Goal: Information Seeking & Learning: Learn about a topic

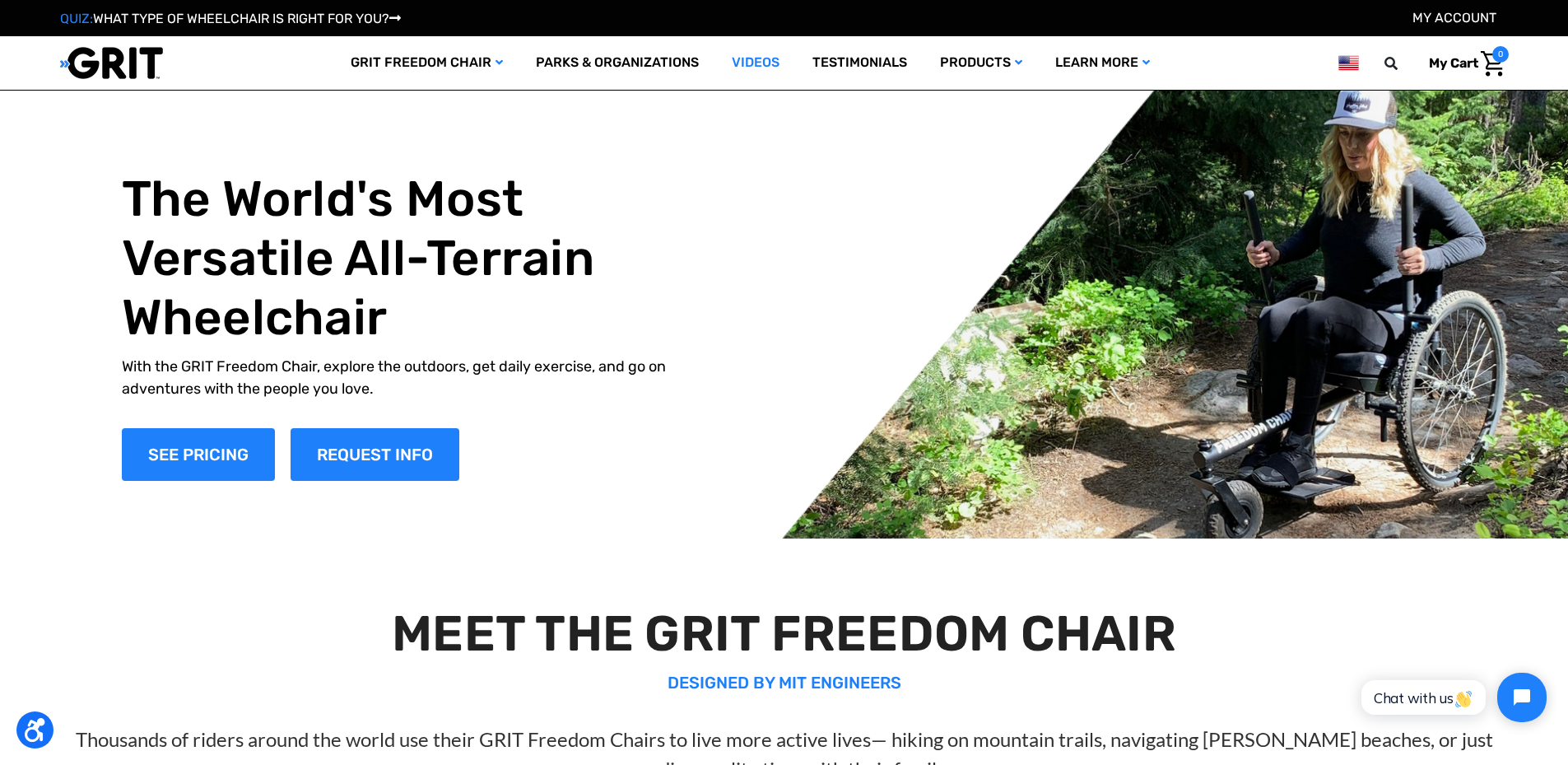
click at [760, 61] on link "Videos" at bounding box center [755, 63] width 81 height 53
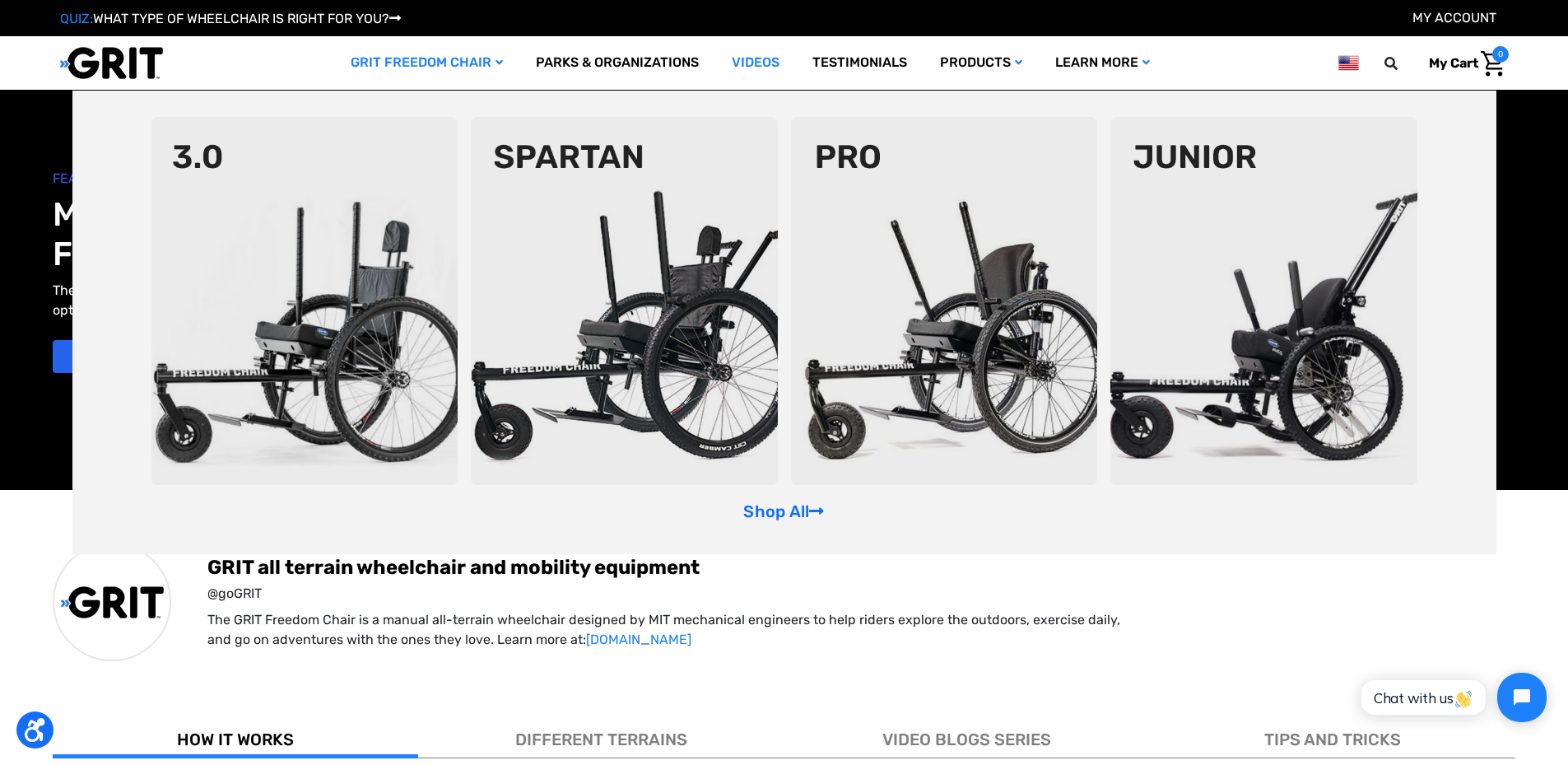
click at [1033, 312] on img at bounding box center [944, 301] width 307 height 368
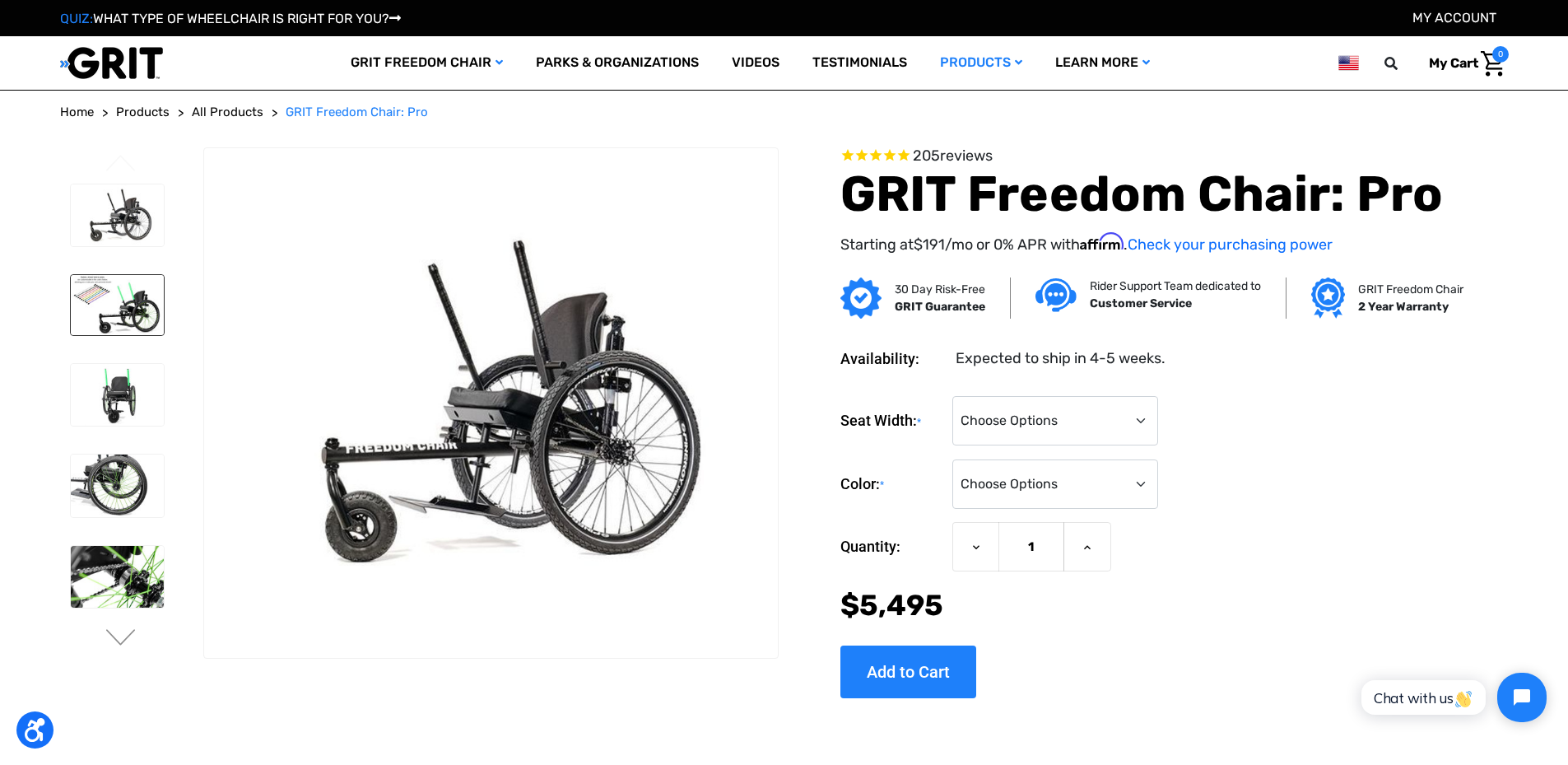
click at [122, 303] on img at bounding box center [117, 305] width 93 height 60
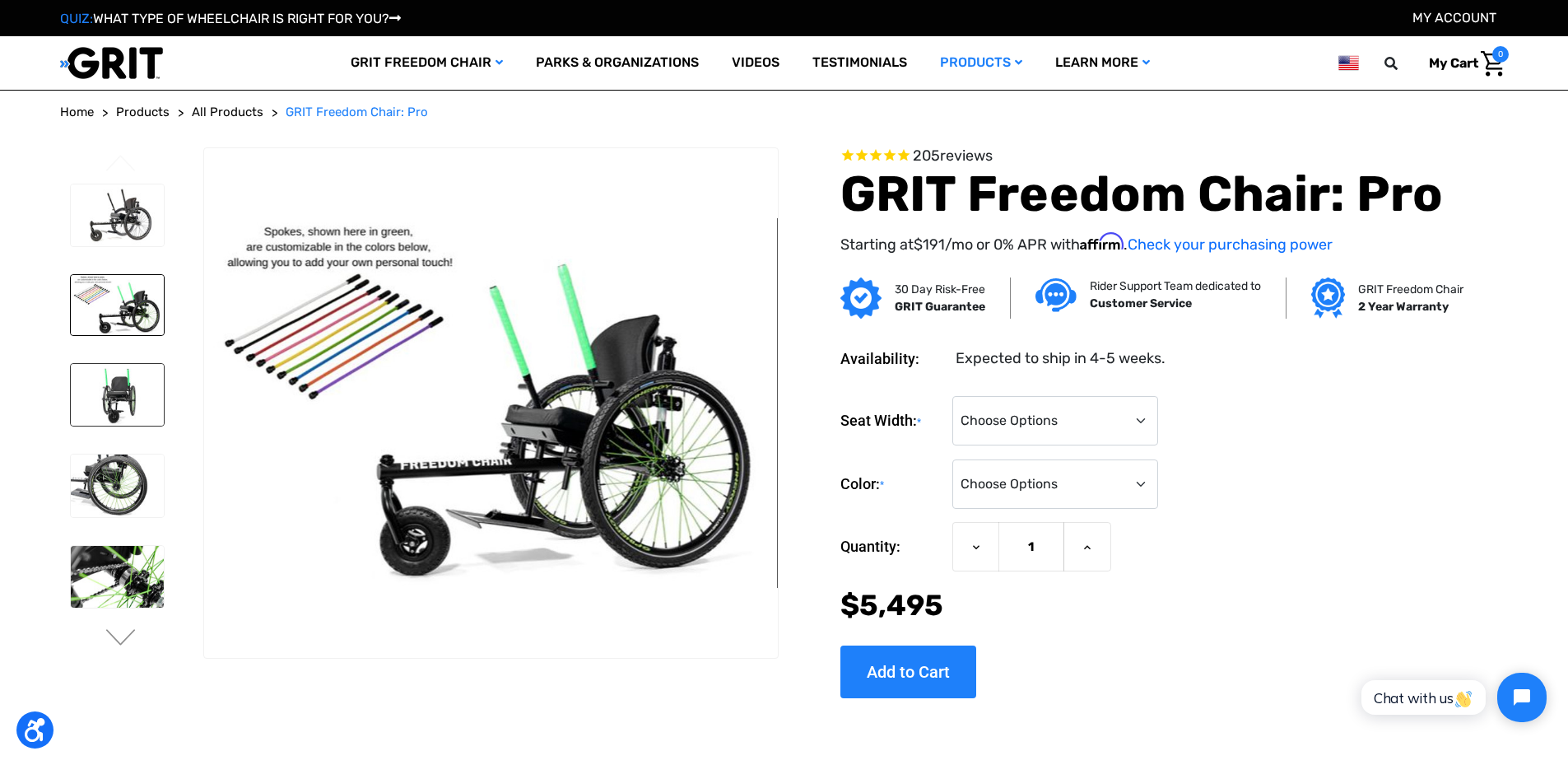
click at [121, 390] on img at bounding box center [117, 395] width 93 height 63
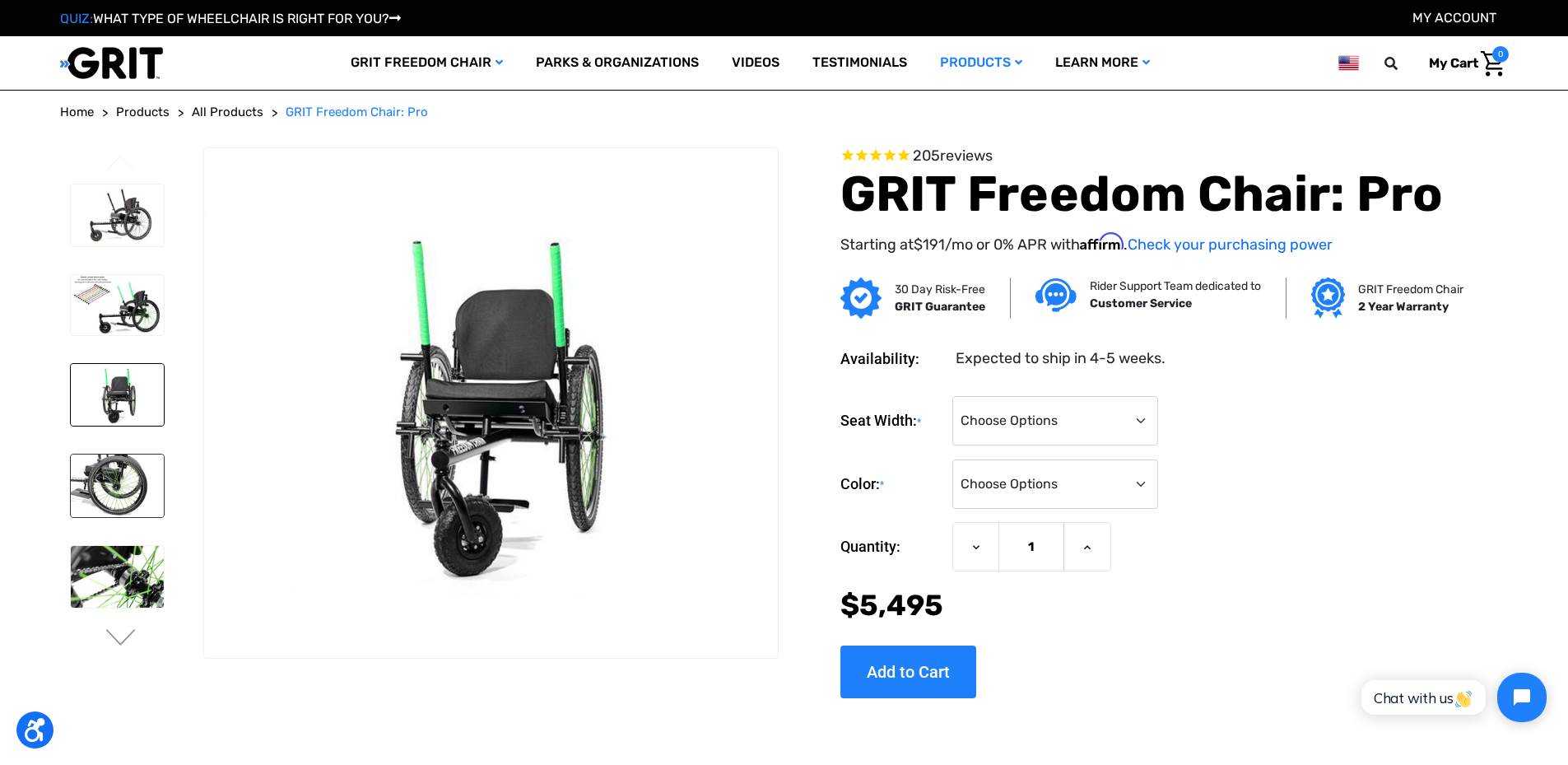
click at [138, 492] on img at bounding box center [117, 486] width 93 height 63
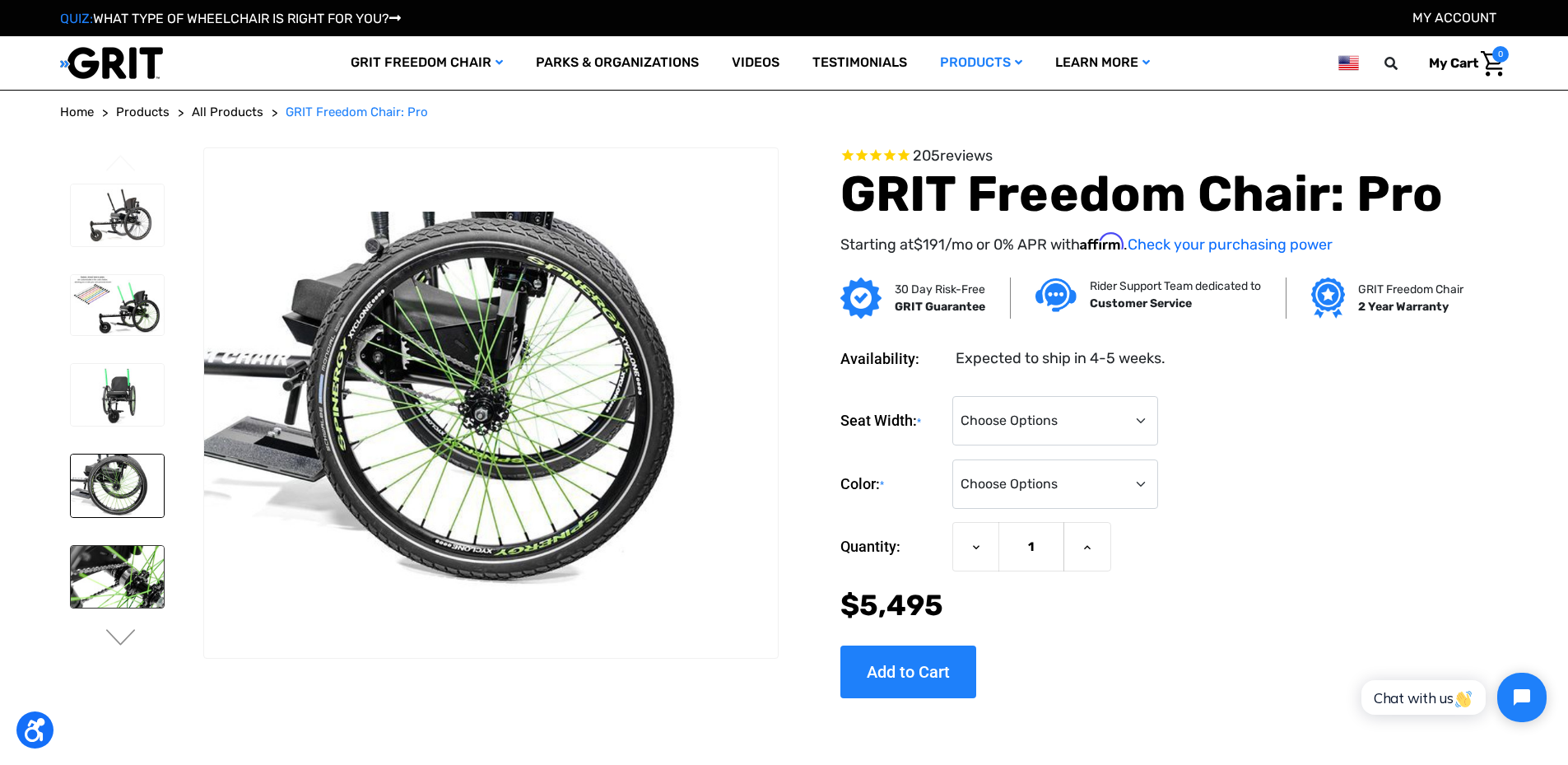
click at [120, 587] on img at bounding box center [117, 577] width 93 height 63
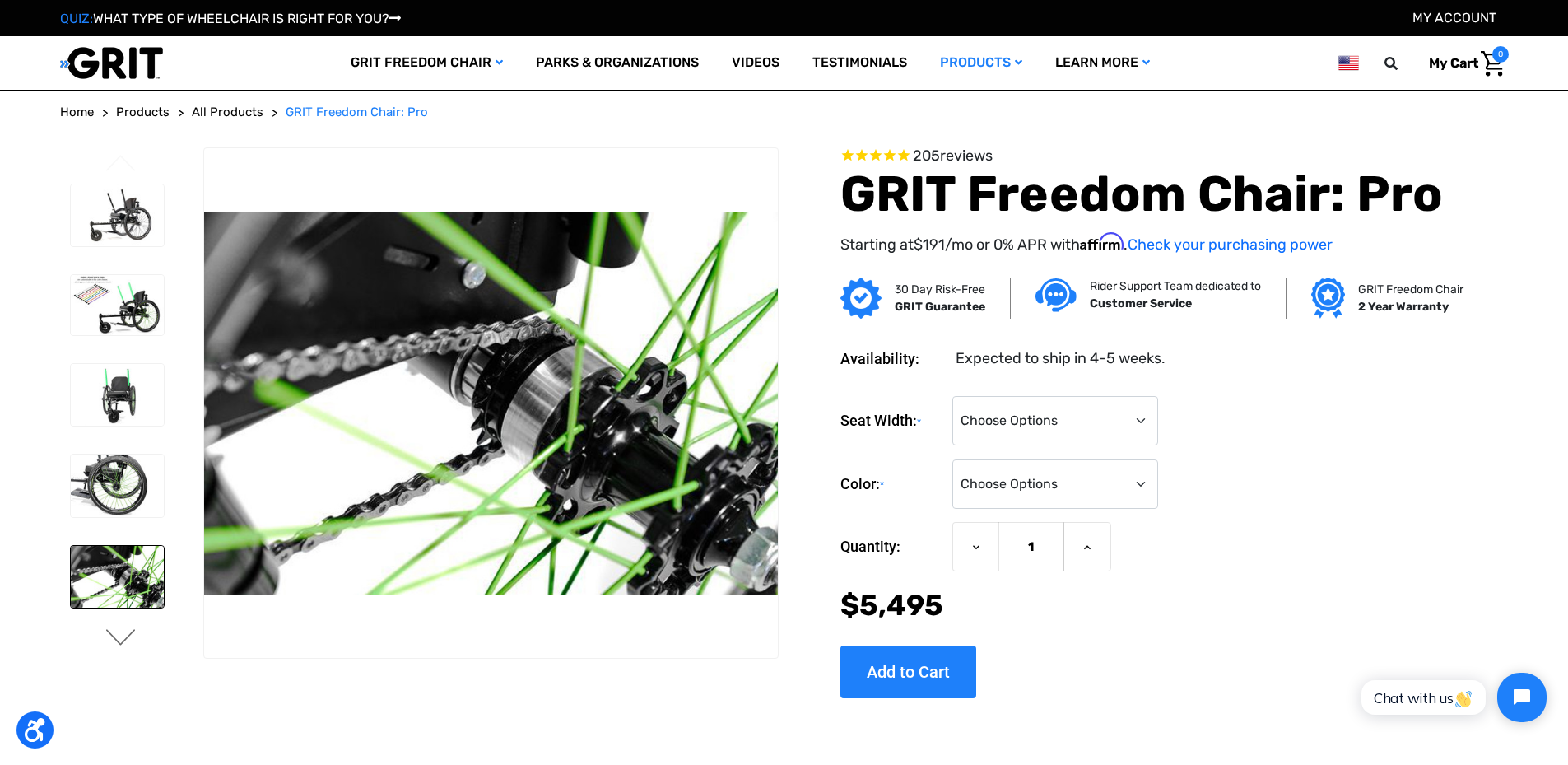
click at [123, 636] on button "Next" at bounding box center [121, 639] width 34 height 20
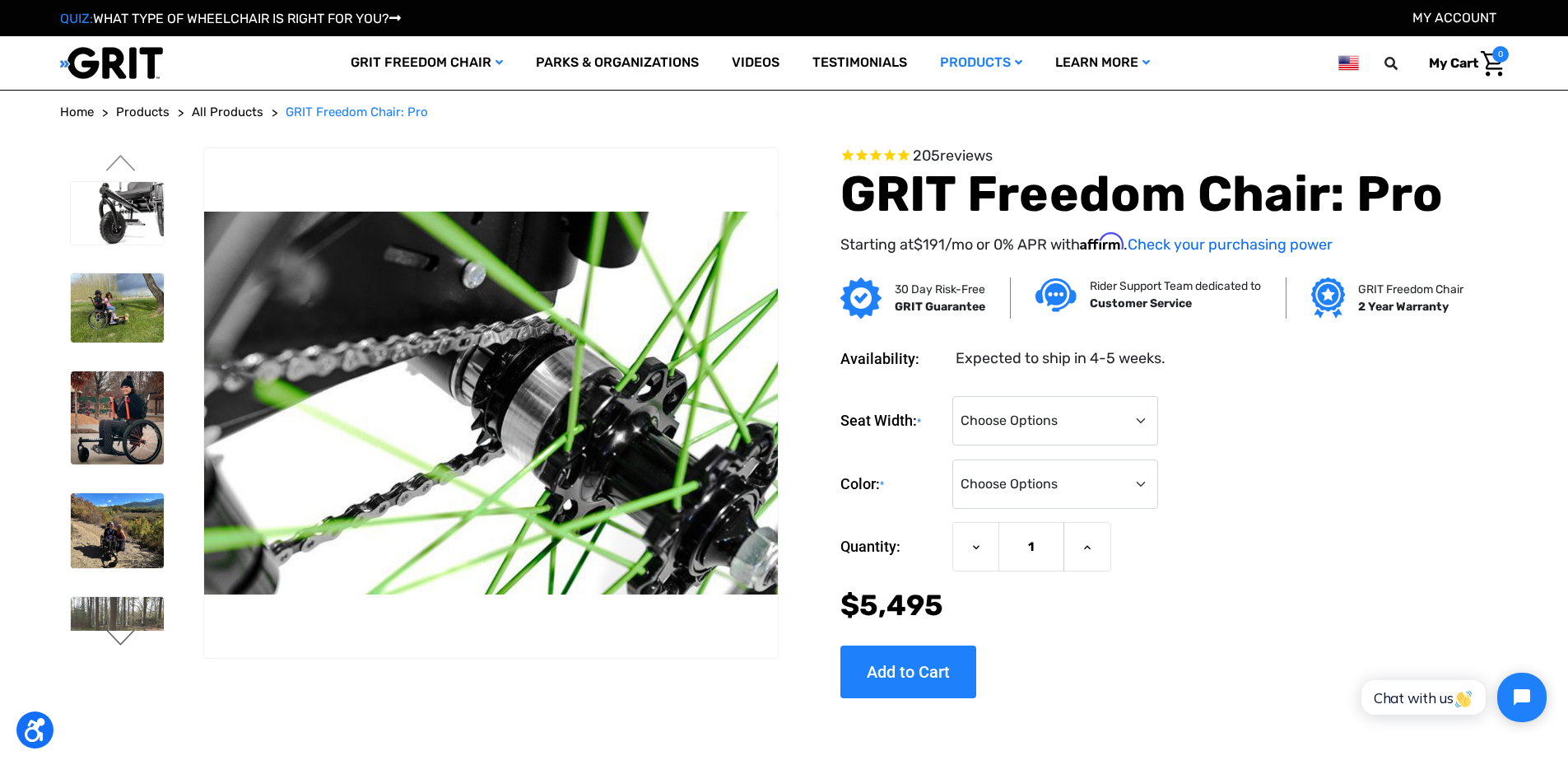
click at [124, 636] on button "Next" at bounding box center [121, 639] width 34 height 20
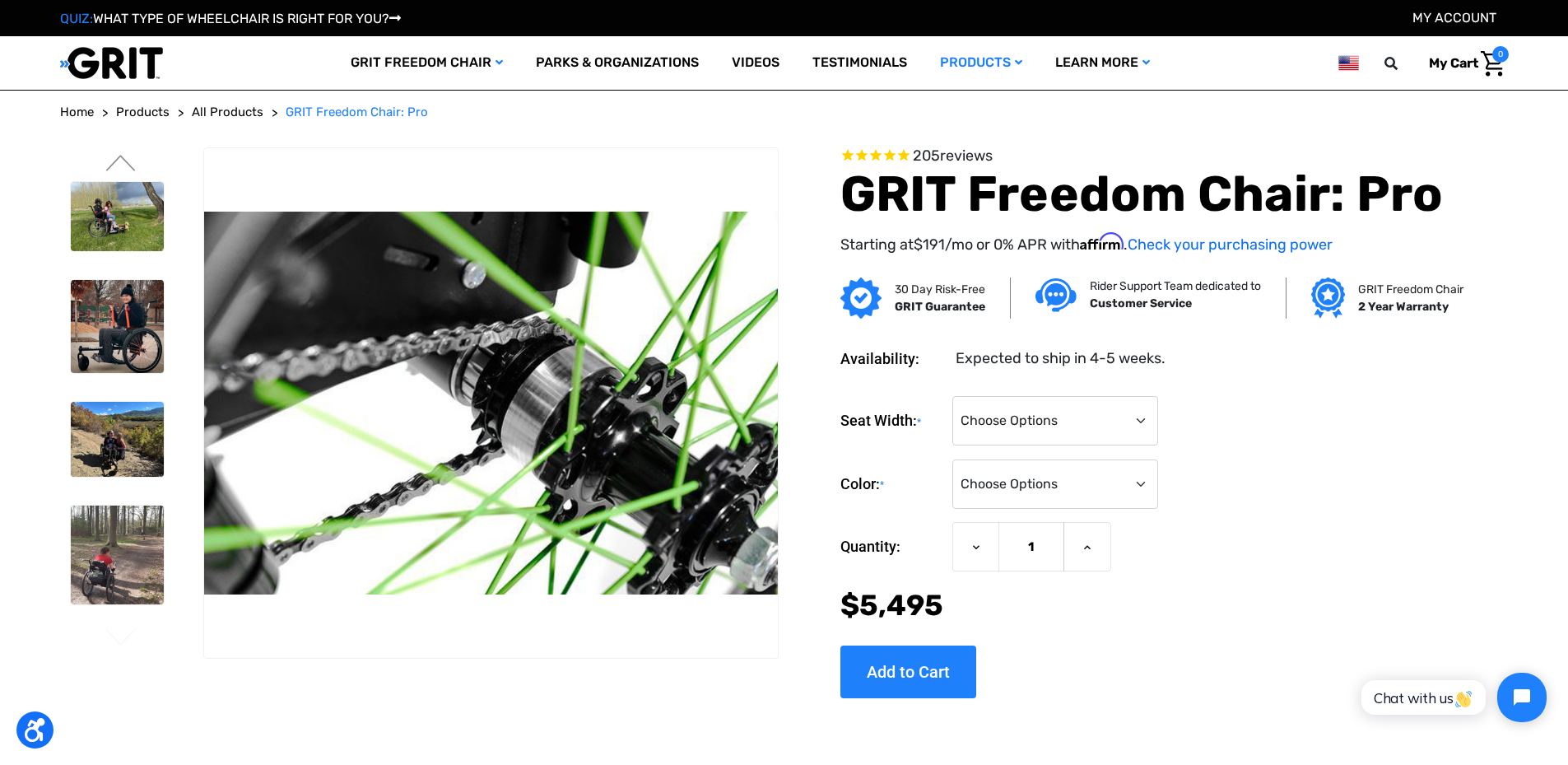
drag, startPoint x: 126, startPoint y: 639, endPoint x: 139, endPoint y: 637, distance: 13.2
click at [130, 643] on button "Next" at bounding box center [121, 639] width 34 height 20
click at [144, 555] on img at bounding box center [117, 556] width 93 height 100
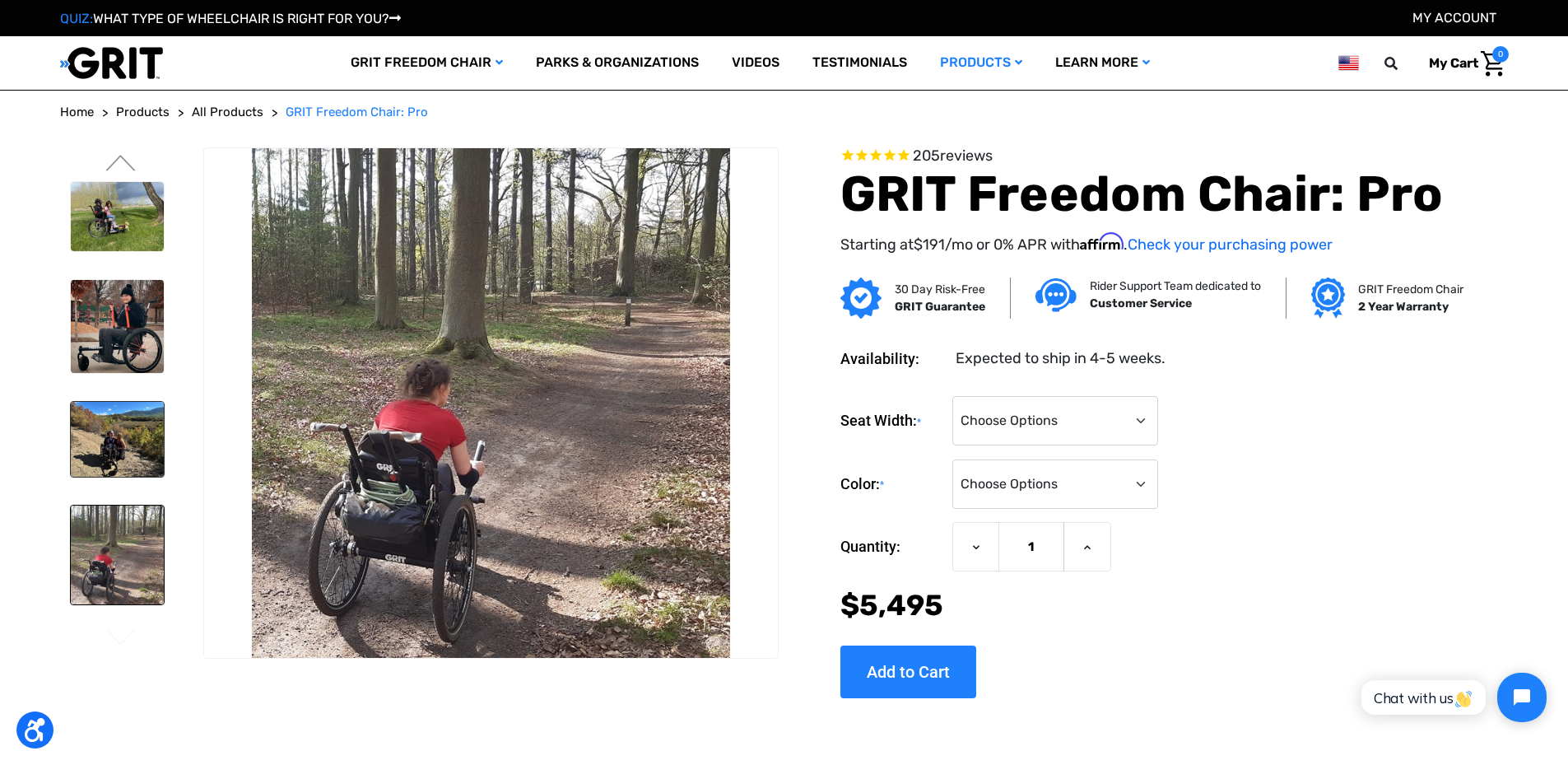
click at [112, 450] on img at bounding box center [117, 440] width 93 height 74
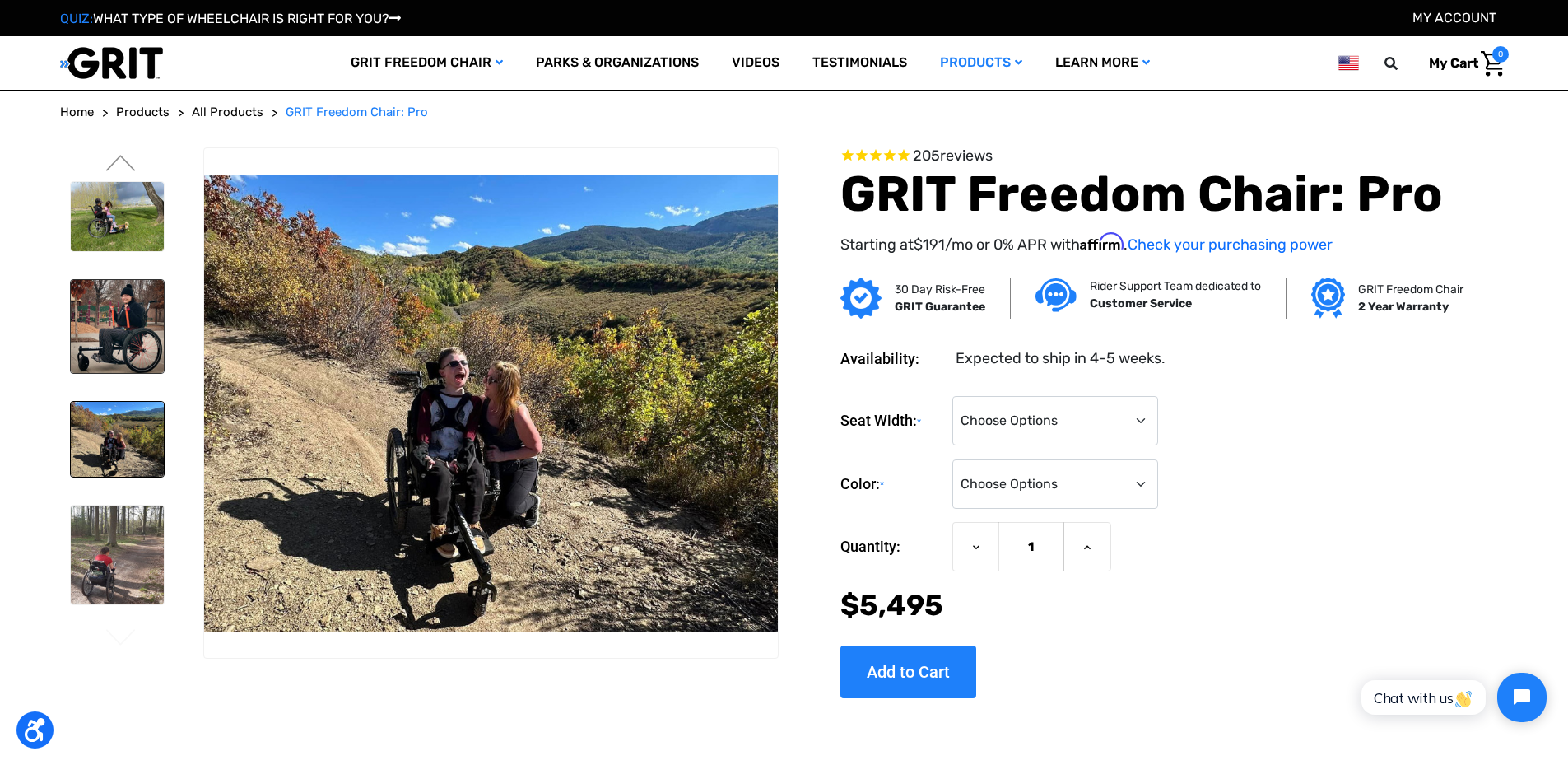
click at [140, 324] on img at bounding box center [117, 326] width 93 height 93
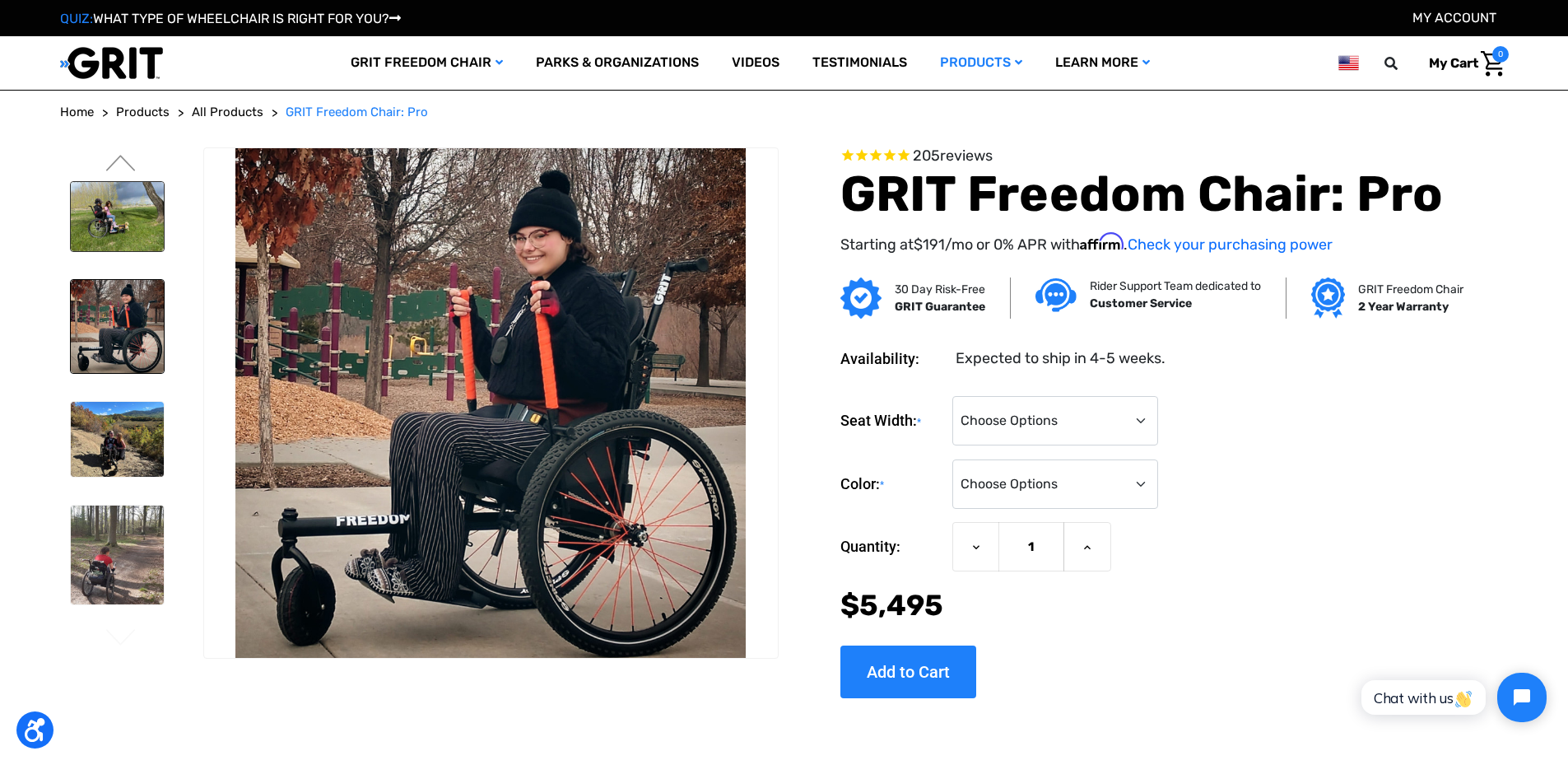
click at [145, 238] on img at bounding box center [117, 217] width 93 height 70
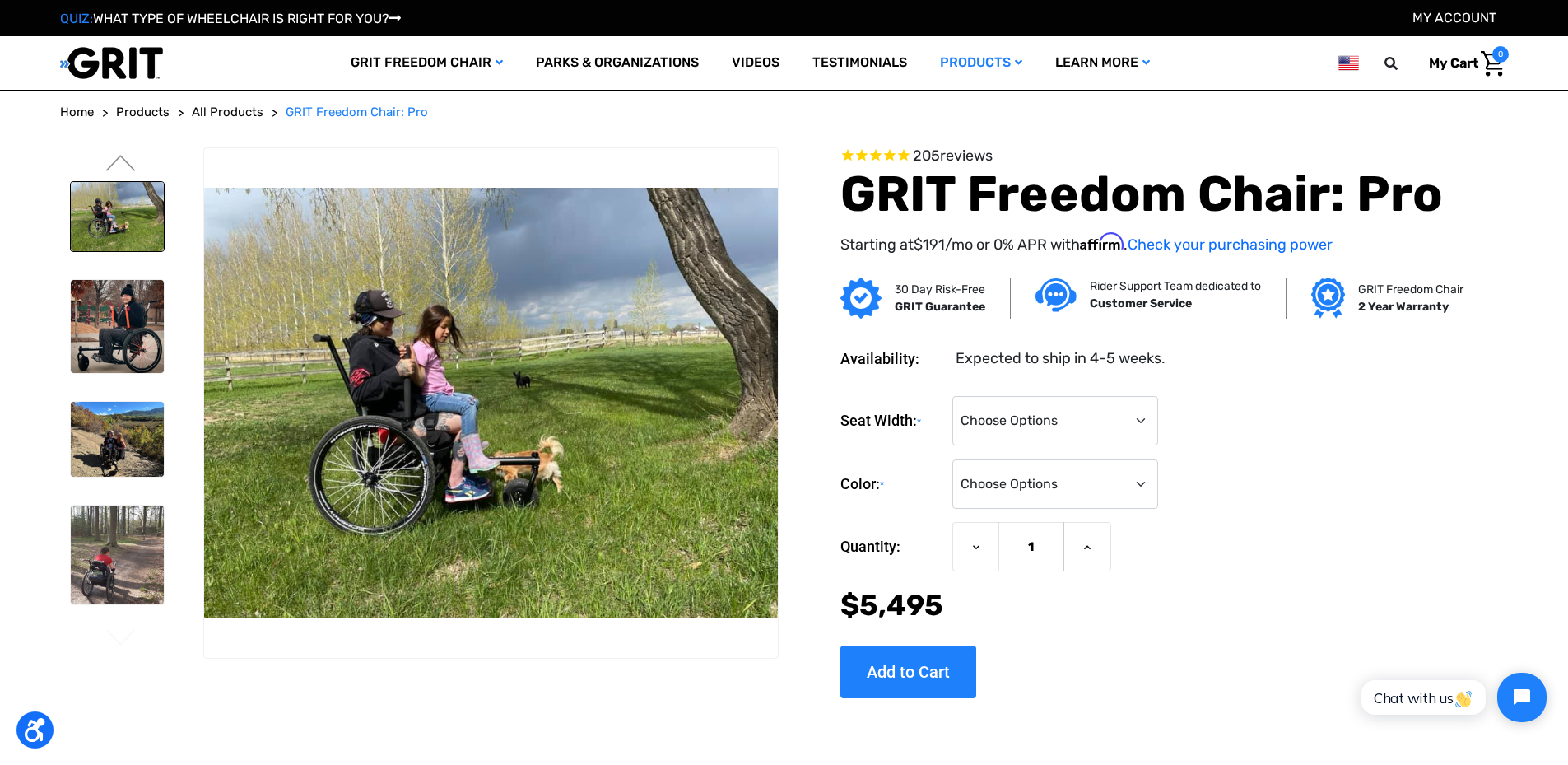
click at [140, 230] on img at bounding box center [117, 217] width 93 height 70
click at [165, 306] on link at bounding box center [117, 326] width 95 height 95
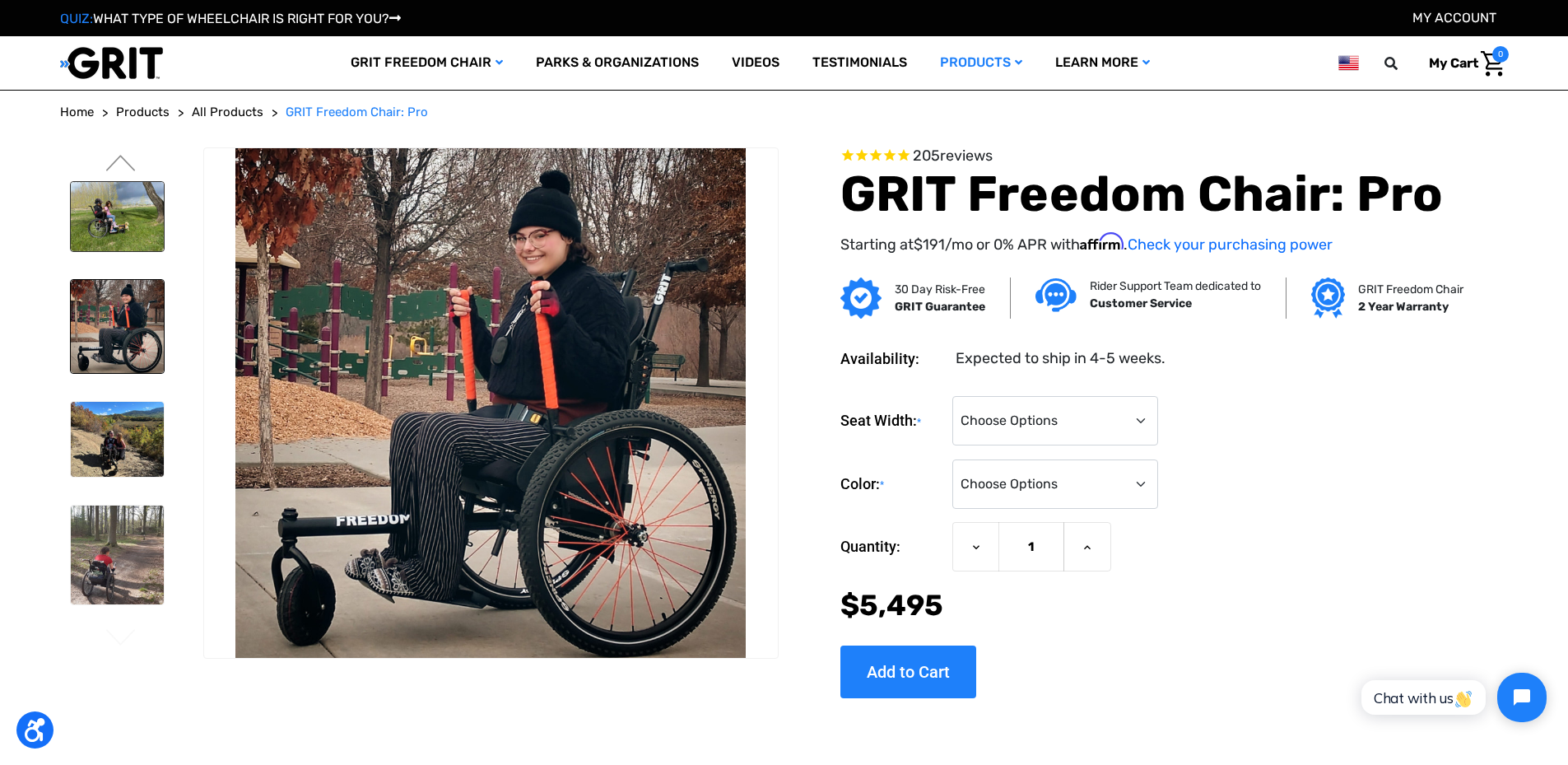
click at [125, 210] on img at bounding box center [117, 217] width 93 height 70
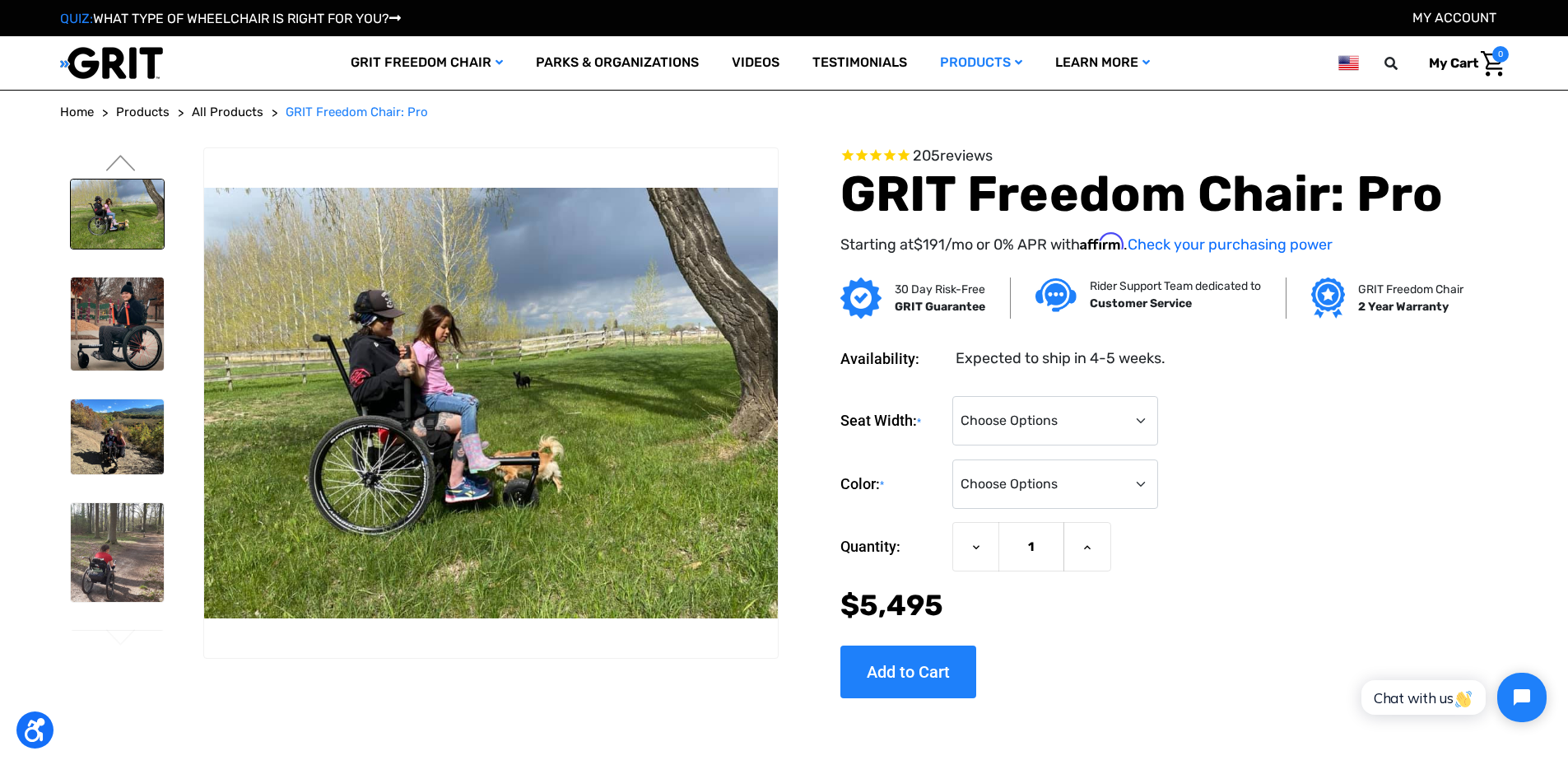
click at [130, 223] on img at bounding box center [117, 214] width 93 height 70
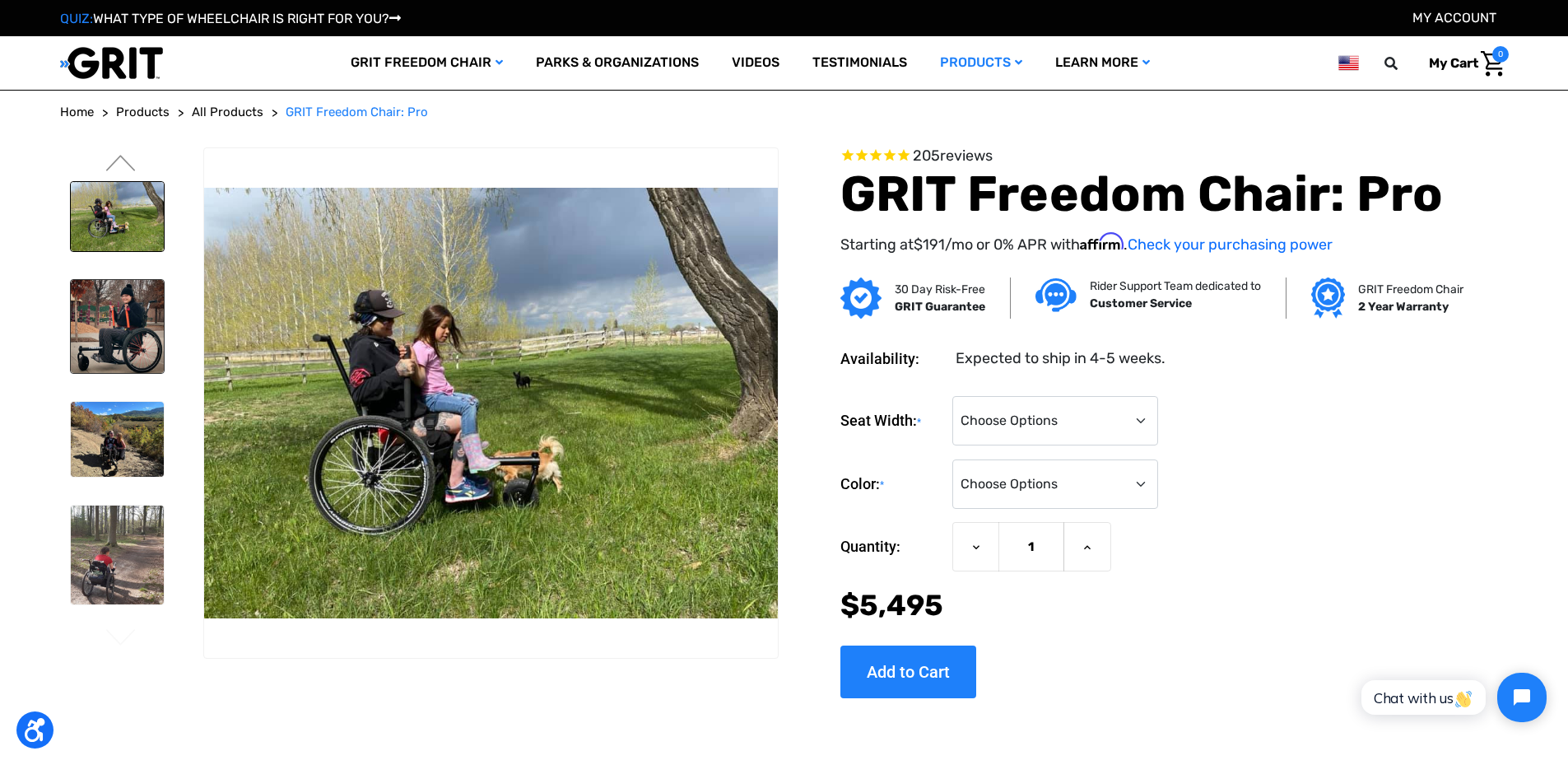
click at [109, 357] on img at bounding box center [117, 326] width 93 height 93
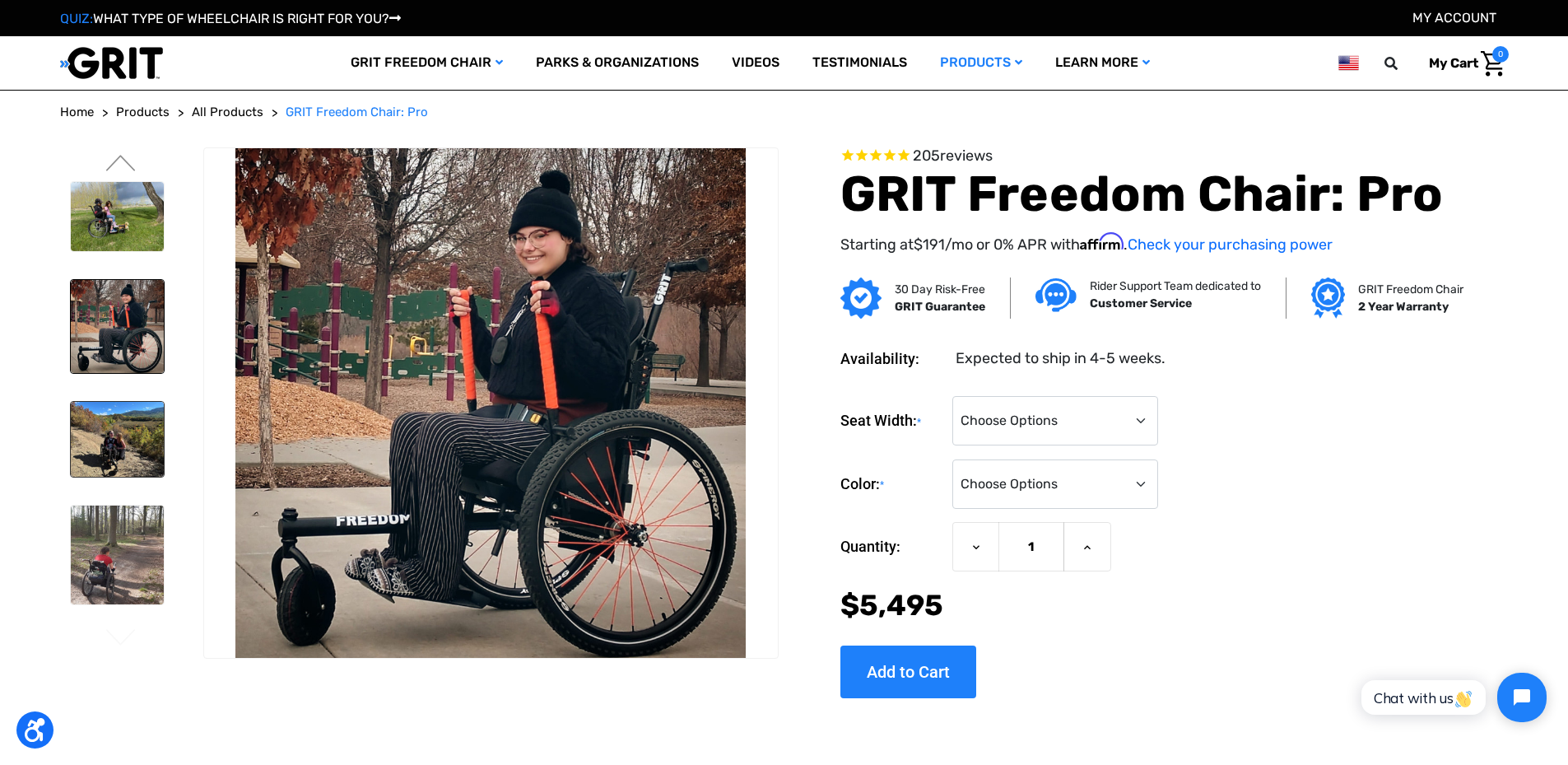
click at [115, 409] on img at bounding box center [117, 440] width 93 height 74
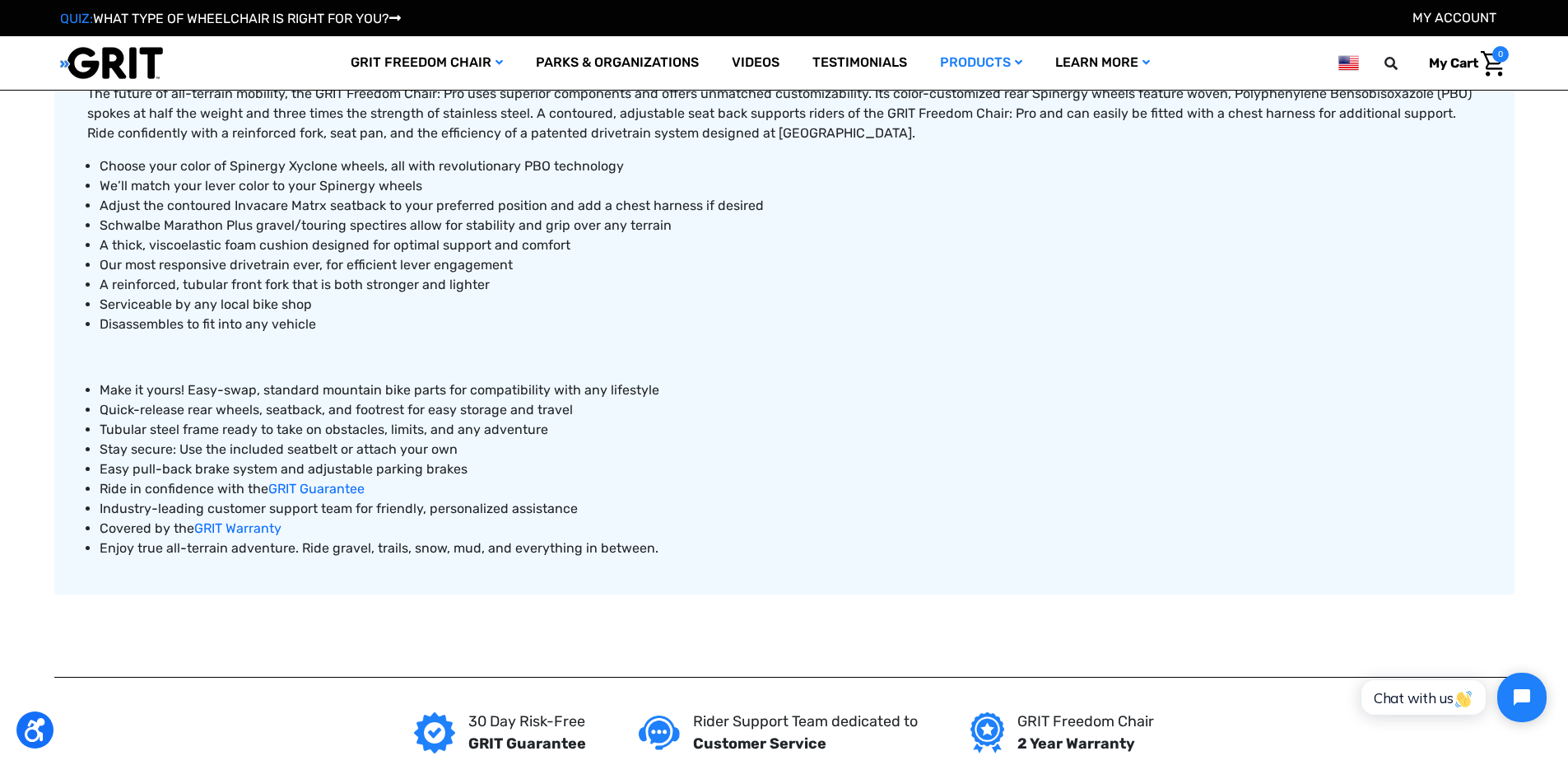
scroll to position [824, 0]
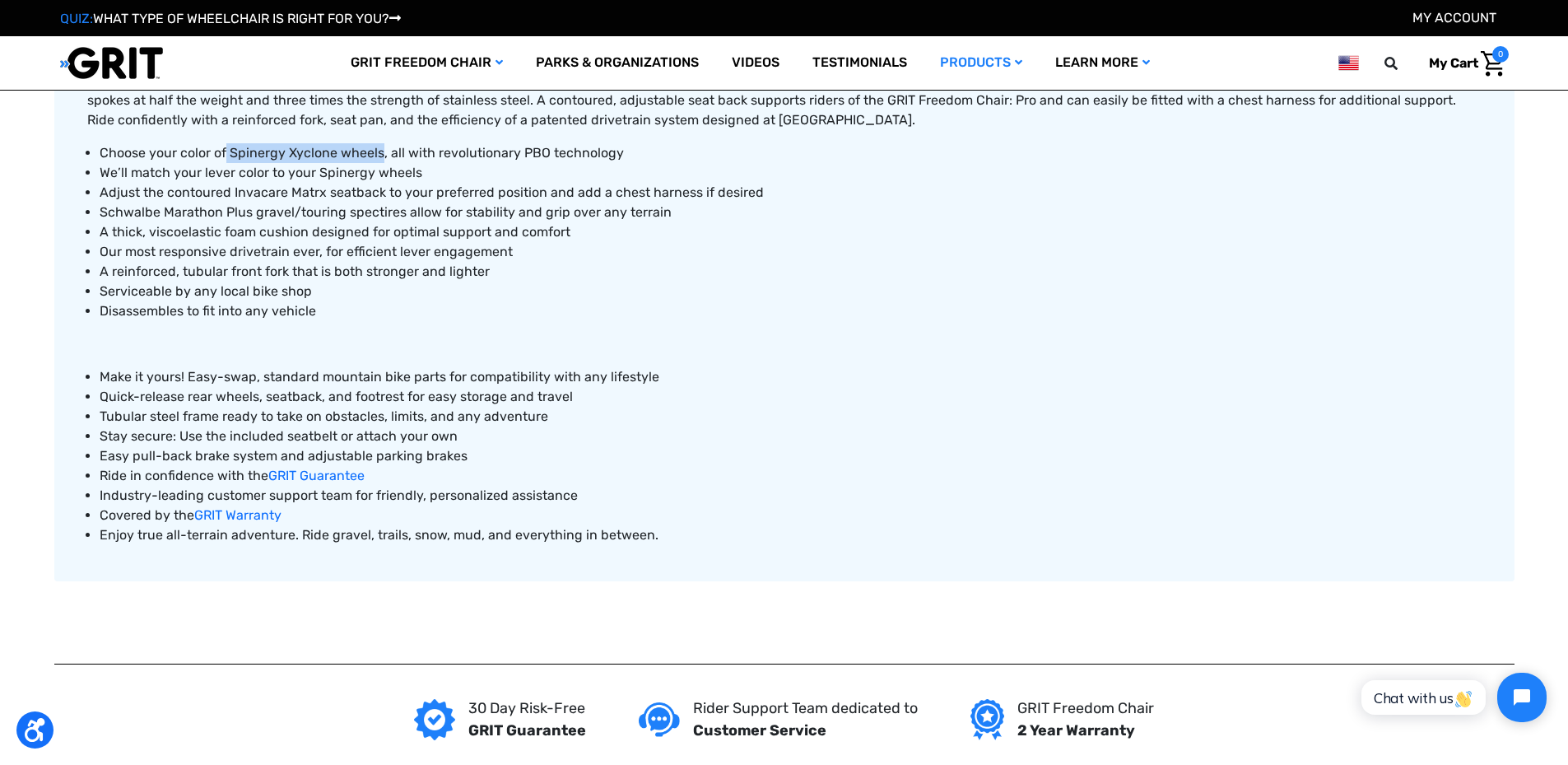
drag, startPoint x: 226, startPoint y: 150, endPoint x: 379, endPoint y: 152, distance: 153.0
click at [379, 152] on span "Choose your color of Spinergy Xyclone wheels, all with revolutionary PBO techno…" at bounding box center [361, 152] width 524 height 15
drag, startPoint x: 379, startPoint y: 152, endPoint x: 359, endPoint y: 151, distance: 20.0
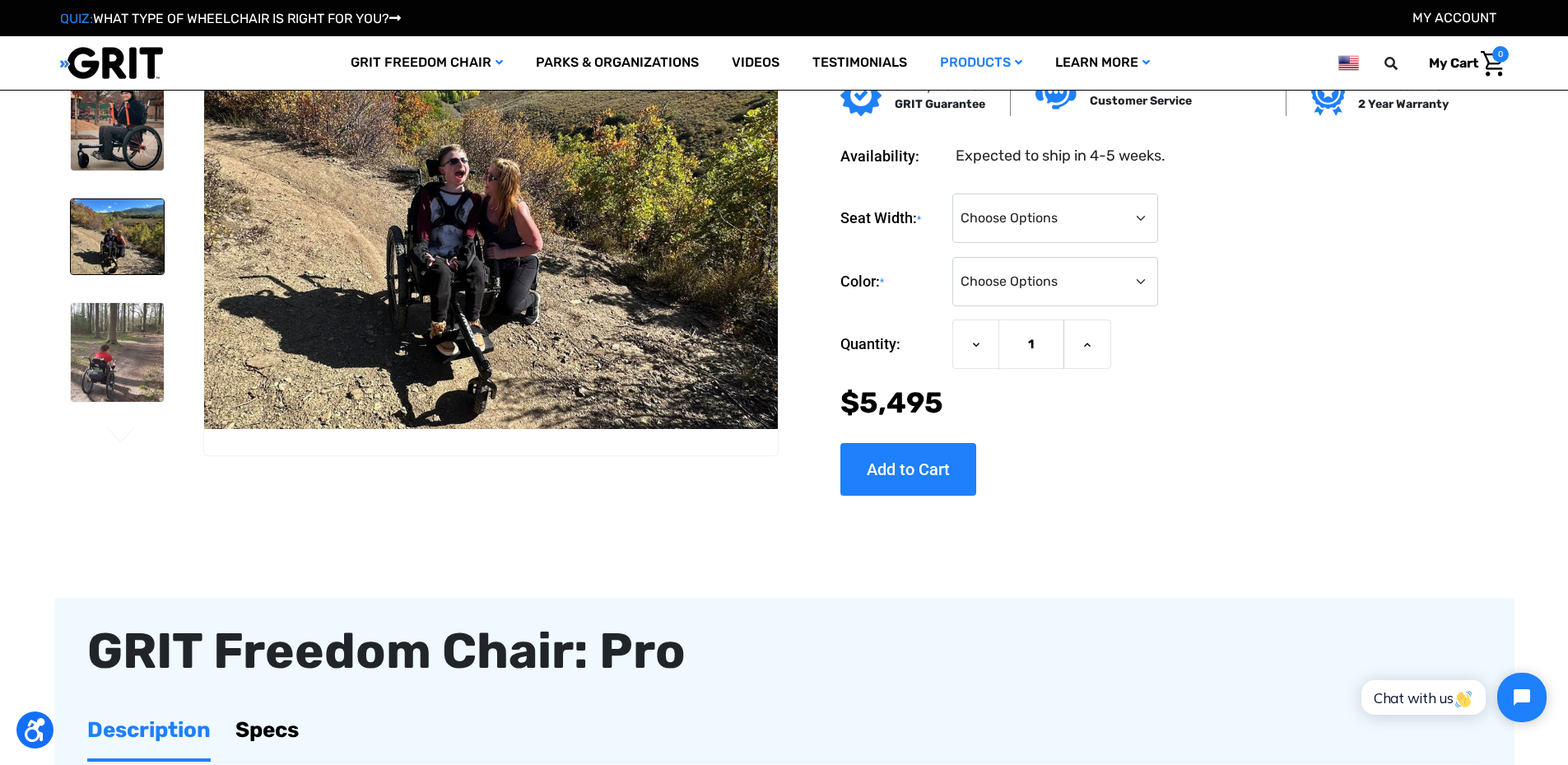
scroll to position [0, 0]
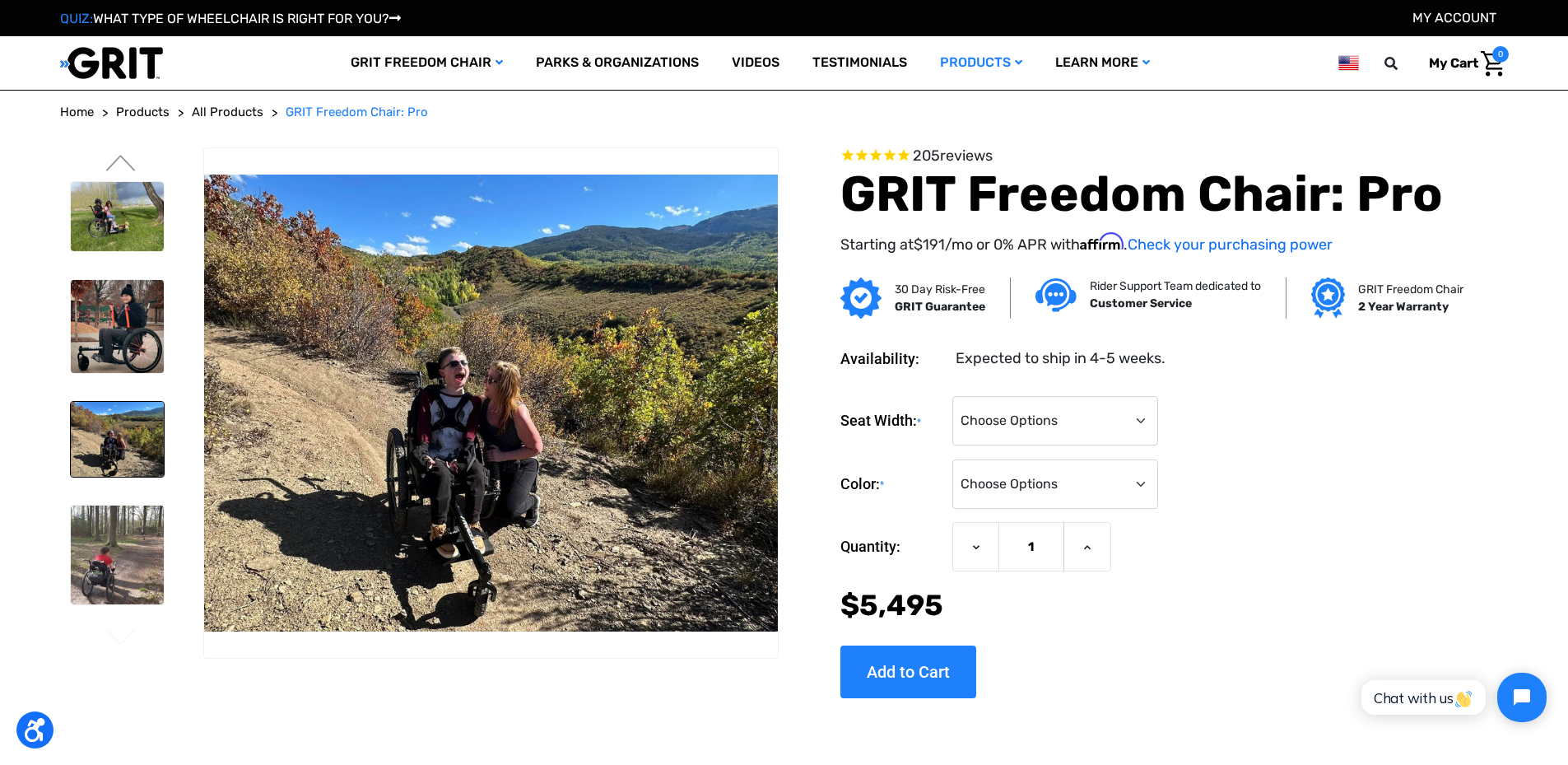
click at [233, 119] on span "All Products" at bounding box center [227, 111] width 72 height 15
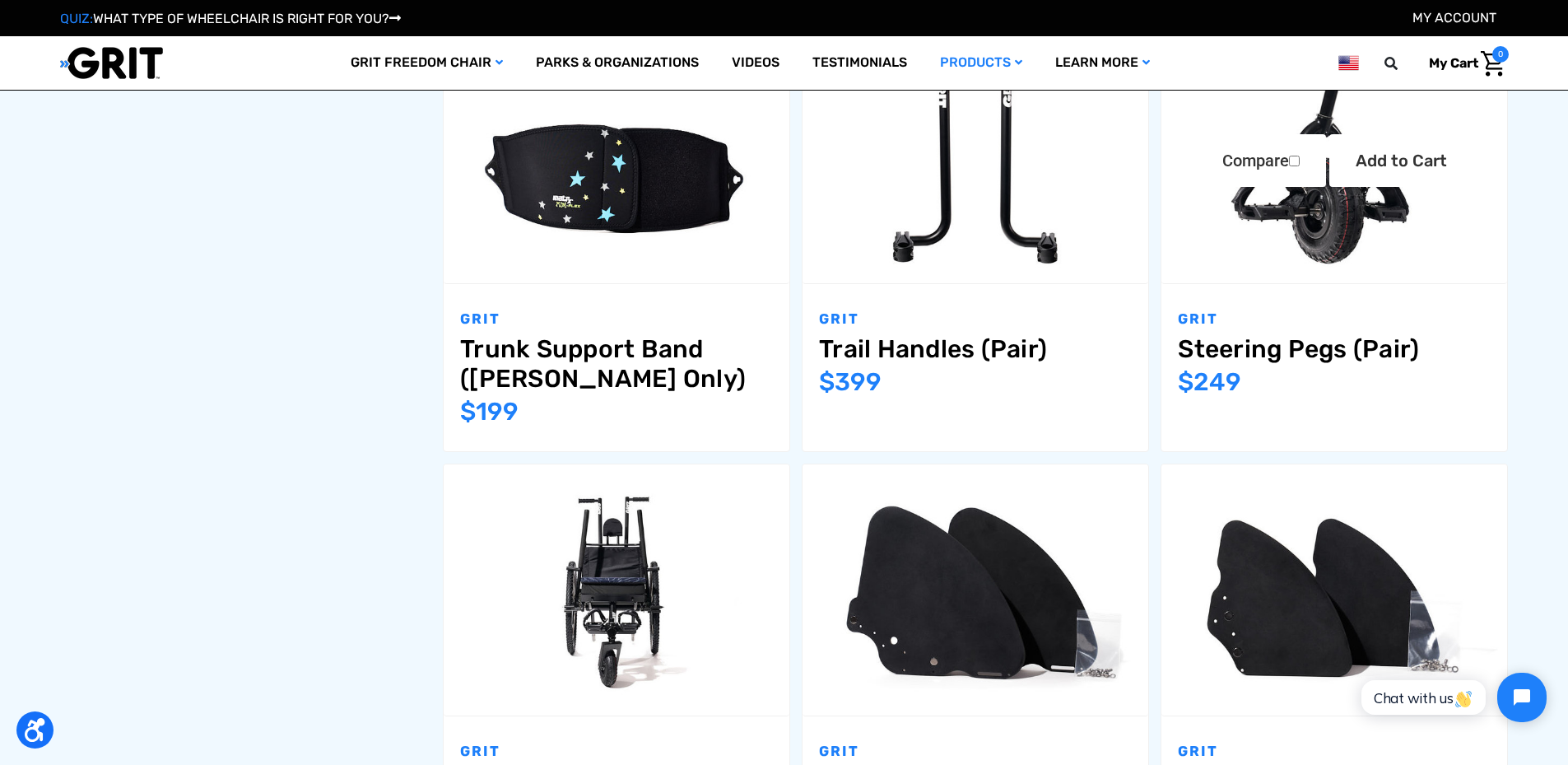
scroll to position [1565, 0]
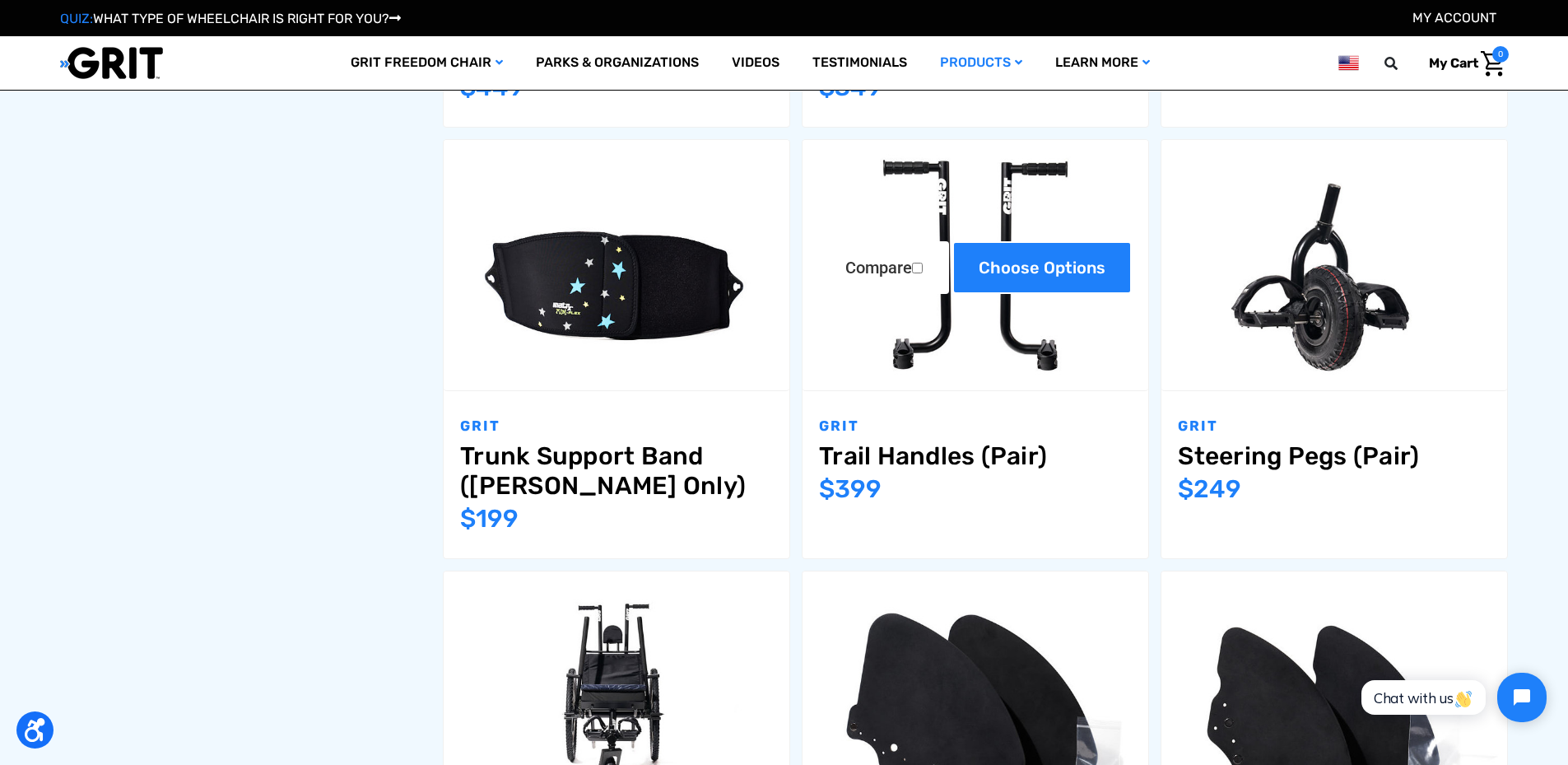
click at [986, 287] on link "Choose Options" at bounding box center [1043, 267] width 179 height 53
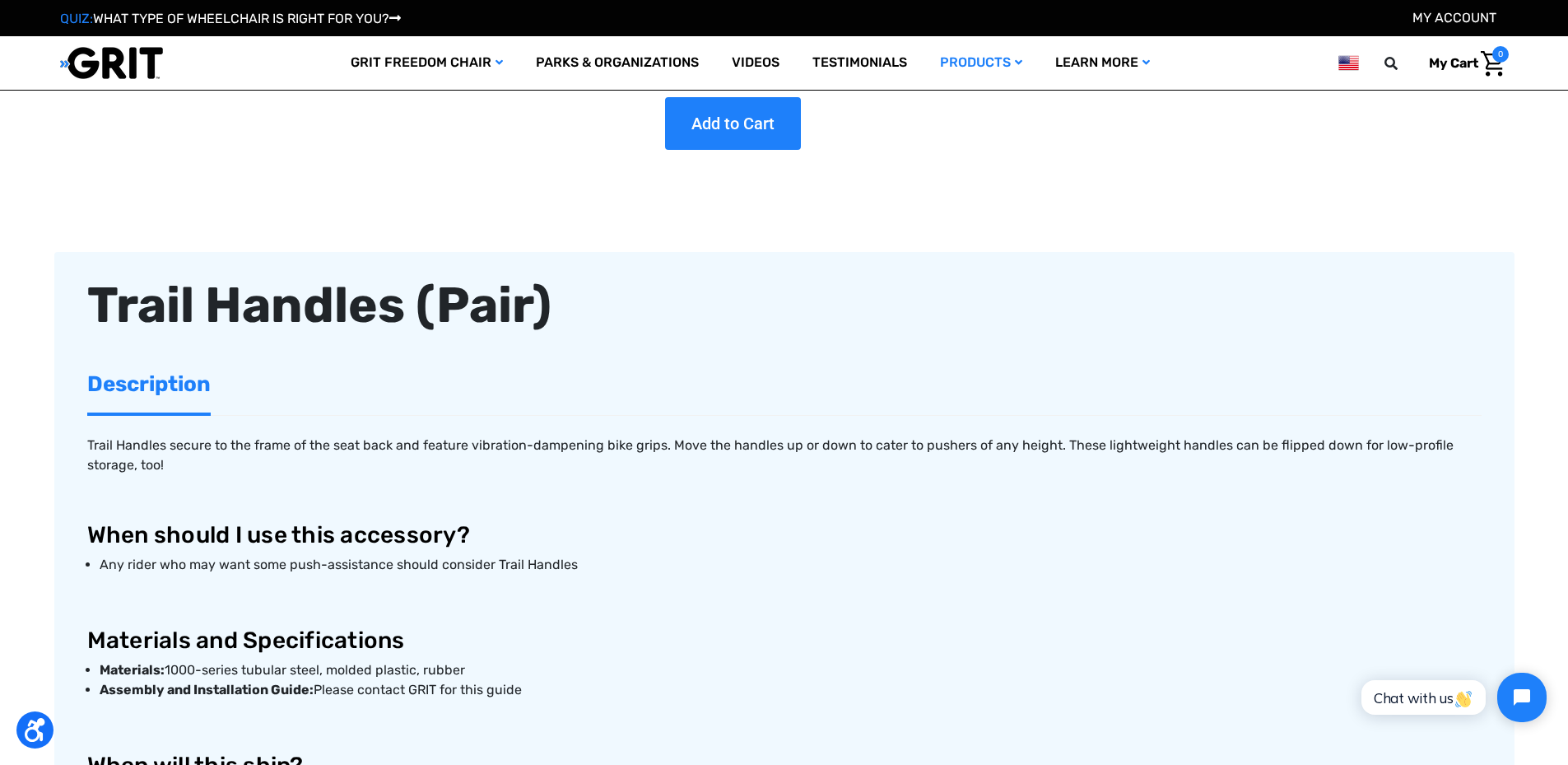
scroll to position [412, 0]
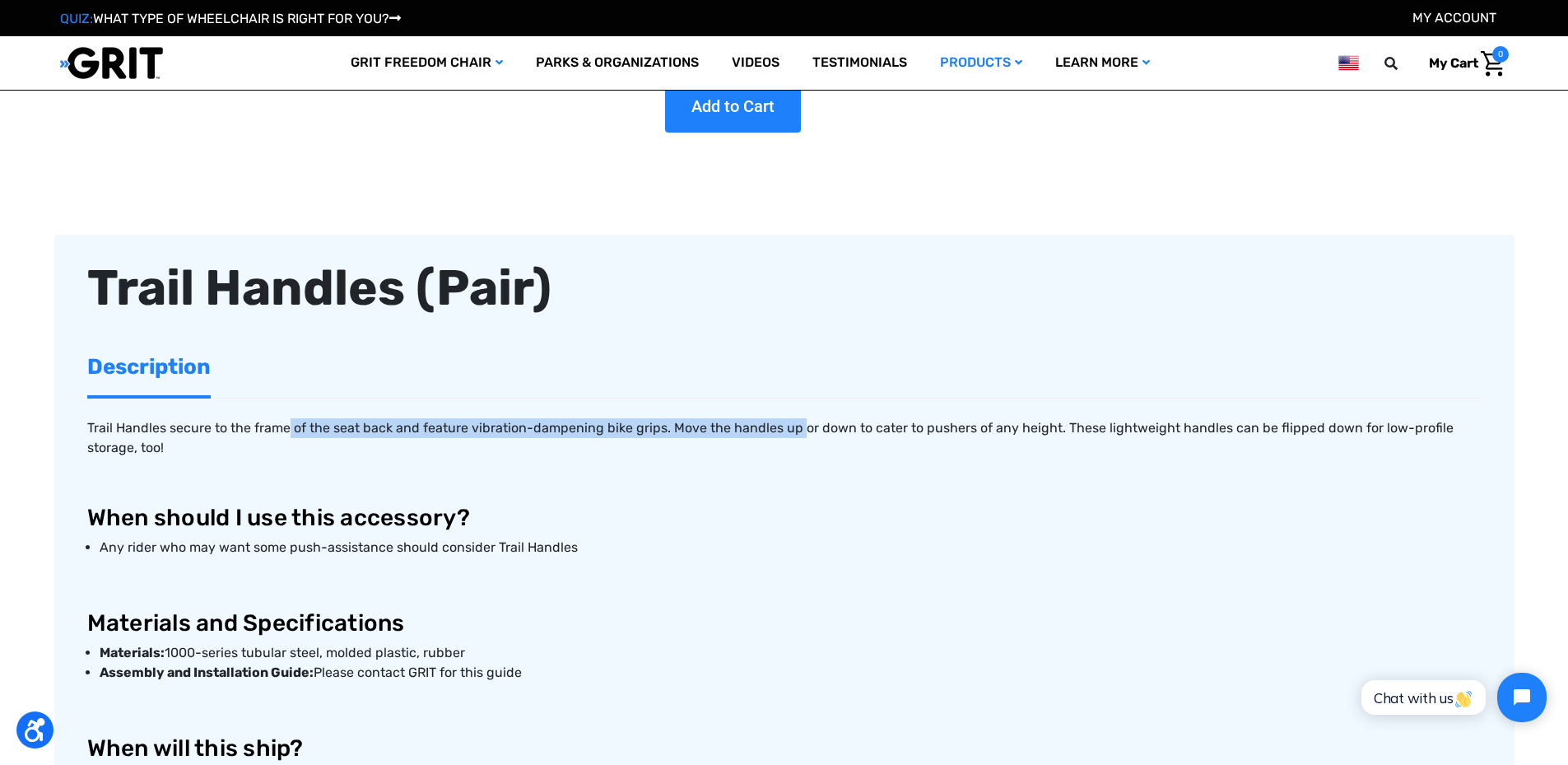
drag, startPoint x: 284, startPoint y: 423, endPoint x: 798, endPoint y: 430, distance: 514.0
click at [798, 430] on p "Trail Handles secure to the frame of the seat back and feature vibration-dampen…" at bounding box center [784, 439] width 1395 height 40
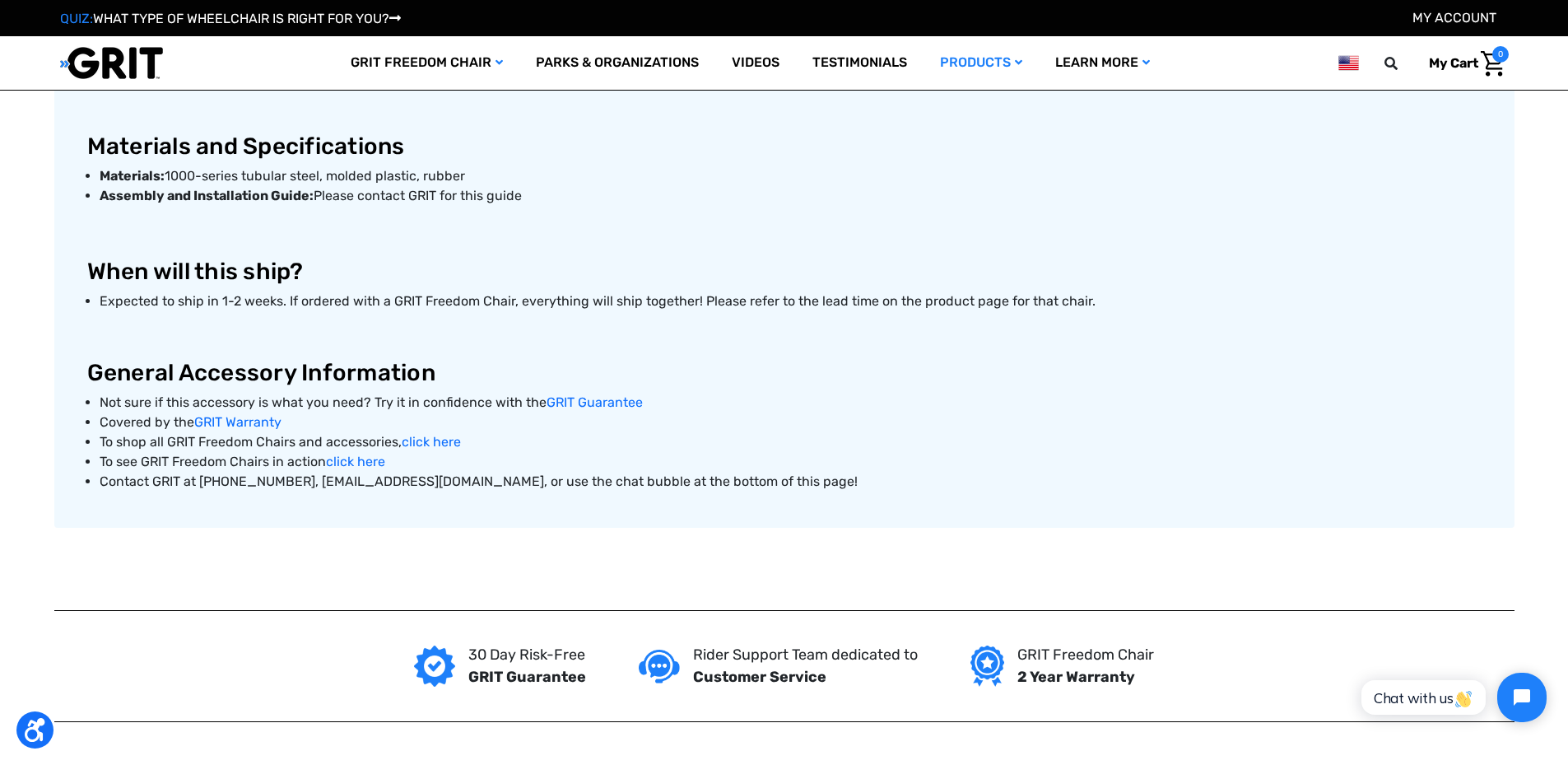
scroll to position [741, 0]
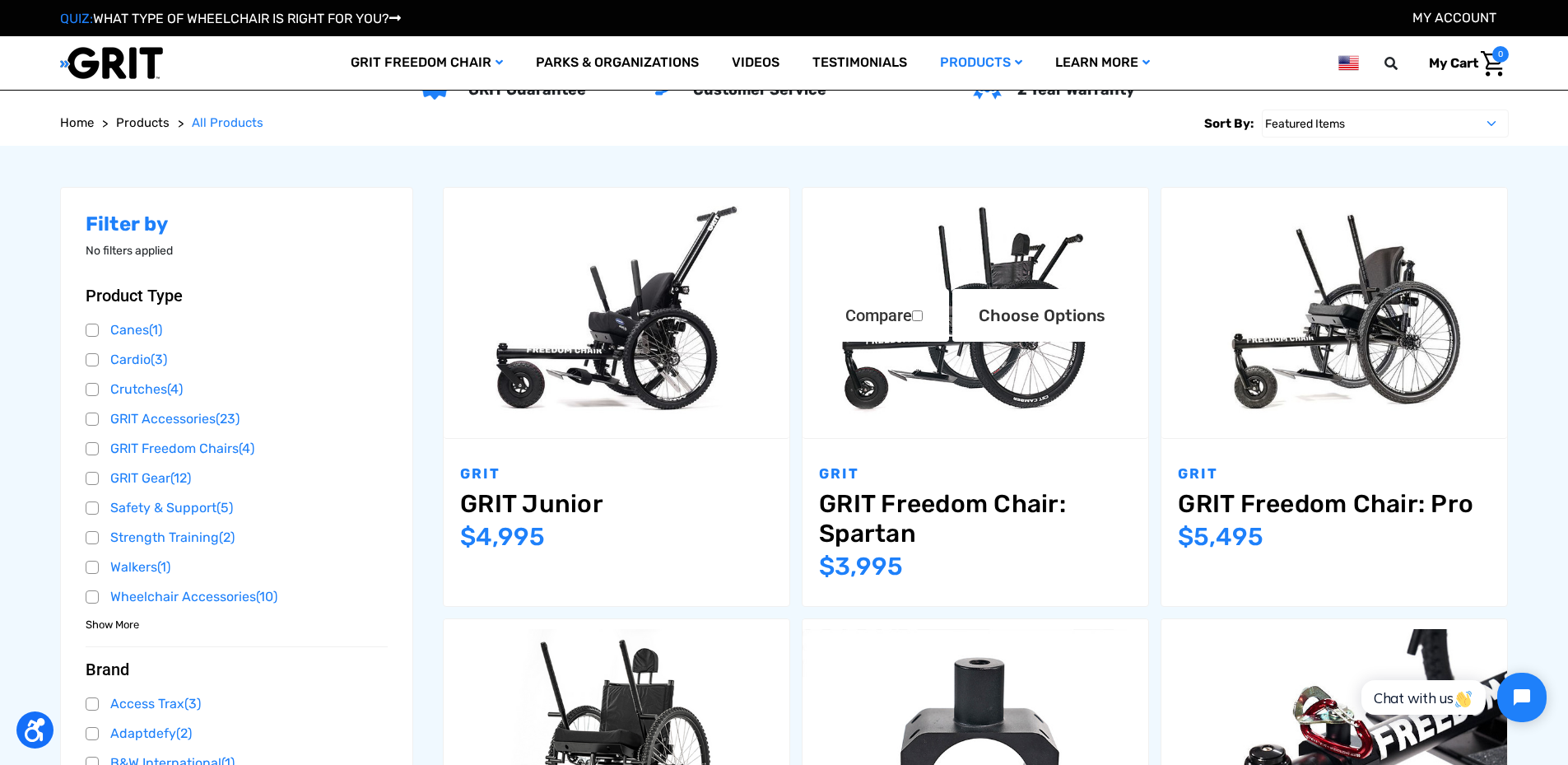
scroll to position [247, 0]
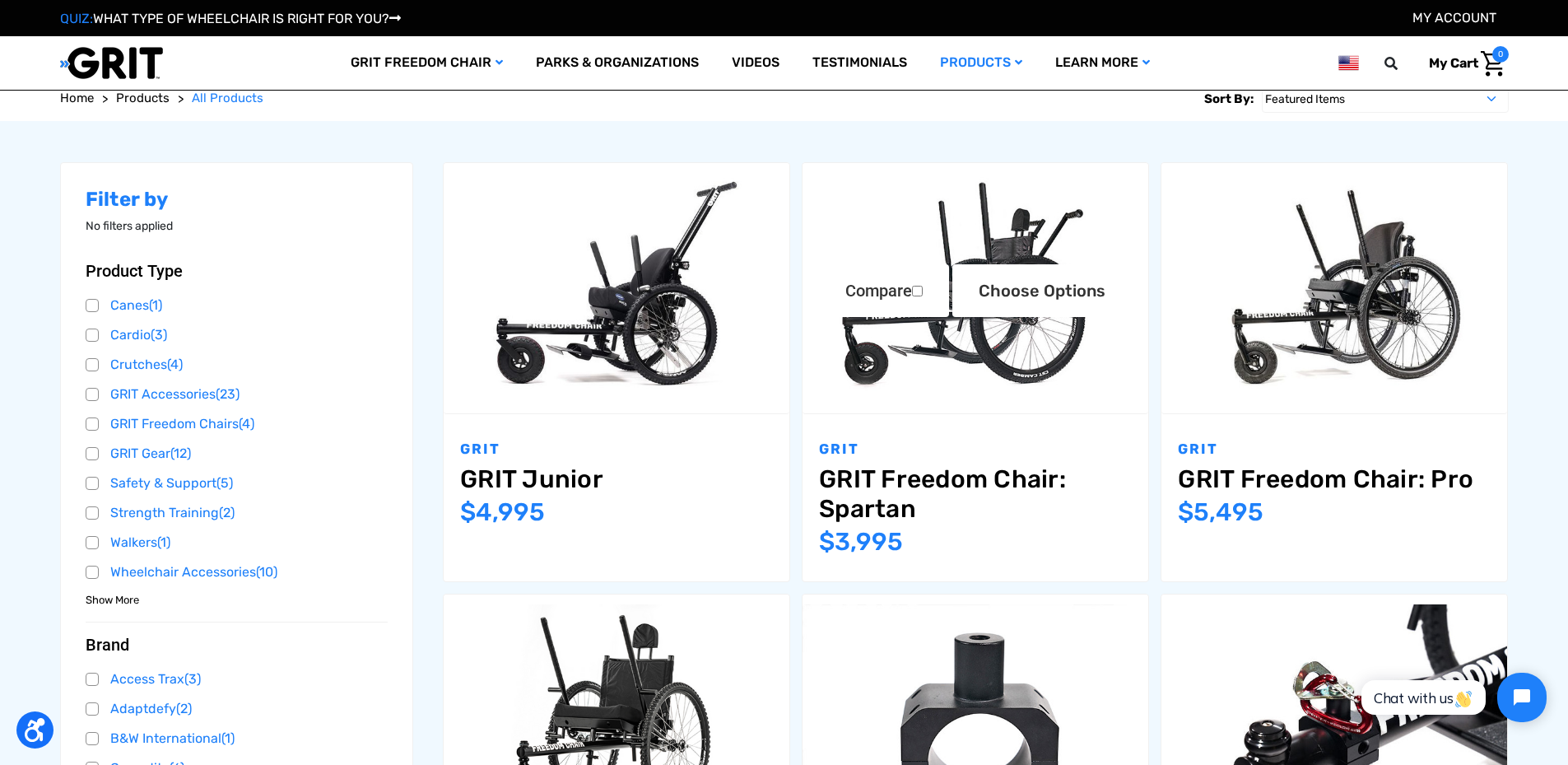
click at [1004, 483] on link "GRIT Freedom Chair: Spartan" at bounding box center [975, 494] width 313 height 59
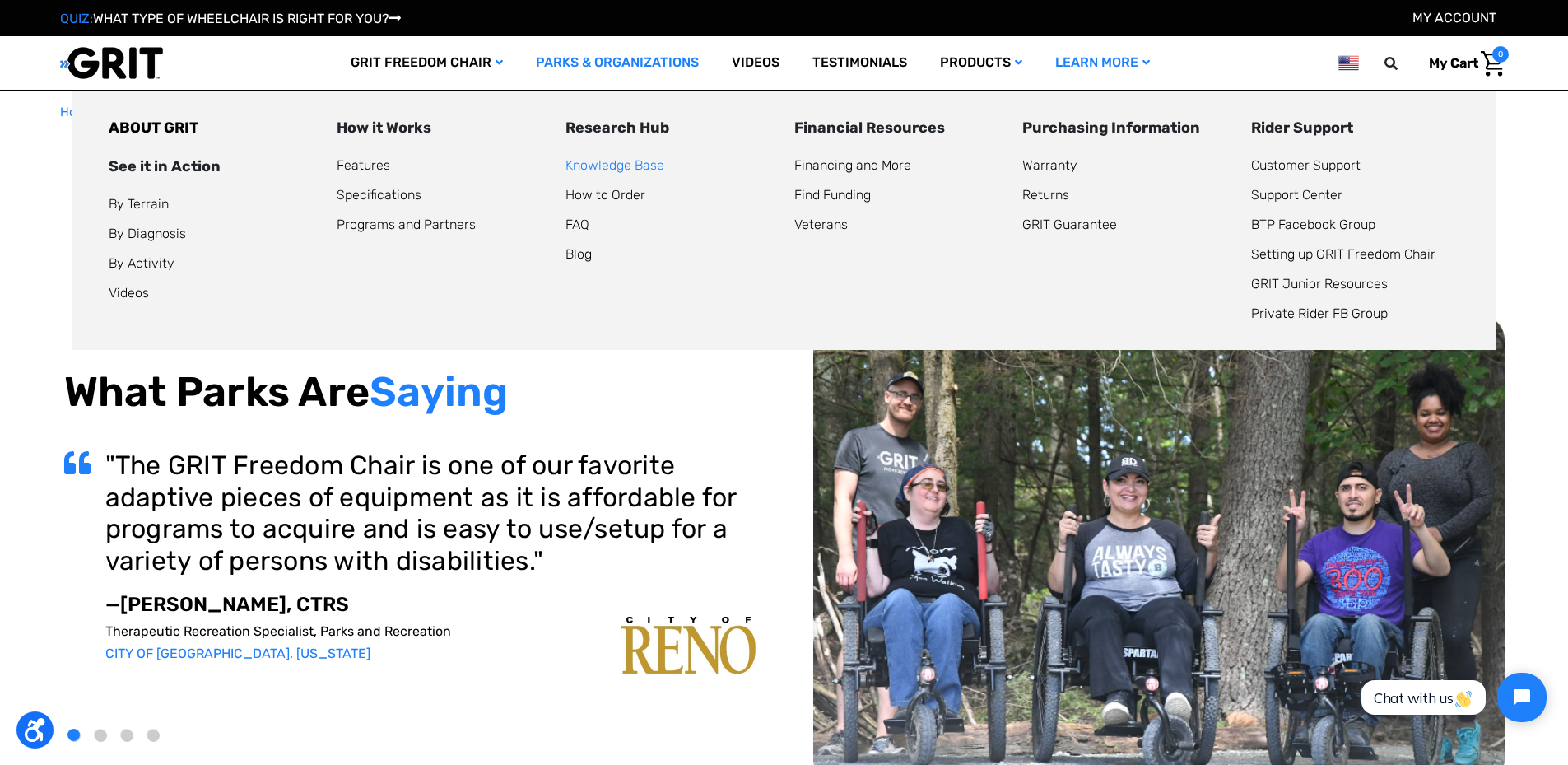
click at [630, 166] on link "Knowledge Base" at bounding box center [614, 165] width 99 height 15
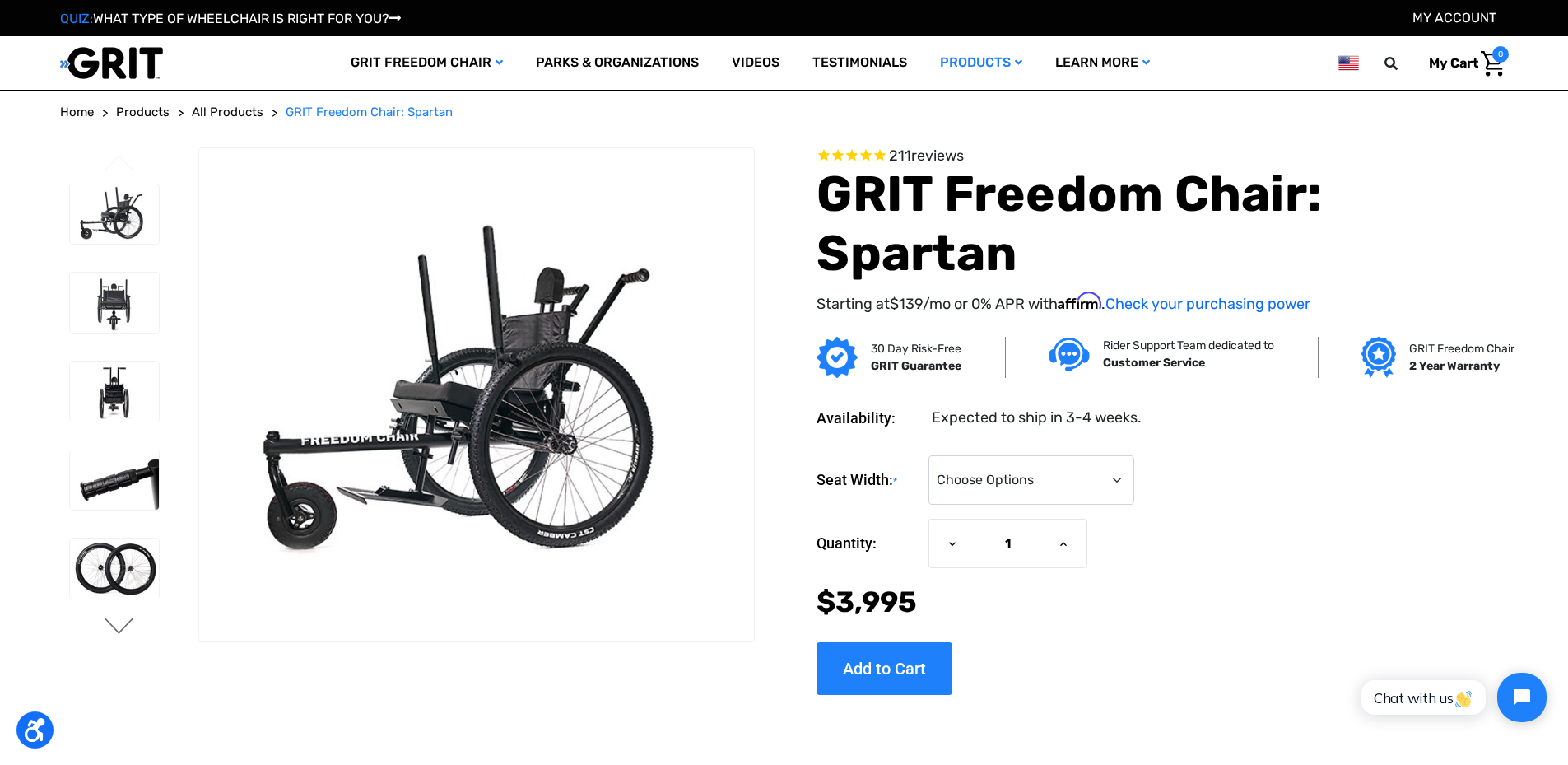
click at [118, 630] on button "Next" at bounding box center [120, 628] width 34 height 20
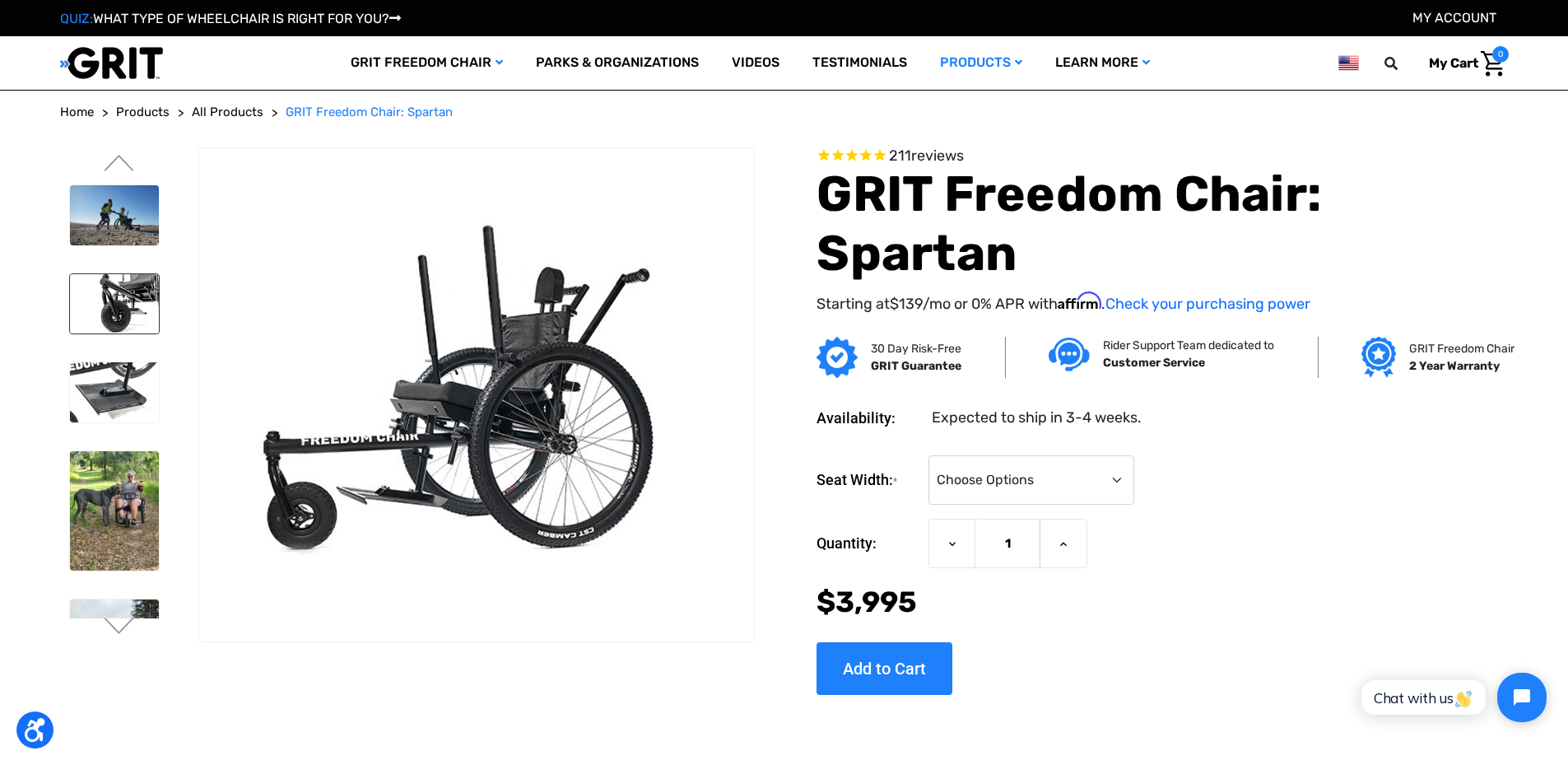
click at [136, 327] on img at bounding box center [114, 305] width 90 height 60
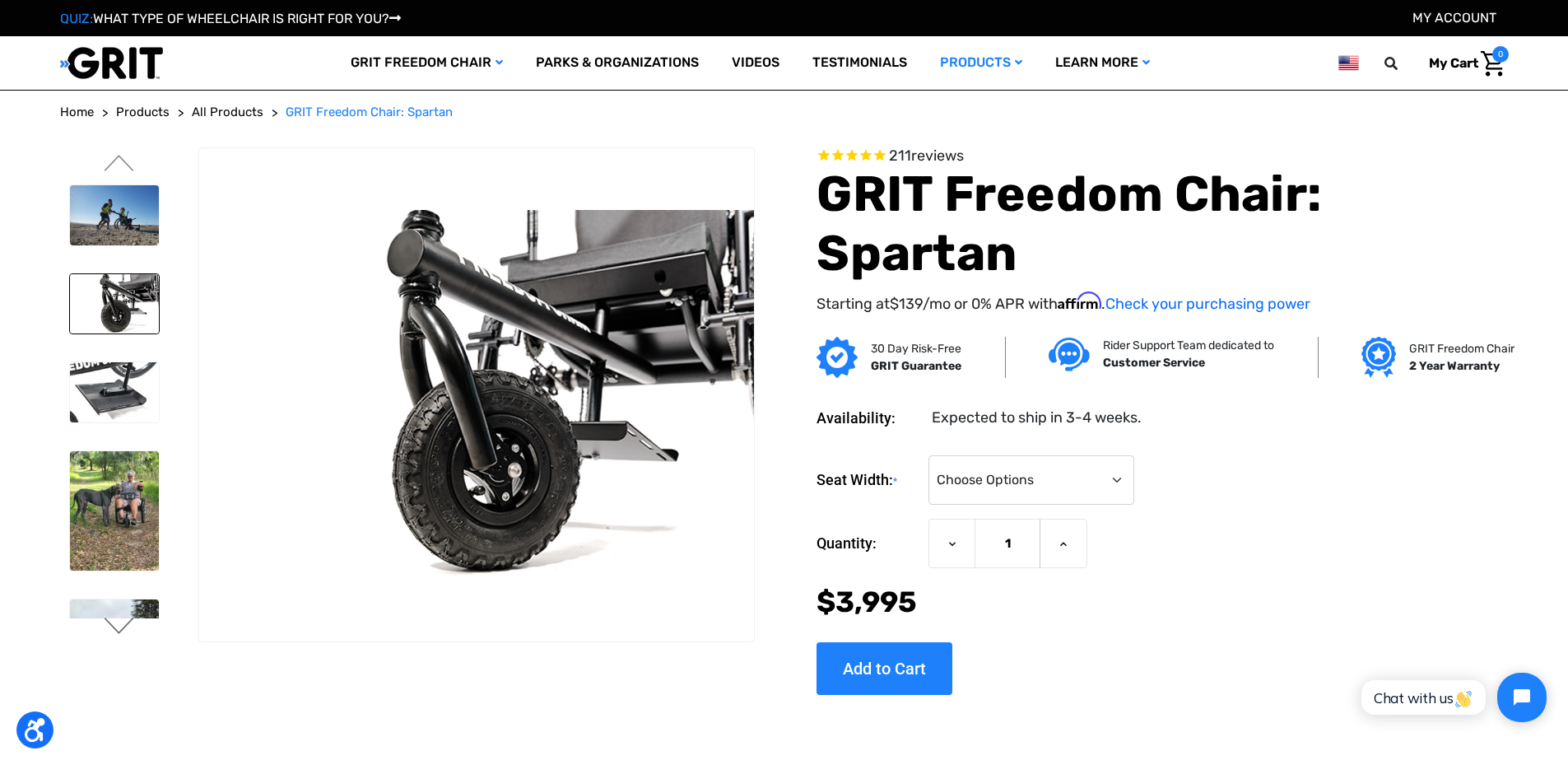
click at [111, 623] on button "Next" at bounding box center [120, 628] width 34 height 20
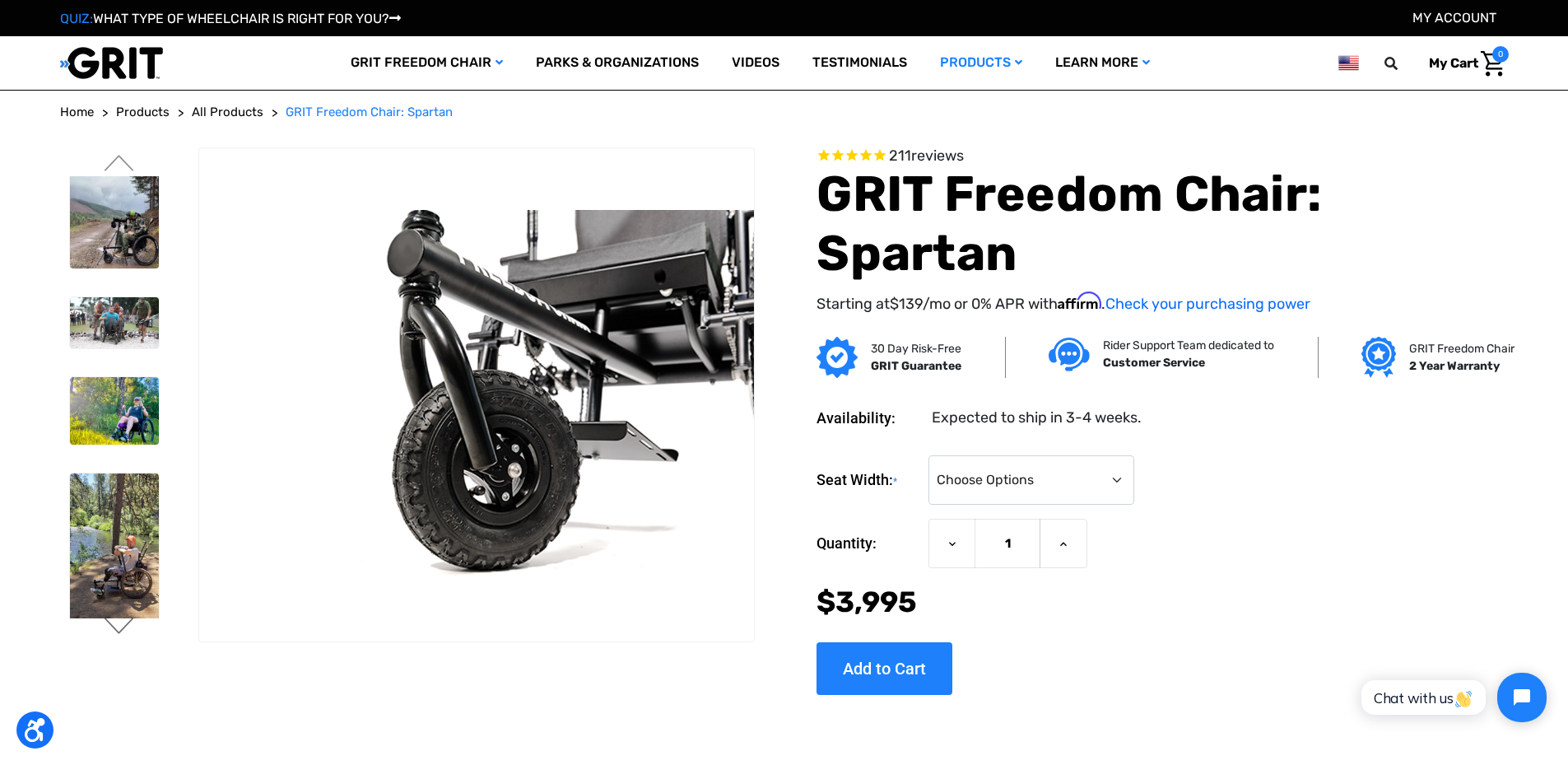
click at [120, 622] on button "Next" at bounding box center [120, 628] width 34 height 20
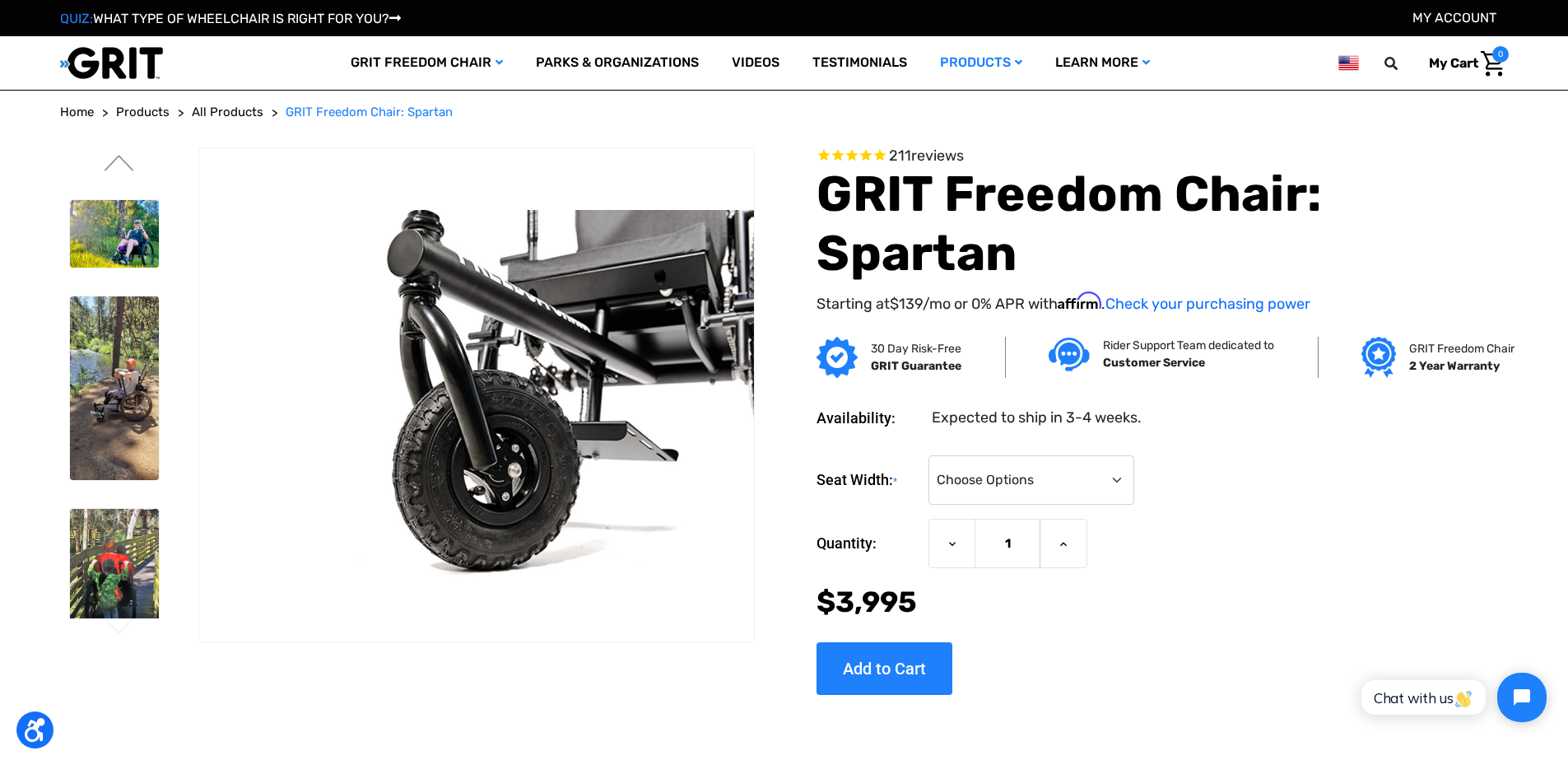
click at [120, 626] on button "Next" at bounding box center [120, 628] width 34 height 20
click at [136, 402] on img at bounding box center [114, 389] width 90 height 185
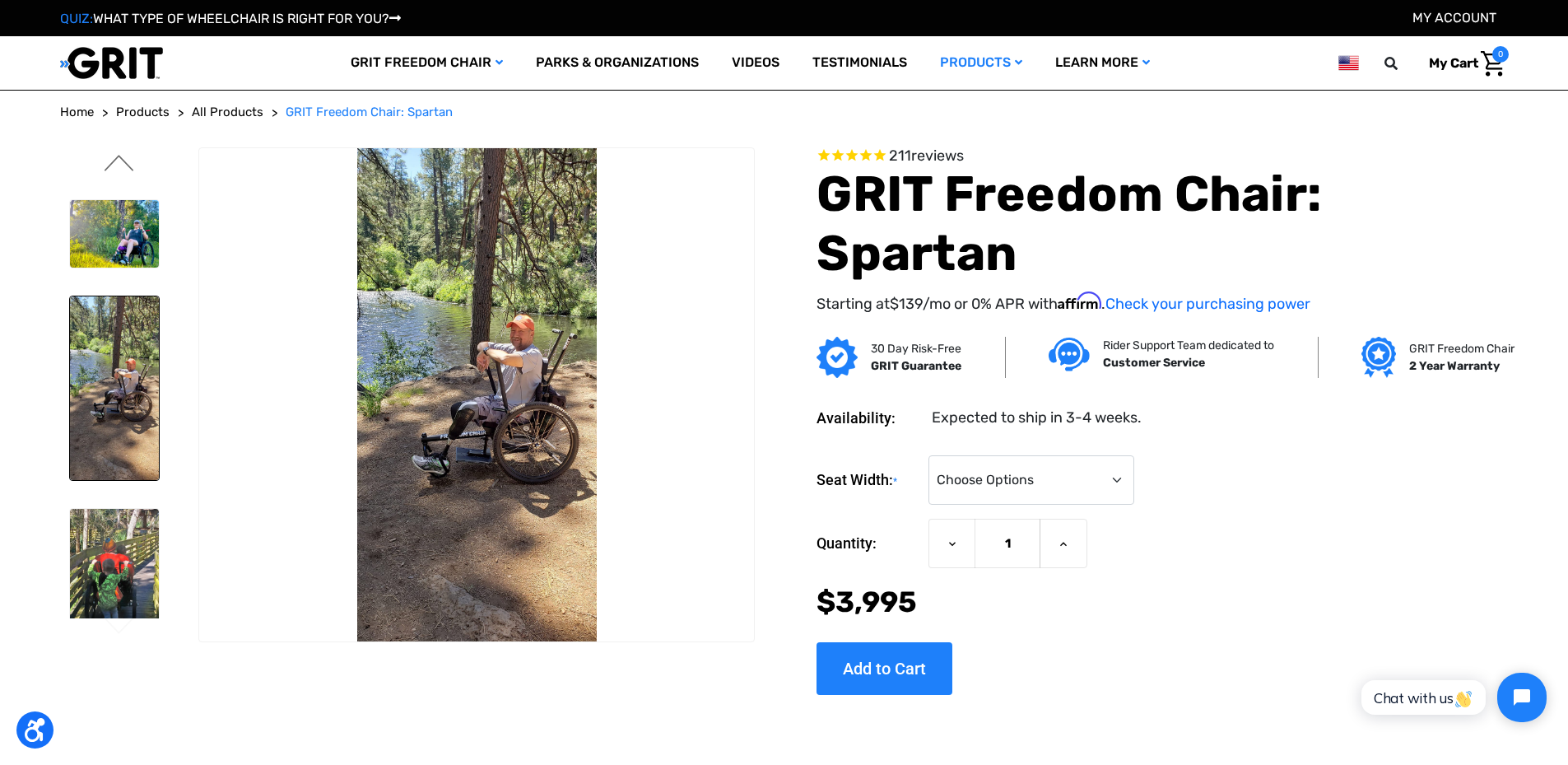
click at [119, 168] on button "Previous" at bounding box center [120, 165] width 34 height 20
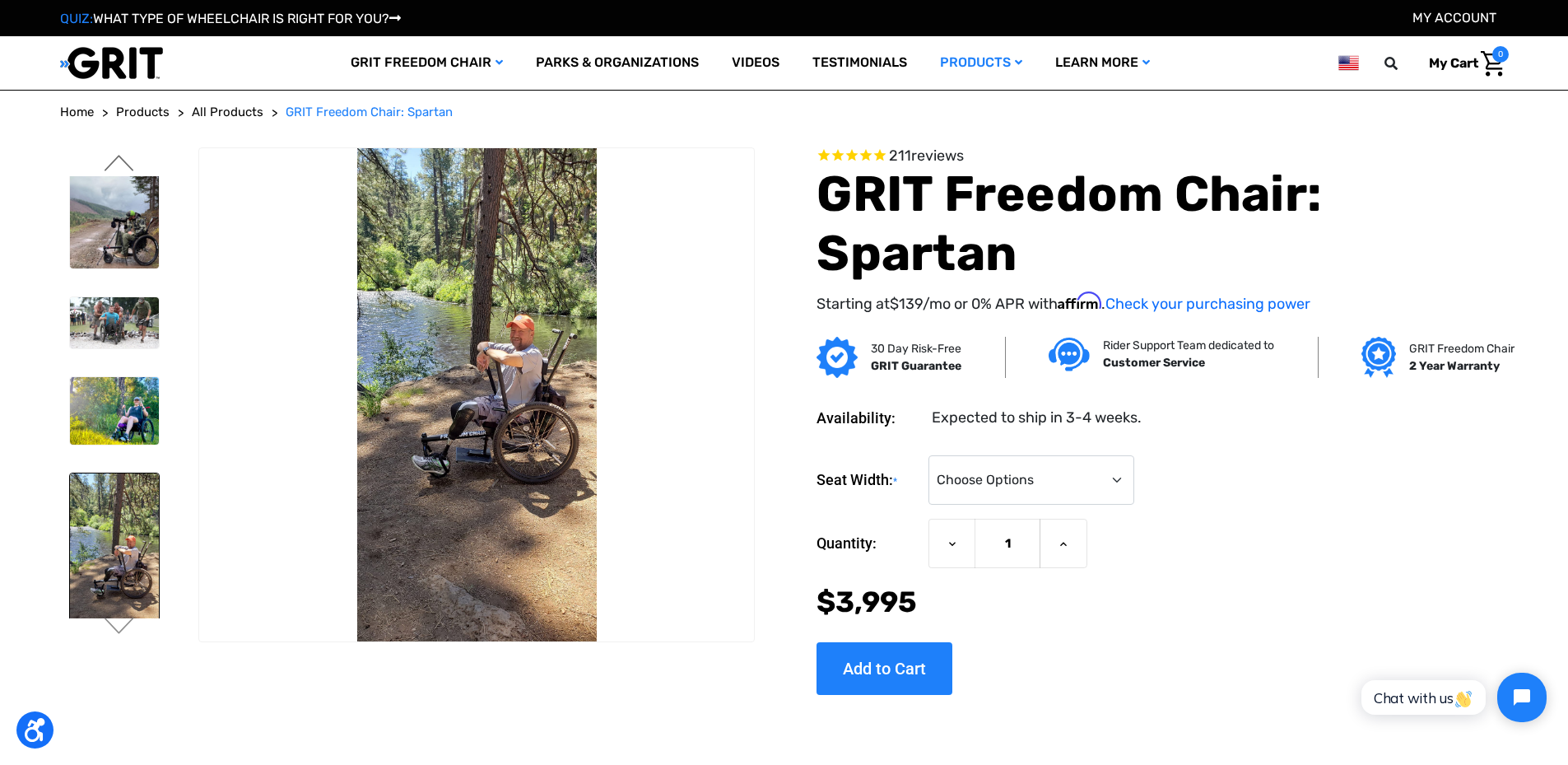
click at [130, 167] on button "Previous" at bounding box center [120, 165] width 34 height 20
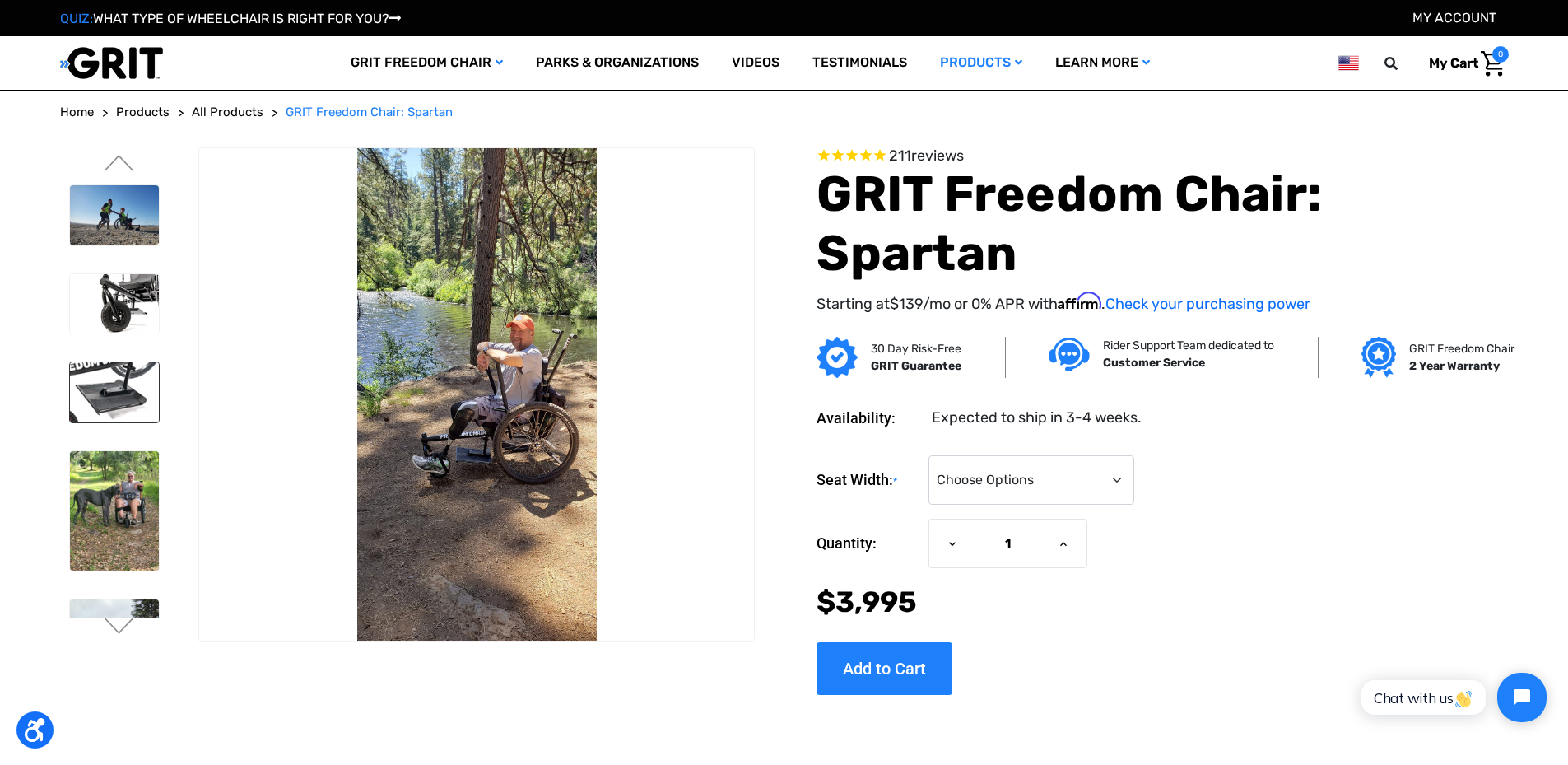
click at [130, 389] on img at bounding box center [114, 392] width 90 height 60
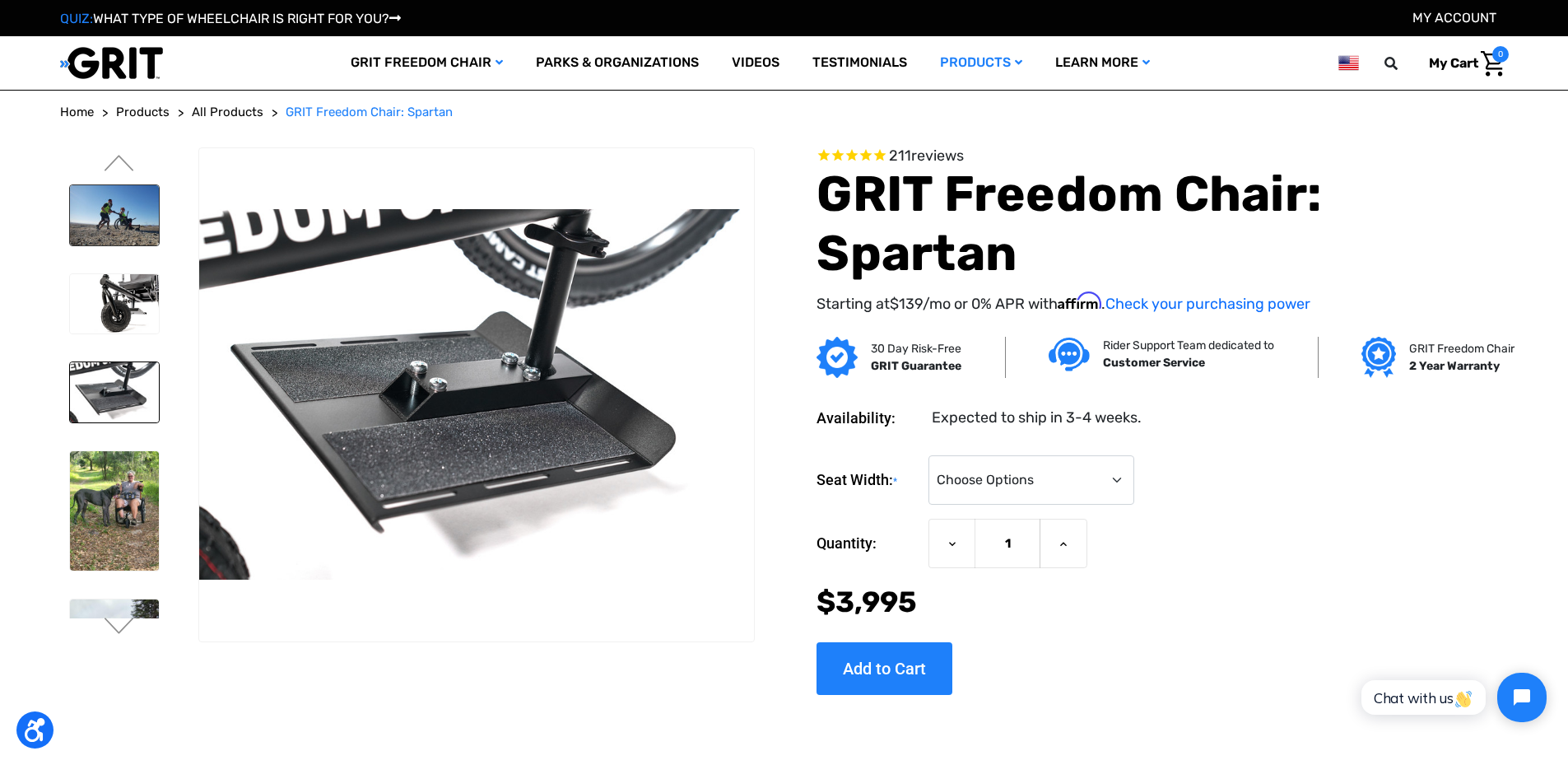
click at [122, 242] on img at bounding box center [114, 215] width 90 height 60
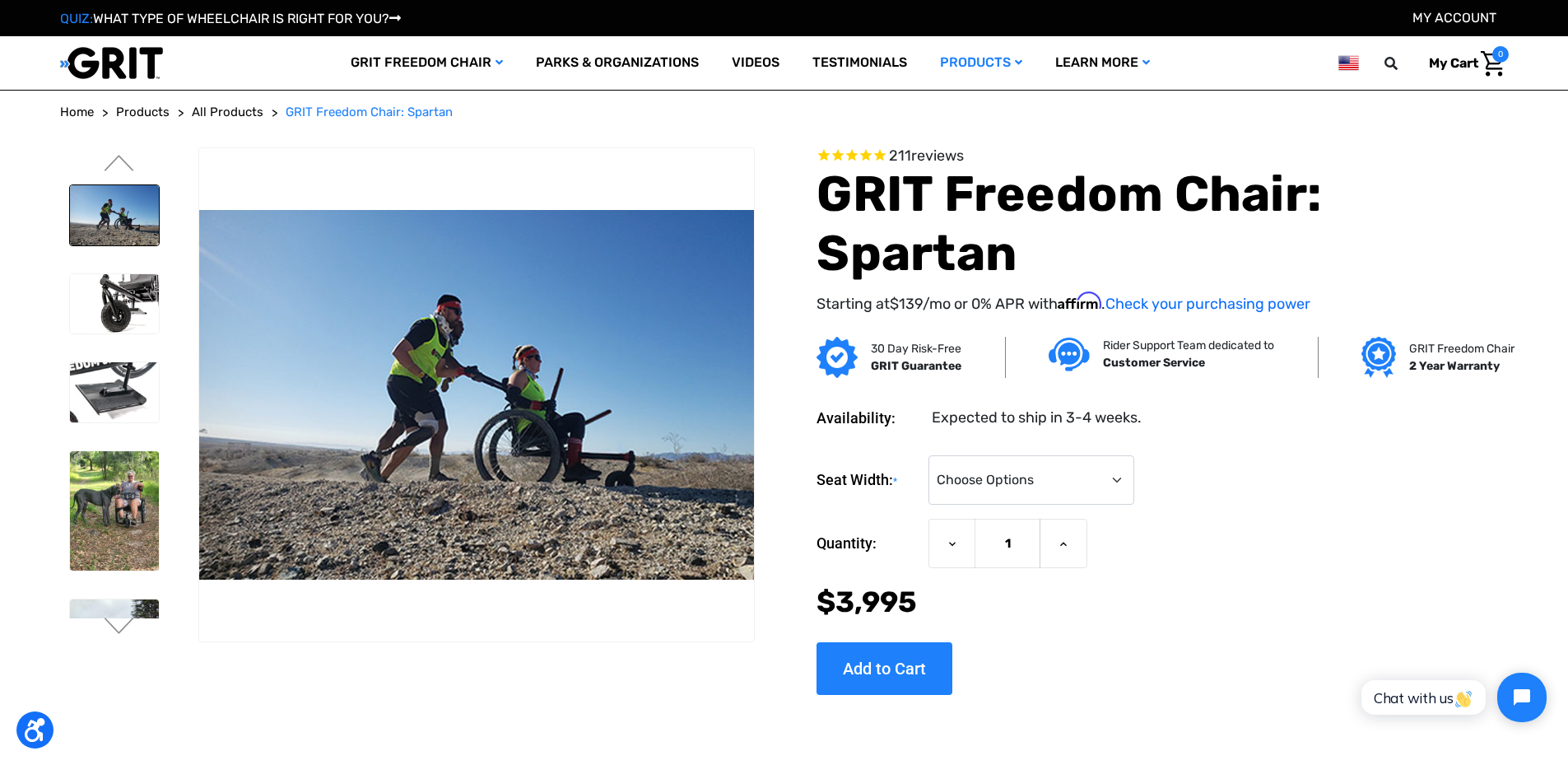
click at [120, 154] on ul "Previous Next" at bounding box center [130, 398] width 139 height 501
click at [122, 163] on button "Previous" at bounding box center [120, 165] width 34 height 20
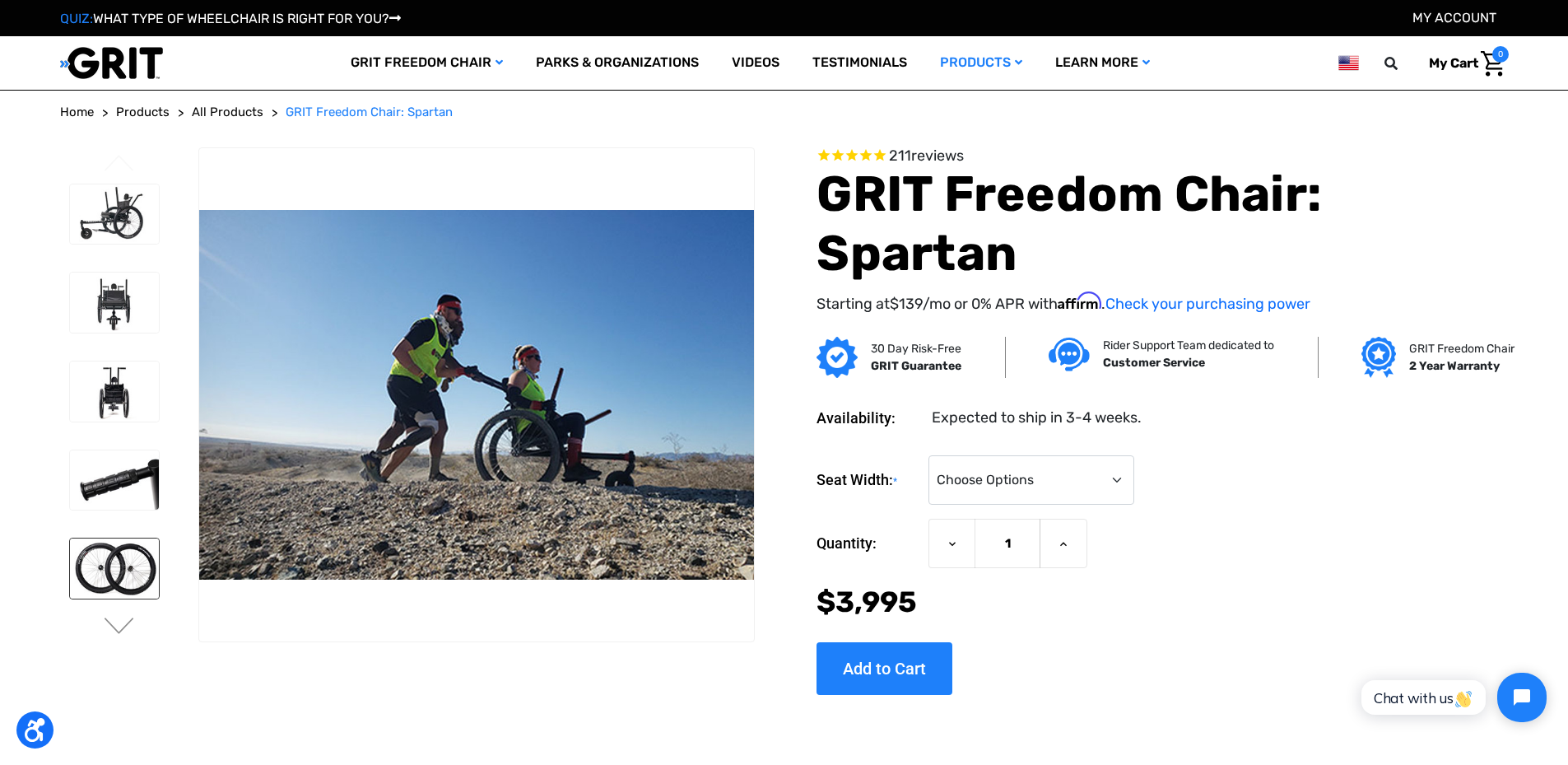
click at [130, 577] on img at bounding box center [114, 568] width 90 height 60
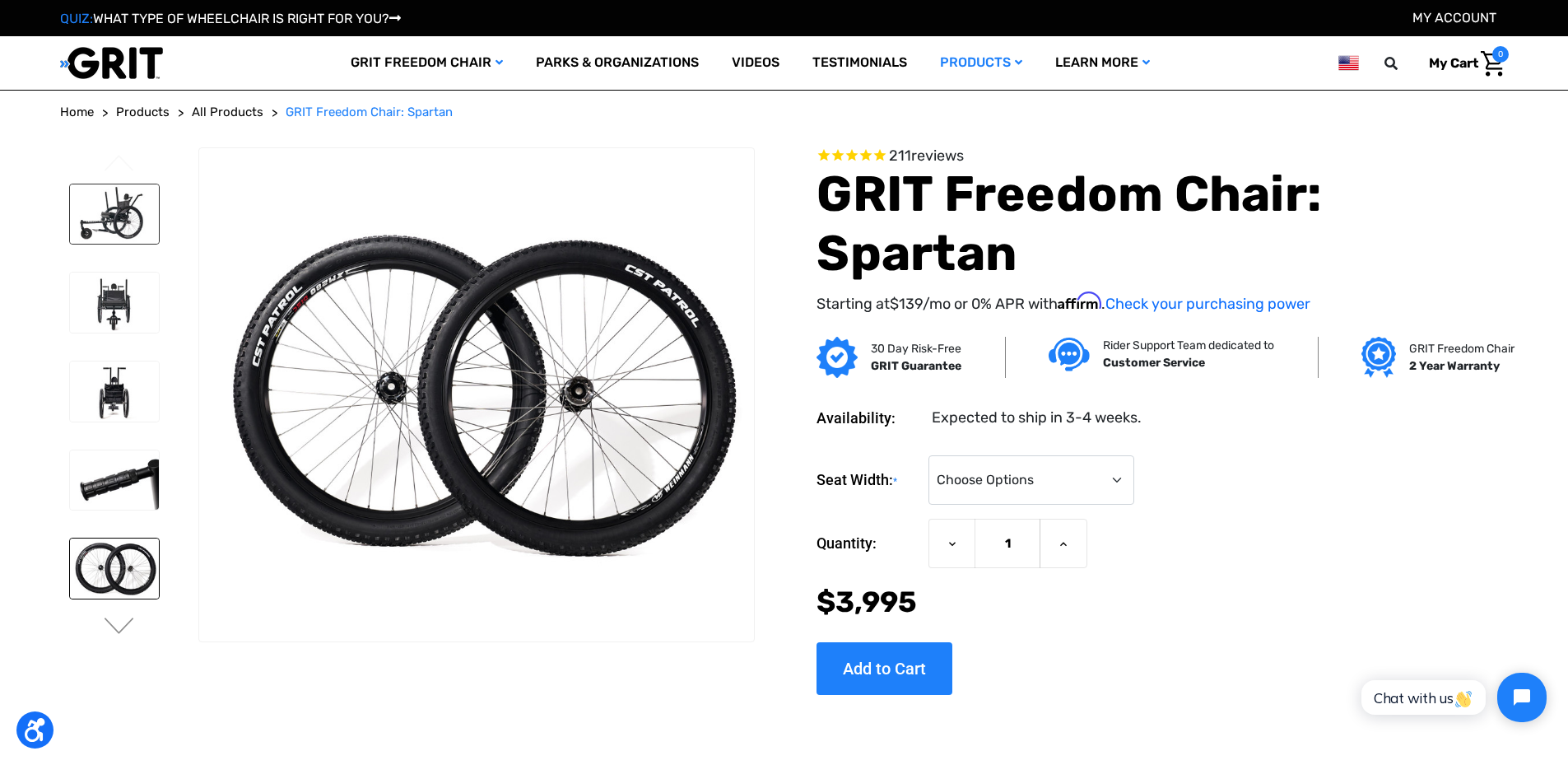
click at [133, 223] on img at bounding box center [114, 215] width 90 height 60
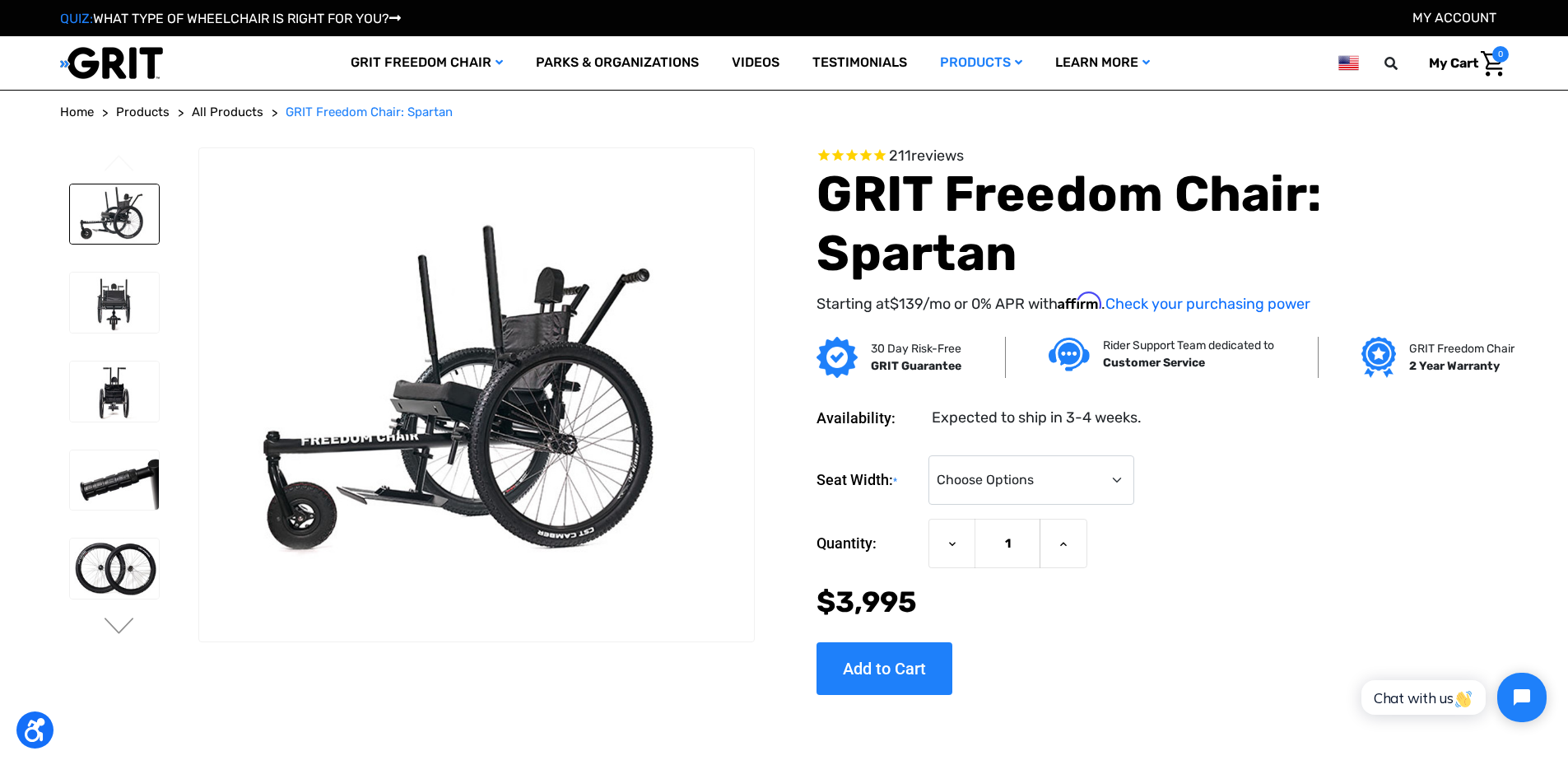
click at [139, 63] on img at bounding box center [111, 63] width 103 height 34
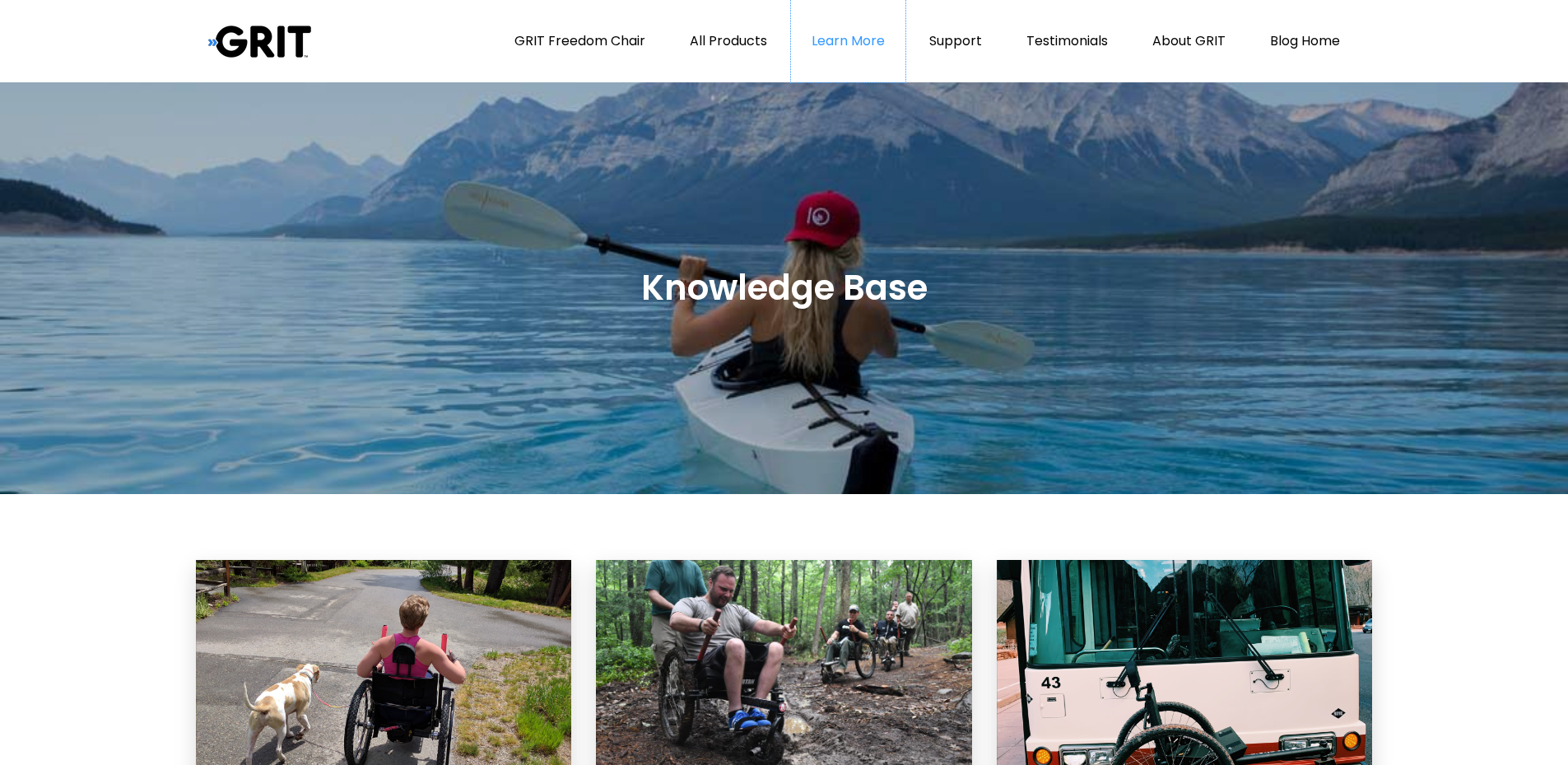
click at [871, 44] on link "Learn More" at bounding box center [848, 41] width 114 height 82
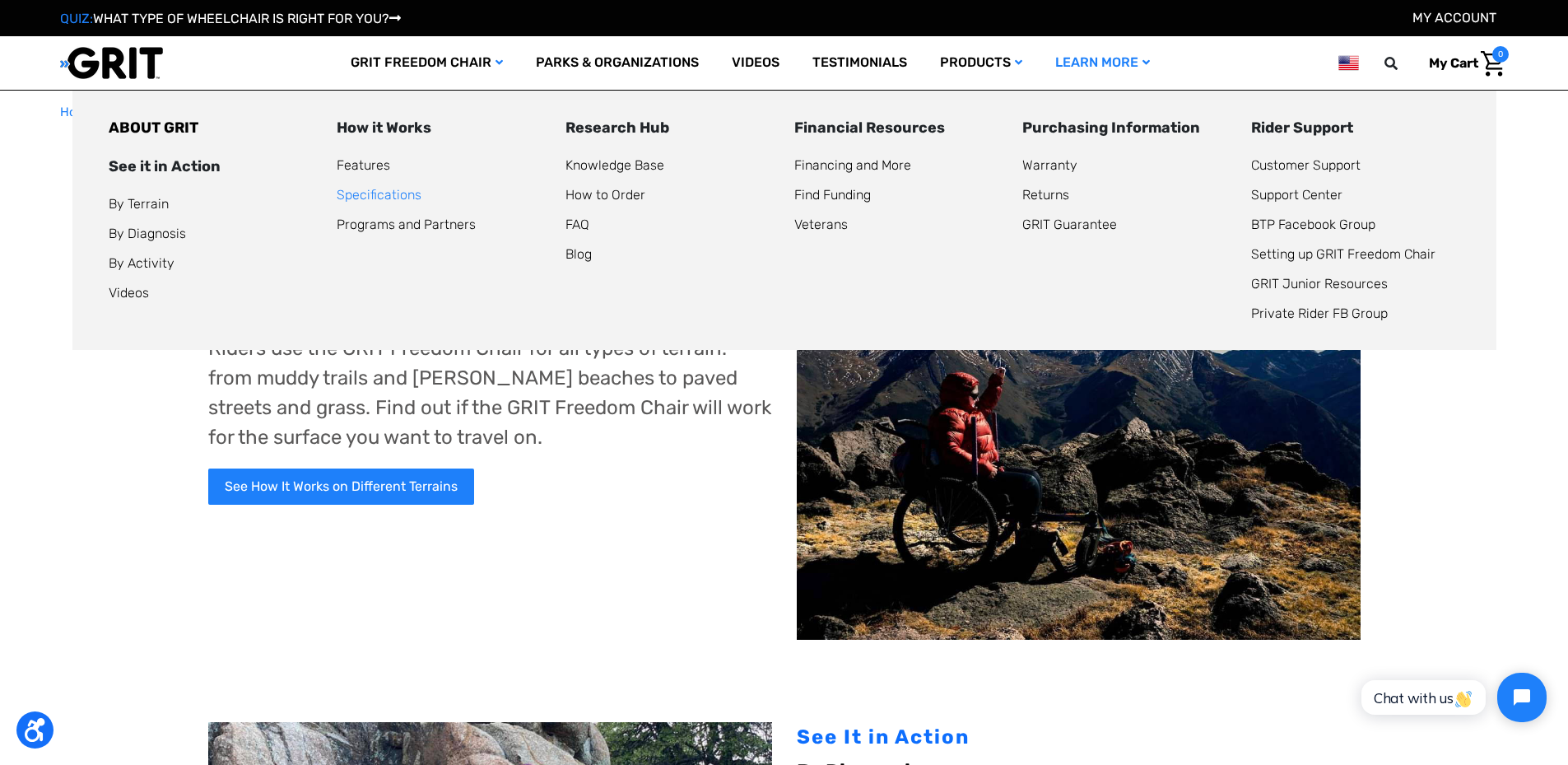
click at [386, 197] on link "Specifications" at bounding box center [380, 194] width 85 height 15
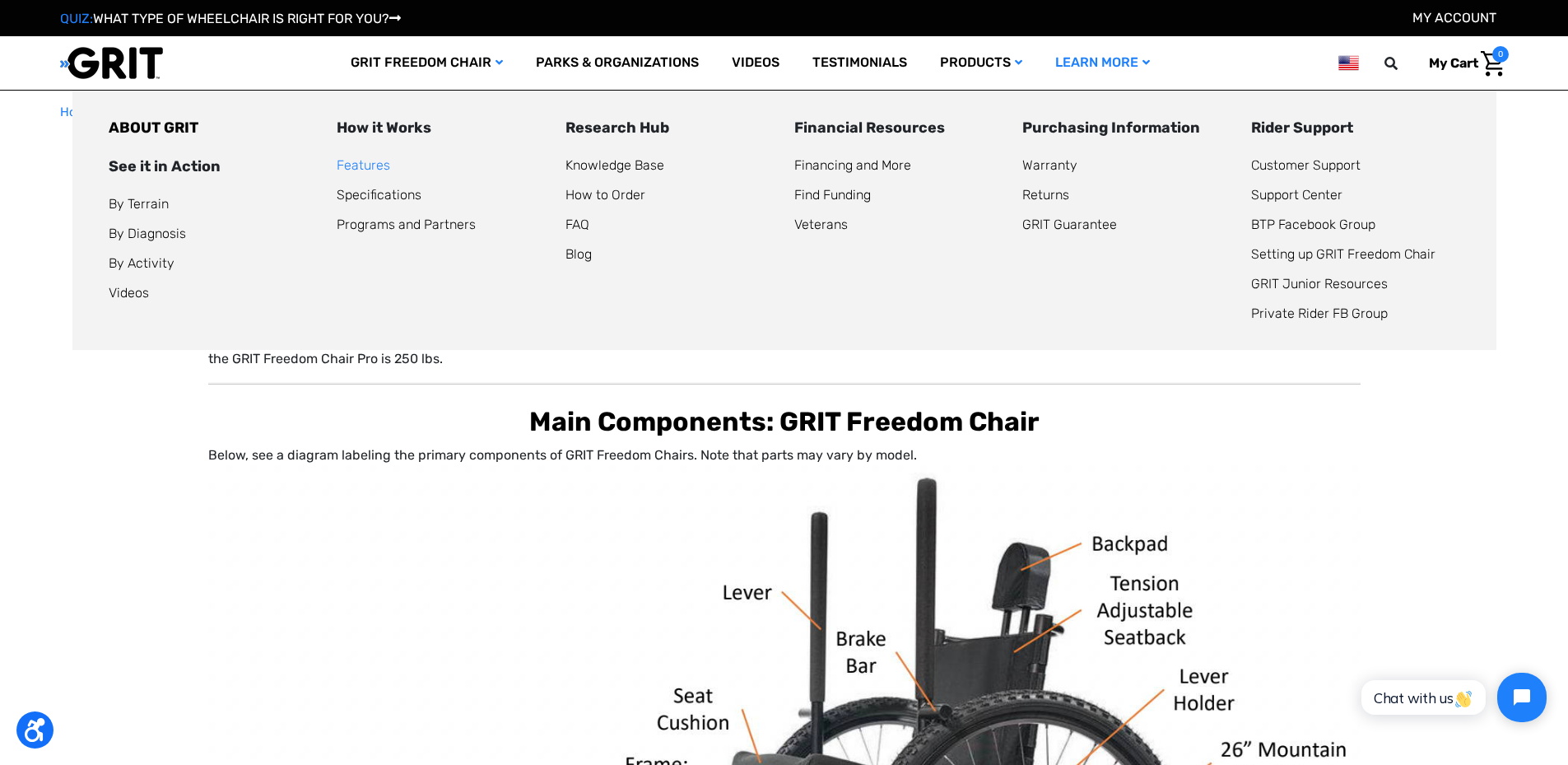
click at [367, 166] on link "Features" at bounding box center [363, 165] width 53 height 15
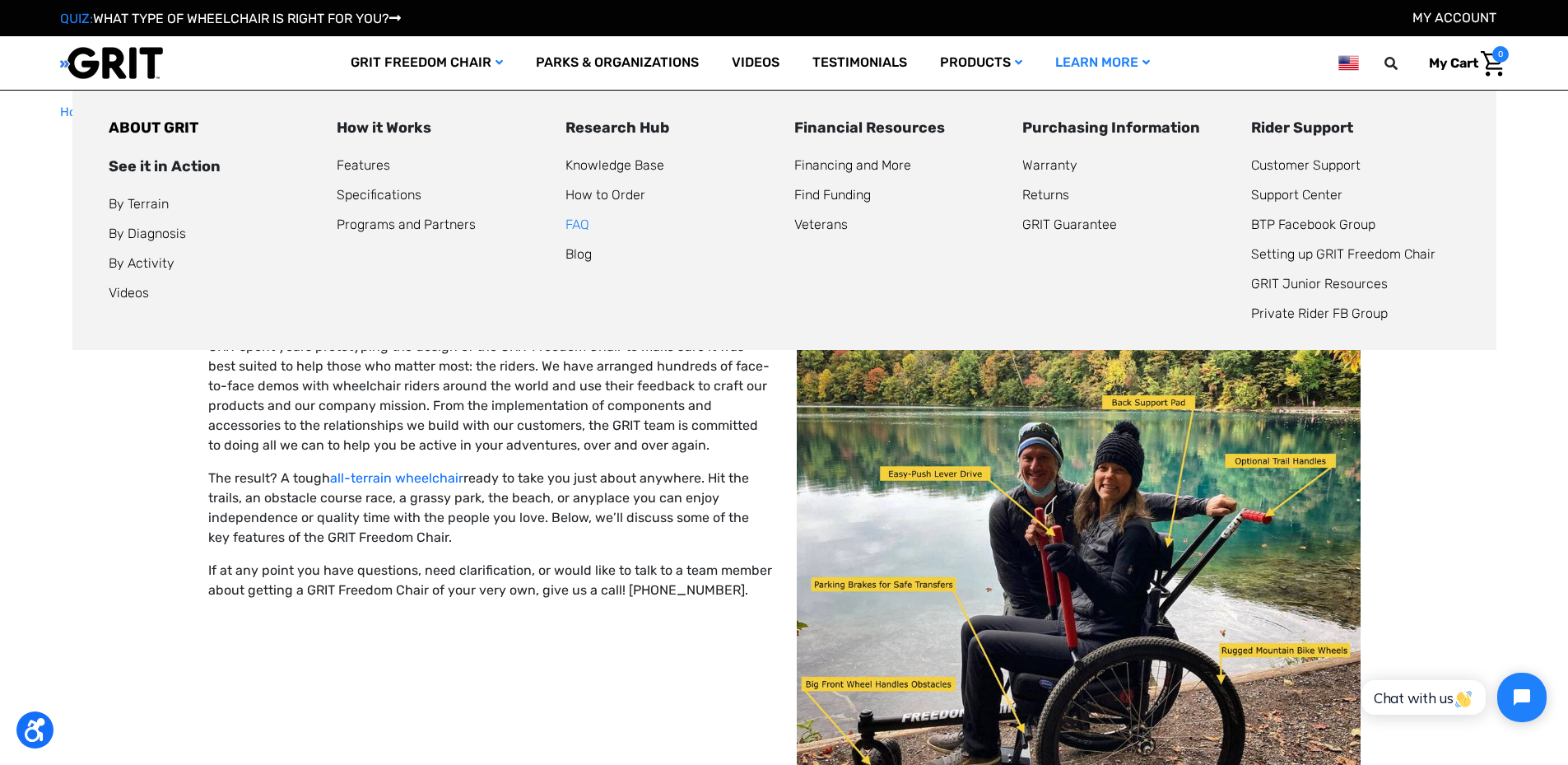
click at [582, 223] on link "FAQ" at bounding box center [577, 224] width 24 height 15
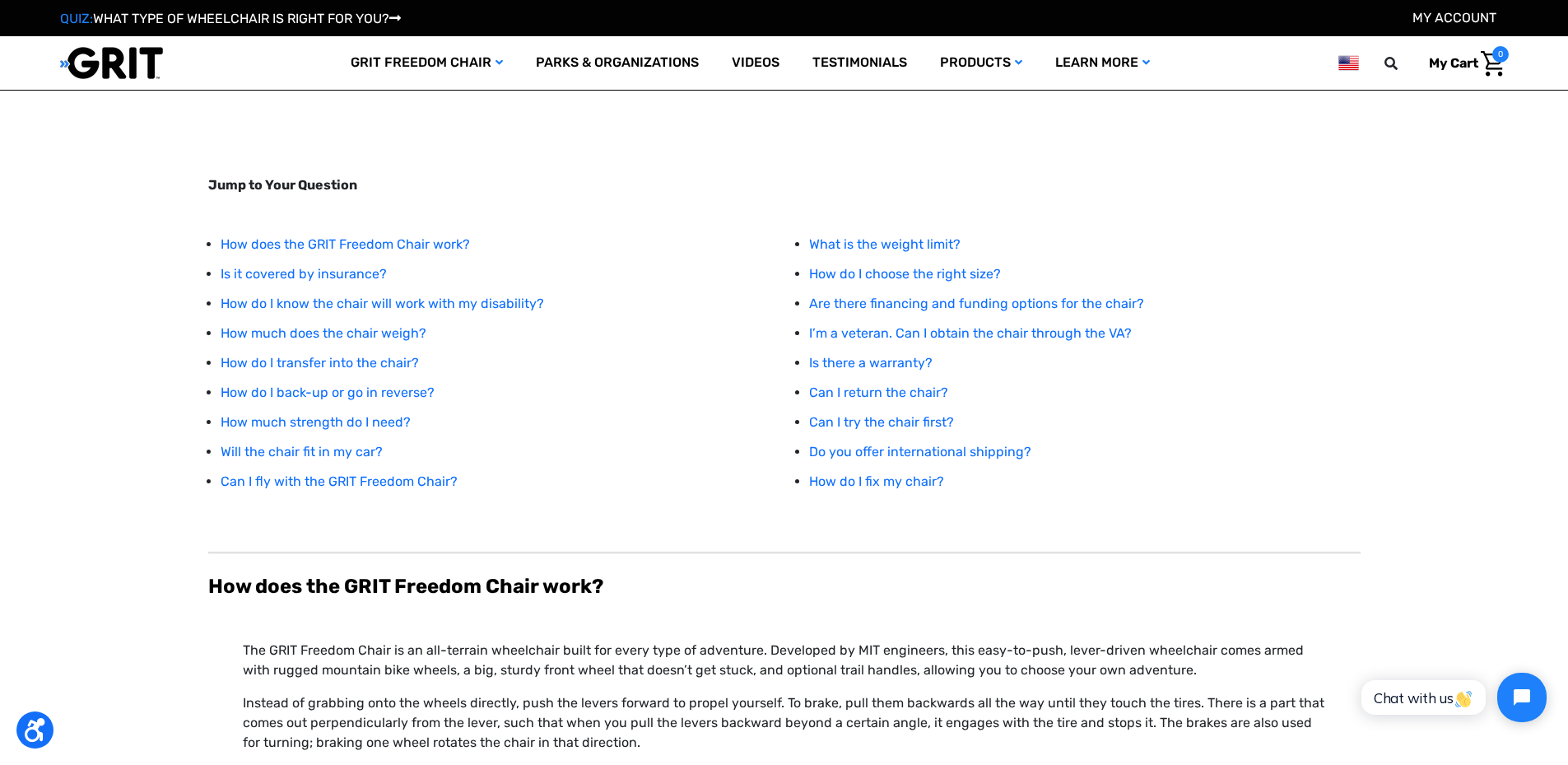
scroll to position [165, 0]
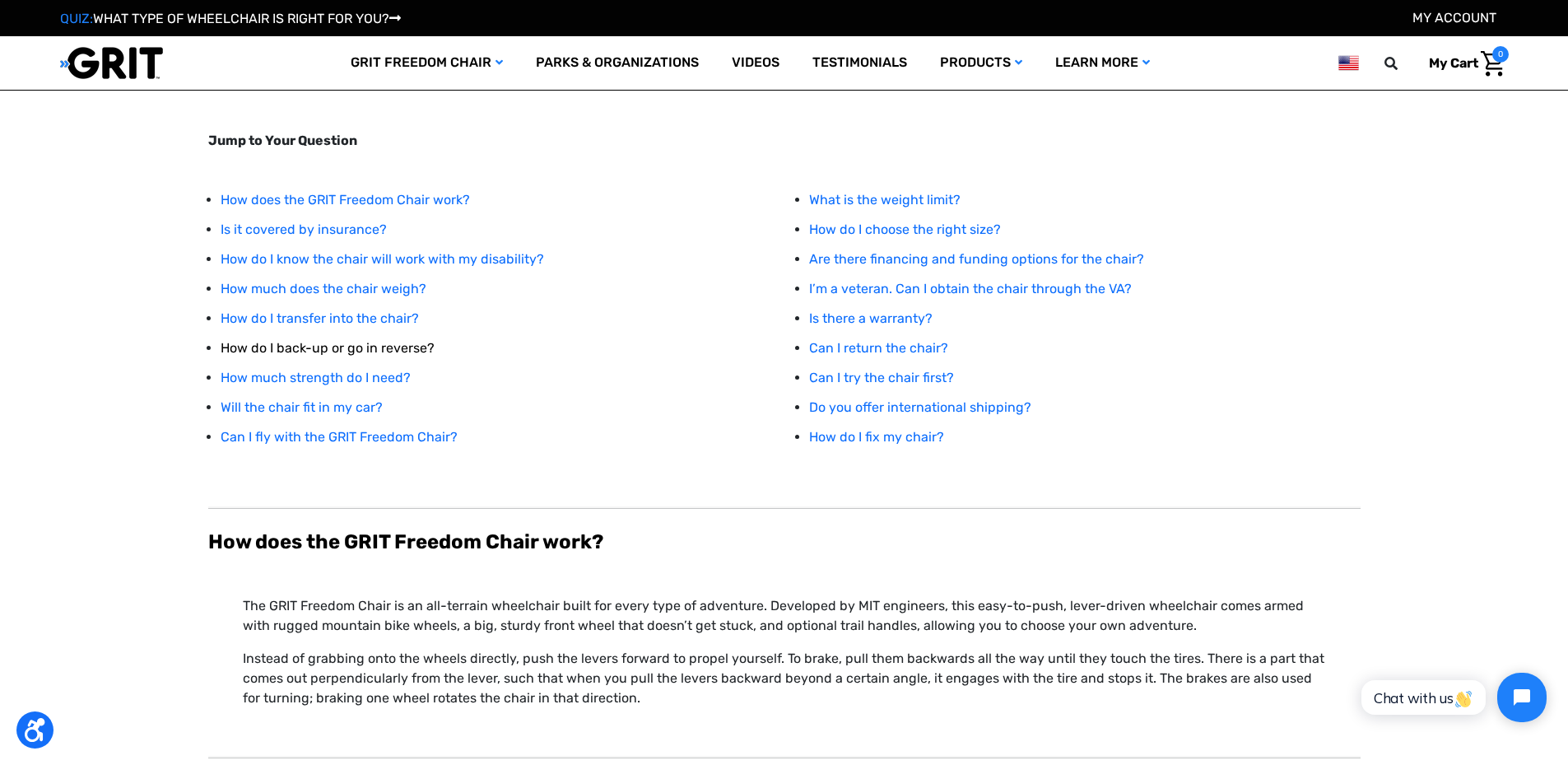
click at [399, 352] on link "How do I back-up or go in reverse?" at bounding box center [328, 347] width 214 height 15
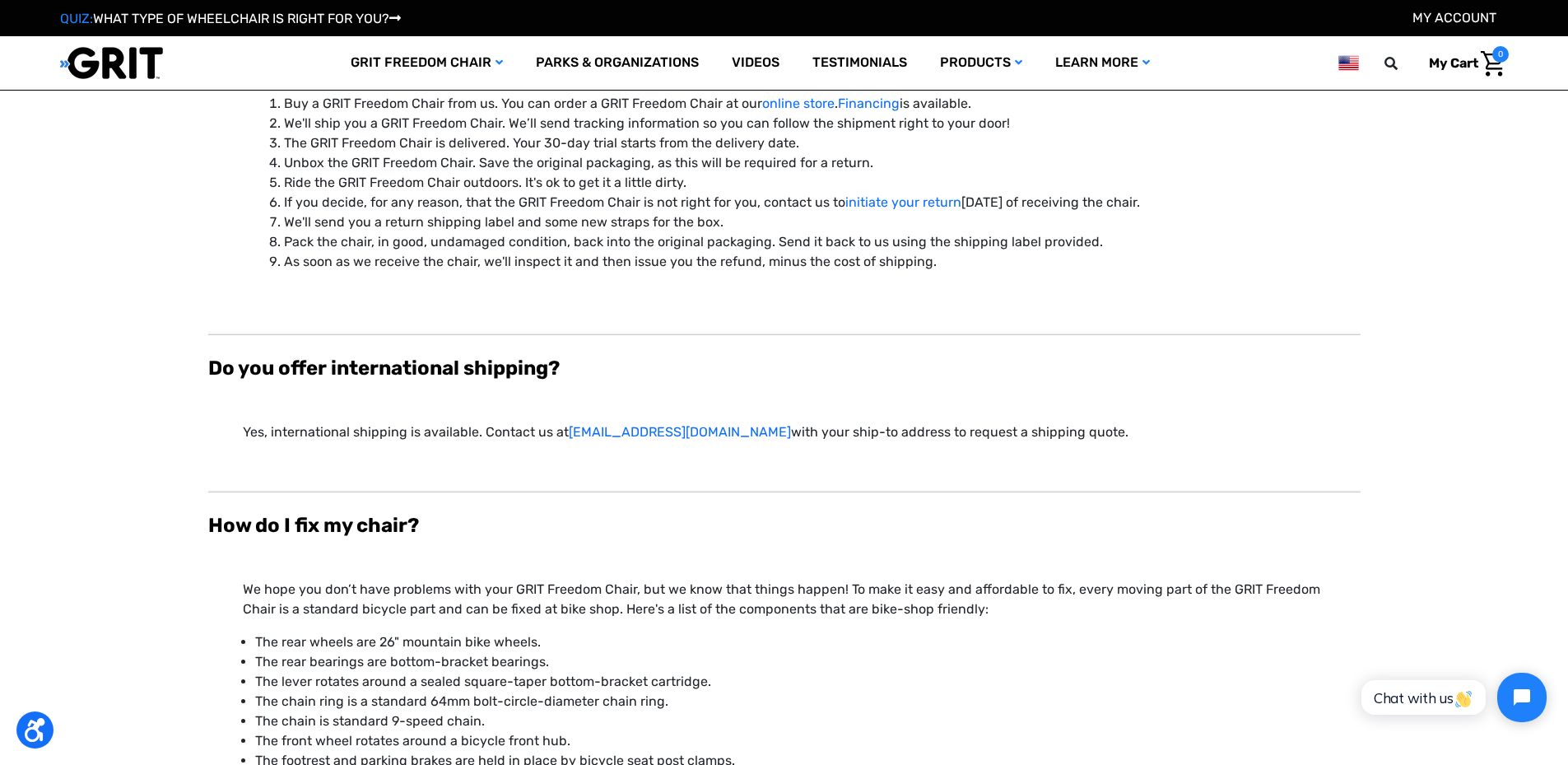
scroll to position [6543, 0]
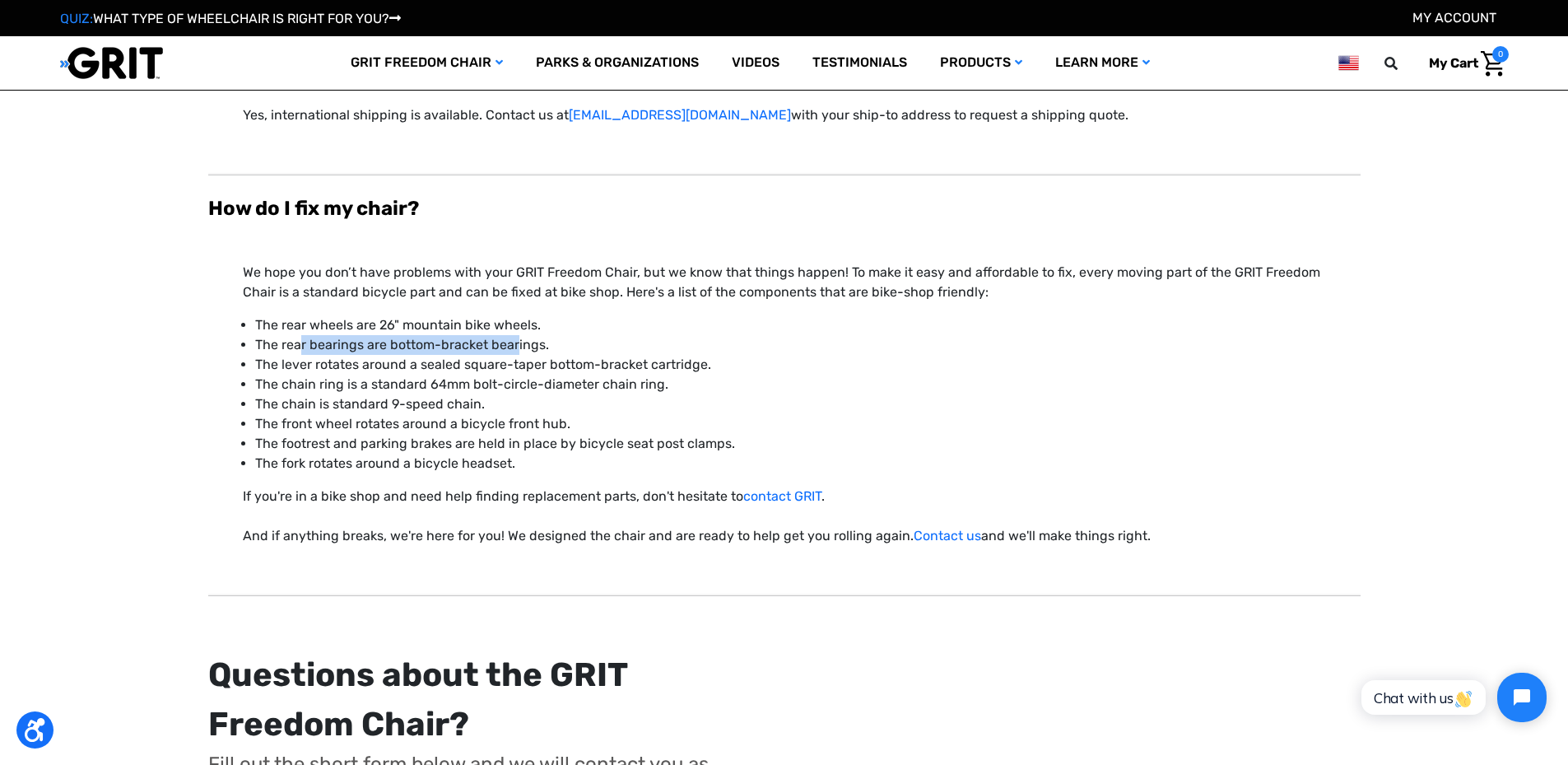
drag, startPoint x: 300, startPoint y: 306, endPoint x: 517, endPoint y: 303, distance: 217.0
click at [517, 335] on p "The rear bearings are bottom-bracket bearings." at bounding box center [791, 345] width 1071 height 20
click at [713, 375] on p "The chain ring is a standard 64mm bolt-circle-diameter chain ring." at bounding box center [791, 385] width 1071 height 20
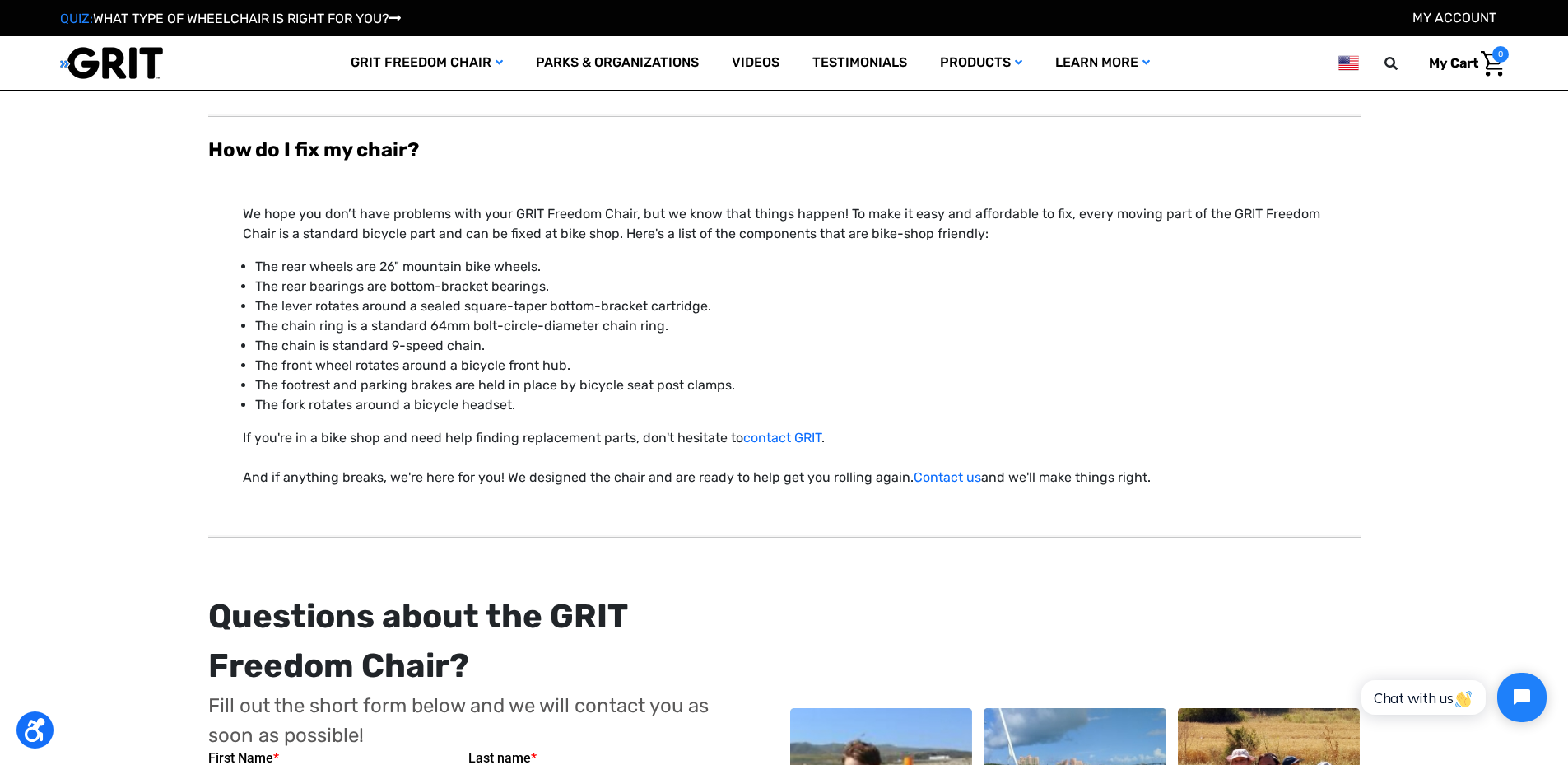
scroll to position [6626, 0]
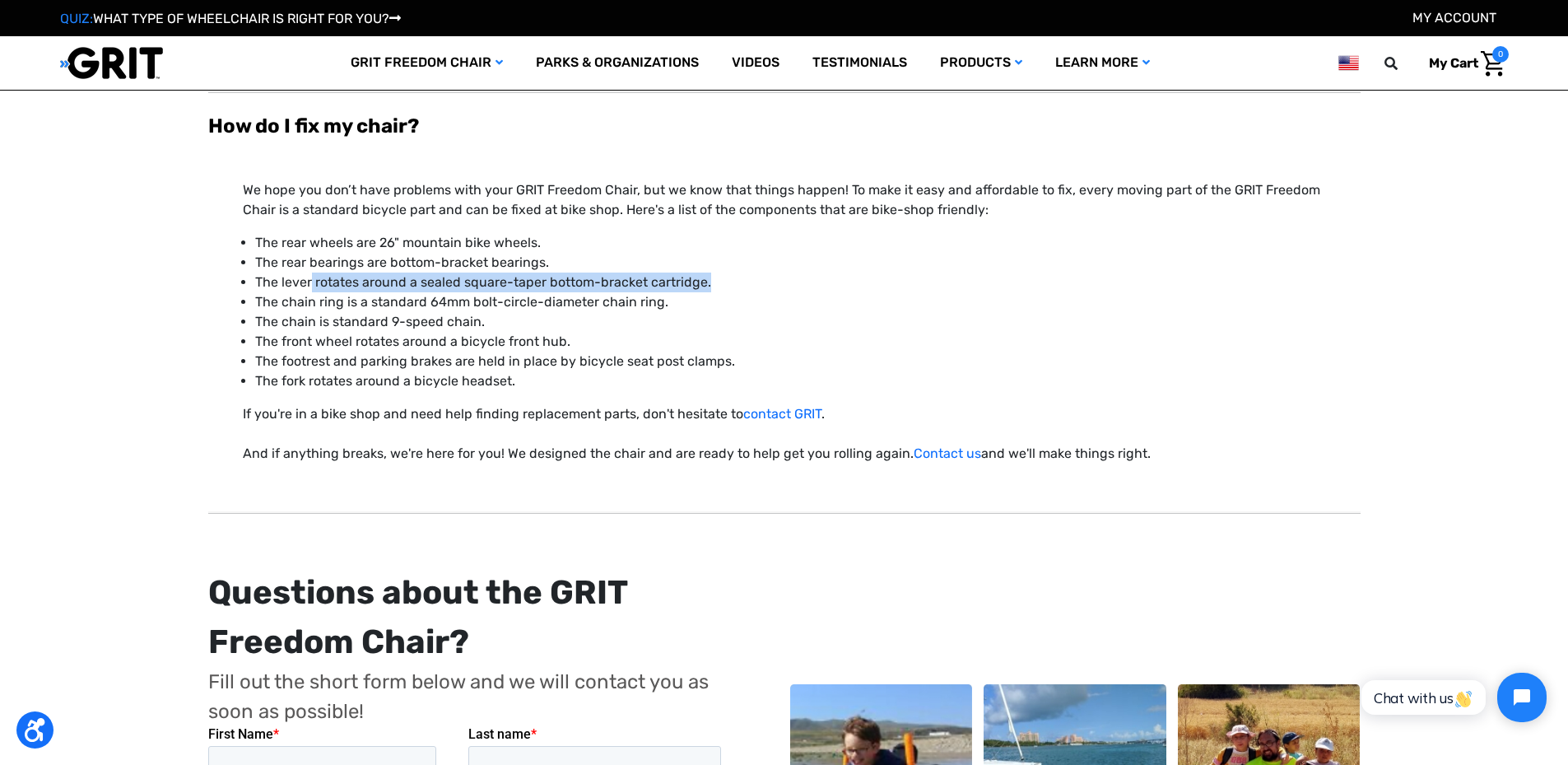
drag, startPoint x: 313, startPoint y: 244, endPoint x: 712, endPoint y: 247, distance: 399.0
click at [712, 273] on p "The lever rotates around a sealed square-taper bottom-bracket cartridge." at bounding box center [791, 283] width 1071 height 20
click at [392, 293] on p "The chain ring is a standard 64mm bolt-circle-diameter chain ring." at bounding box center [791, 303] width 1071 height 20
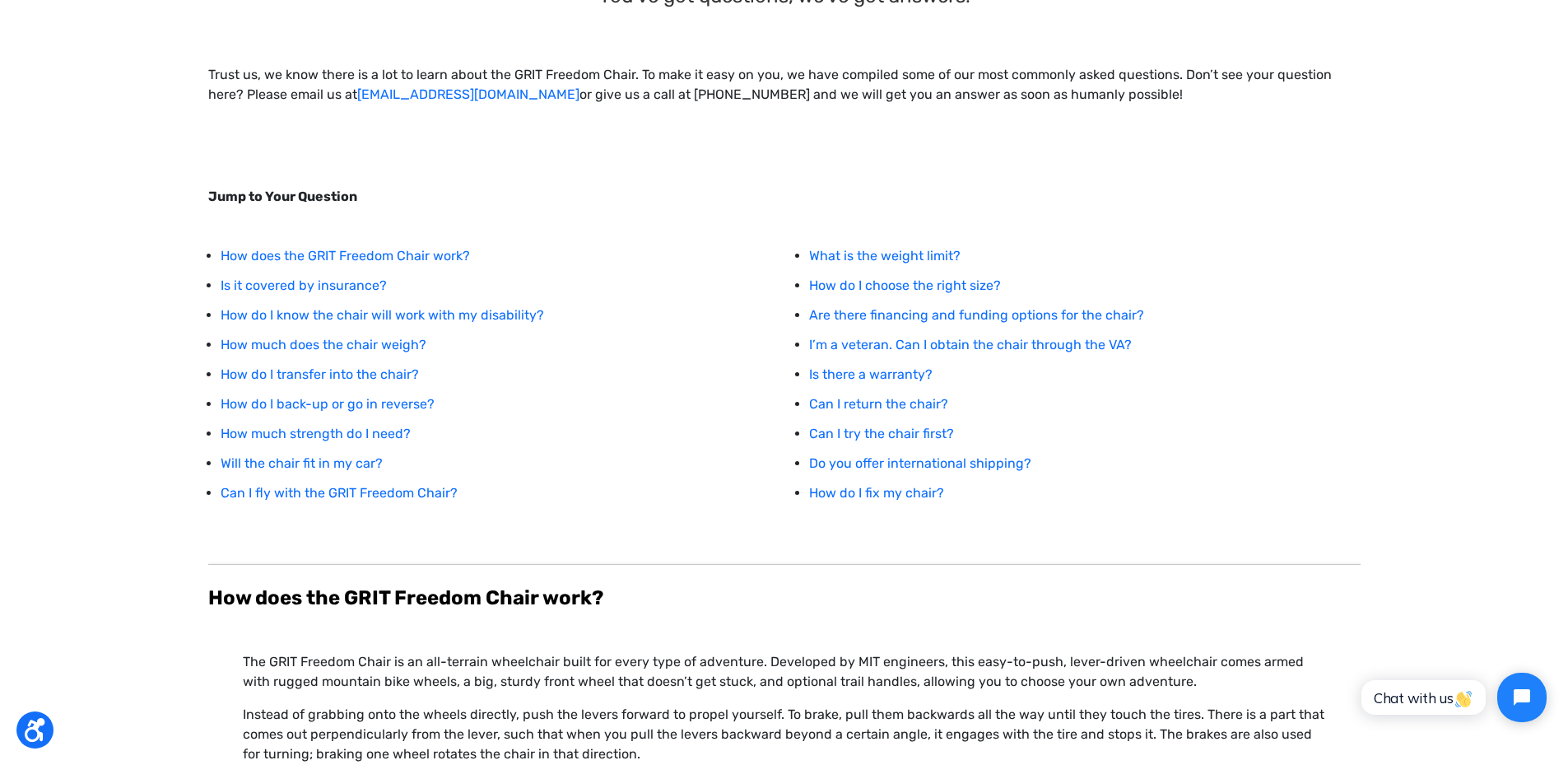
scroll to position [0, 0]
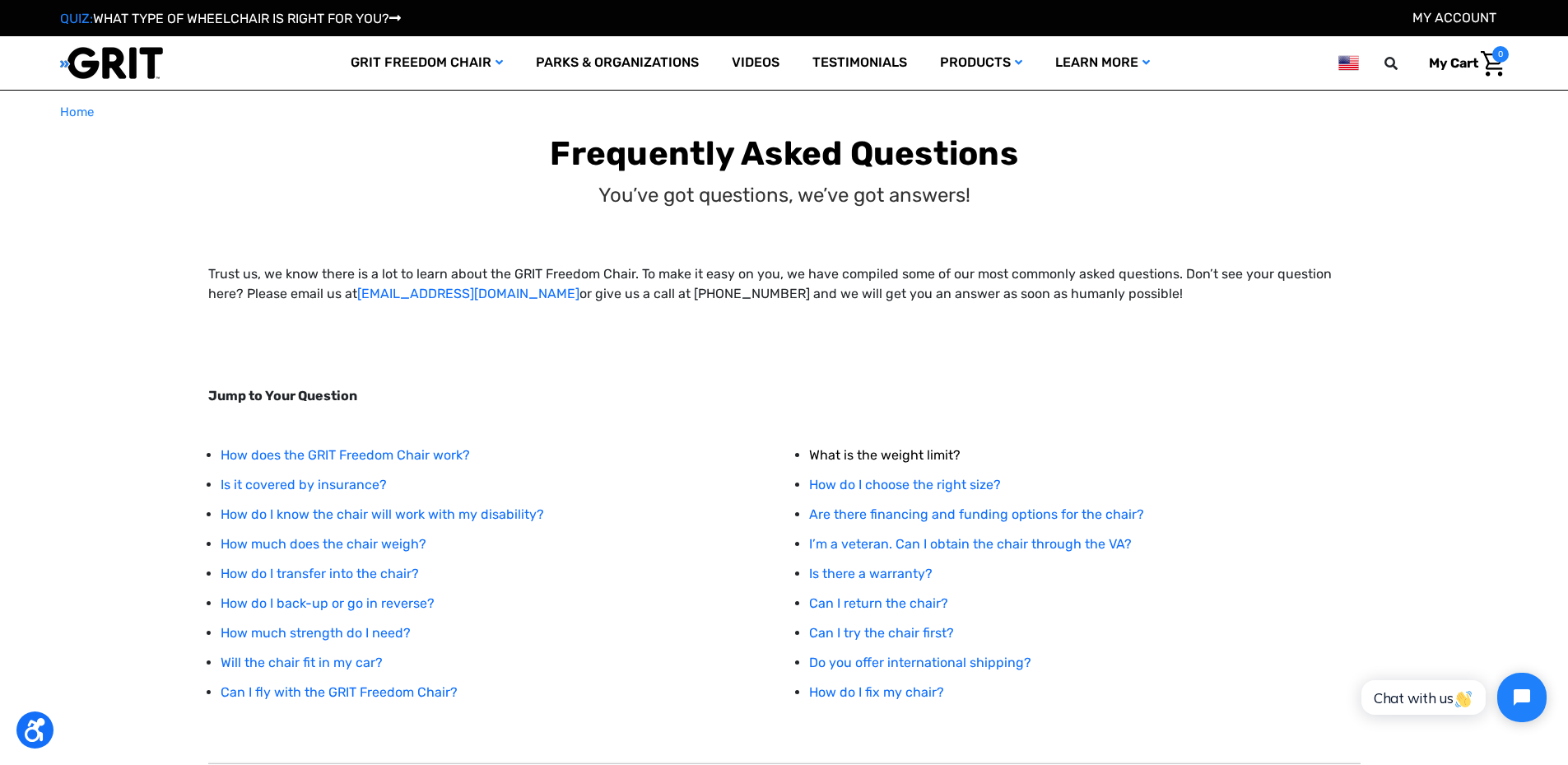
click at [917, 459] on link "What is the weight limit?" at bounding box center [884, 454] width 151 height 15
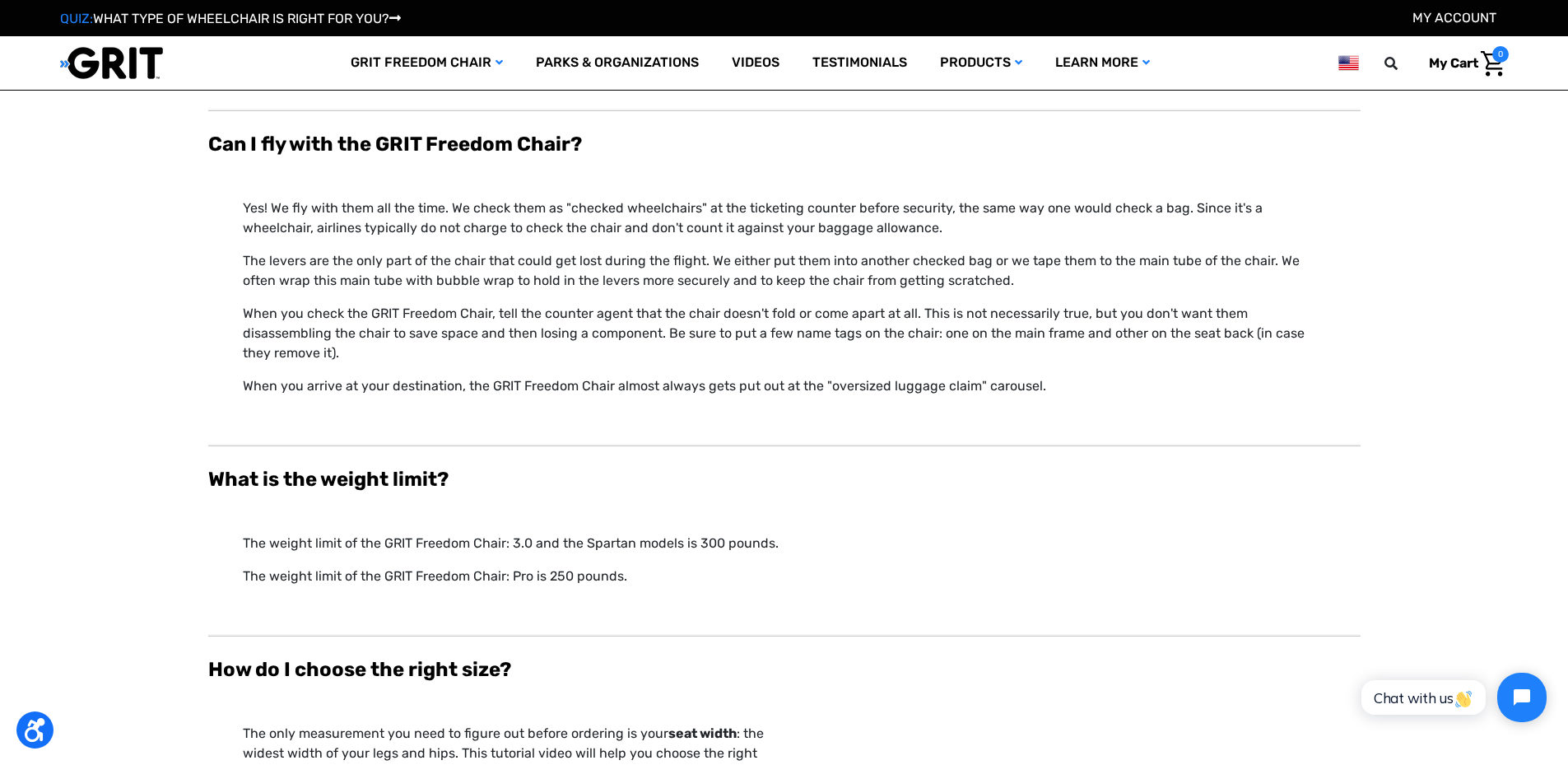
scroll to position [4416, 0]
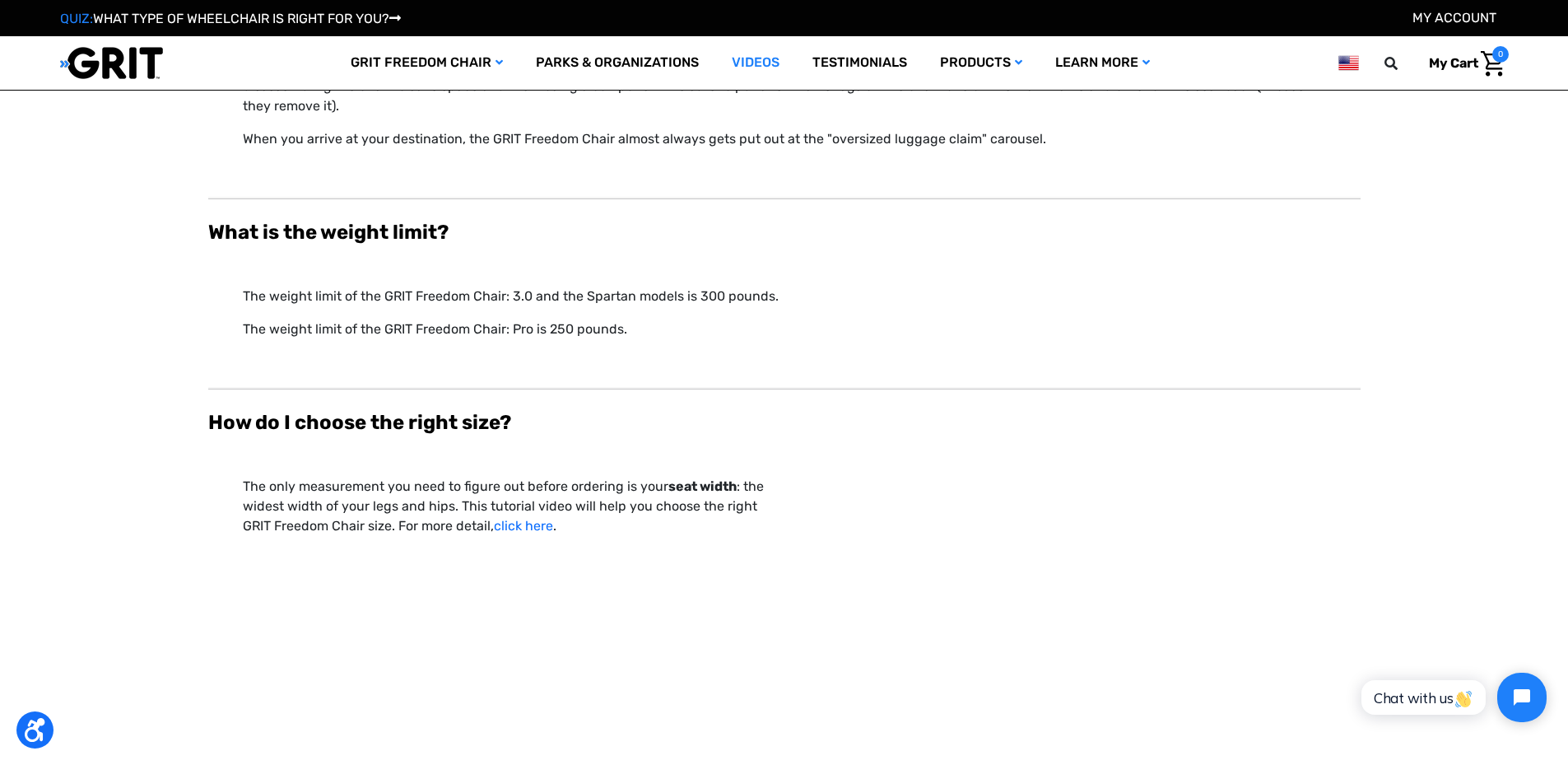
click at [749, 60] on link "Videos" at bounding box center [755, 63] width 81 height 53
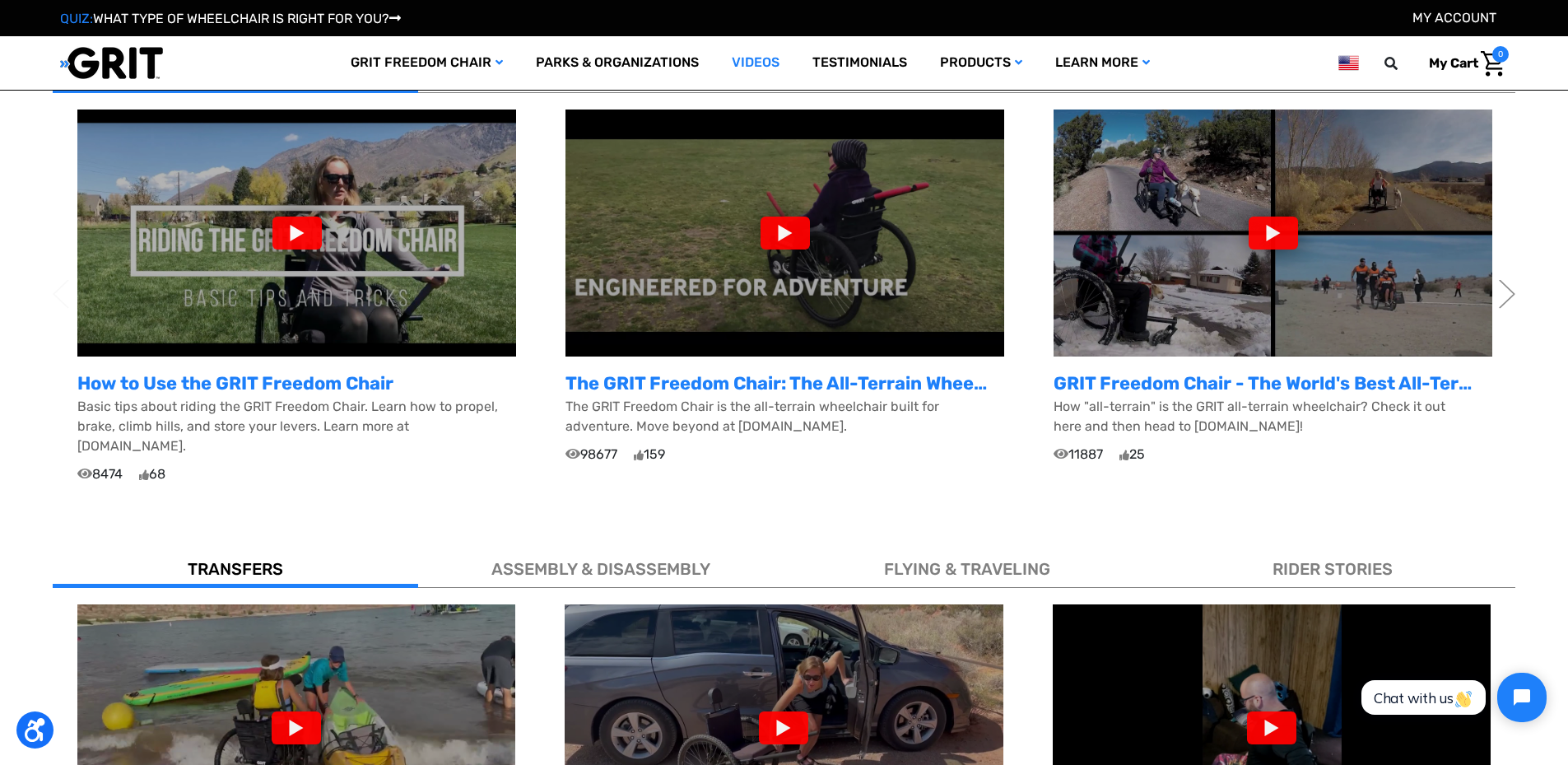
scroll to position [576, 0]
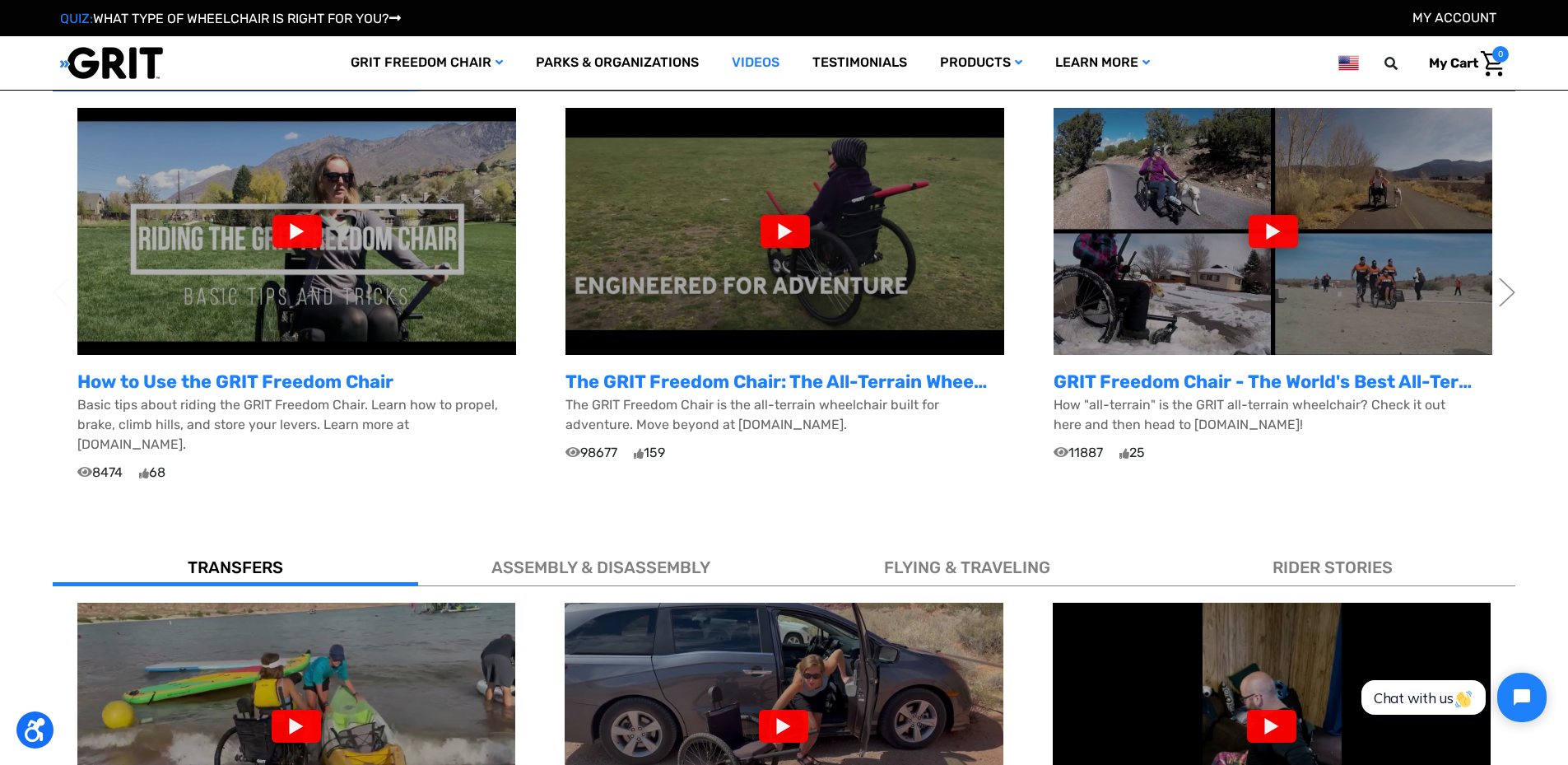
click at [431, 285] on img at bounding box center [296, 231] width 438 height 247
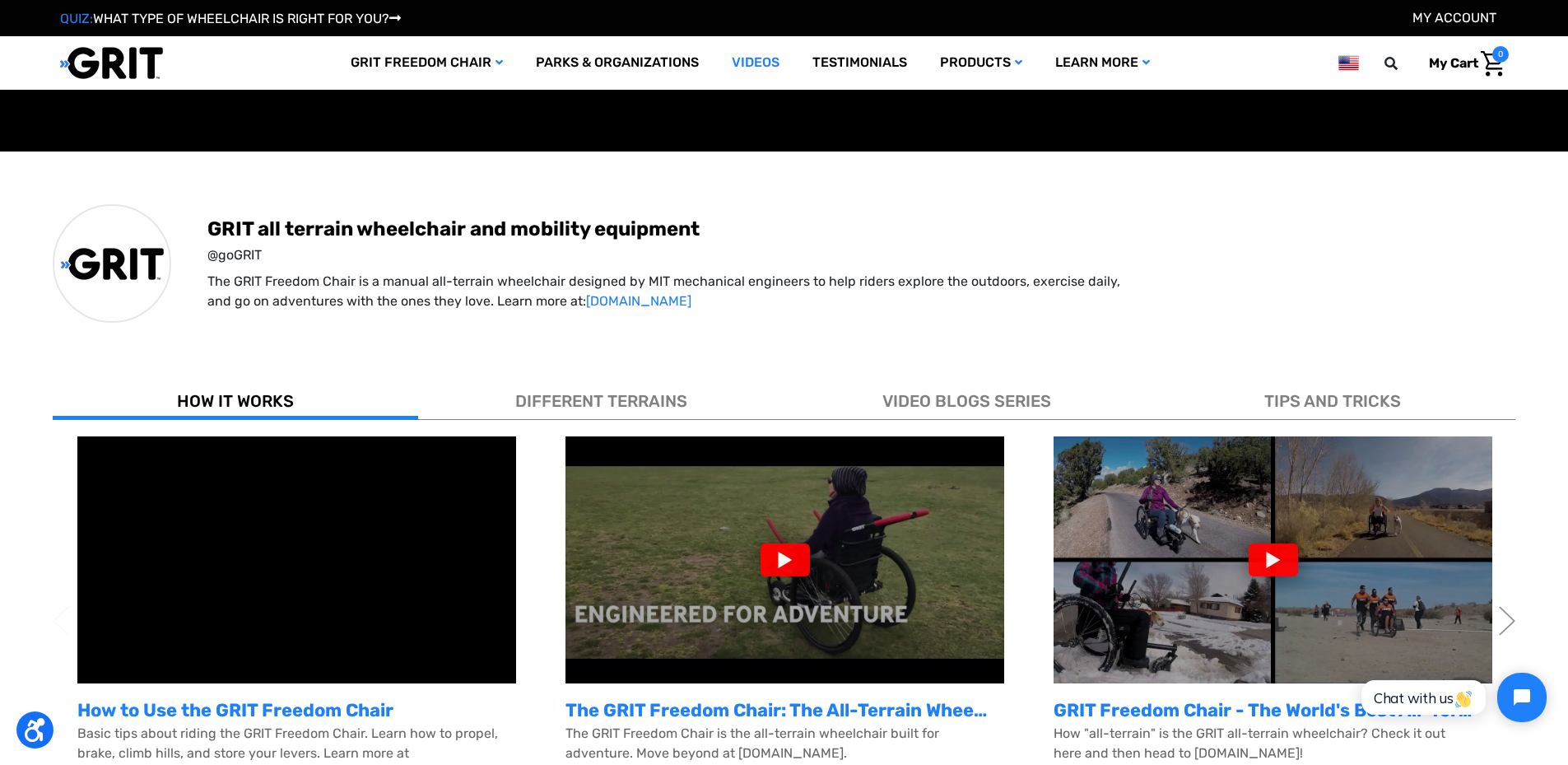
scroll to position [247, 0]
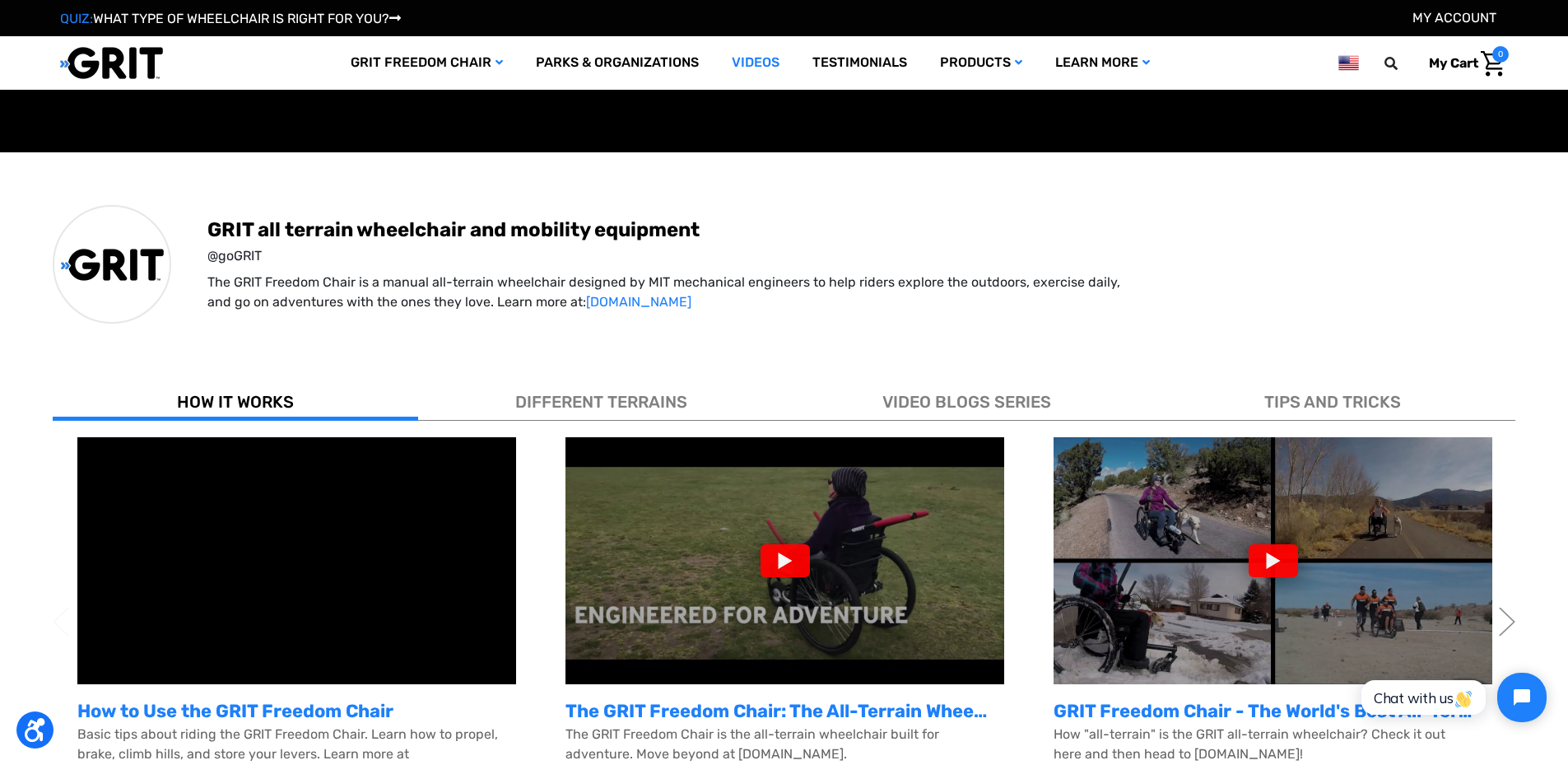
click at [645, 398] on span "DIFFERENT TERRAINS" at bounding box center [601, 402] width 172 height 20
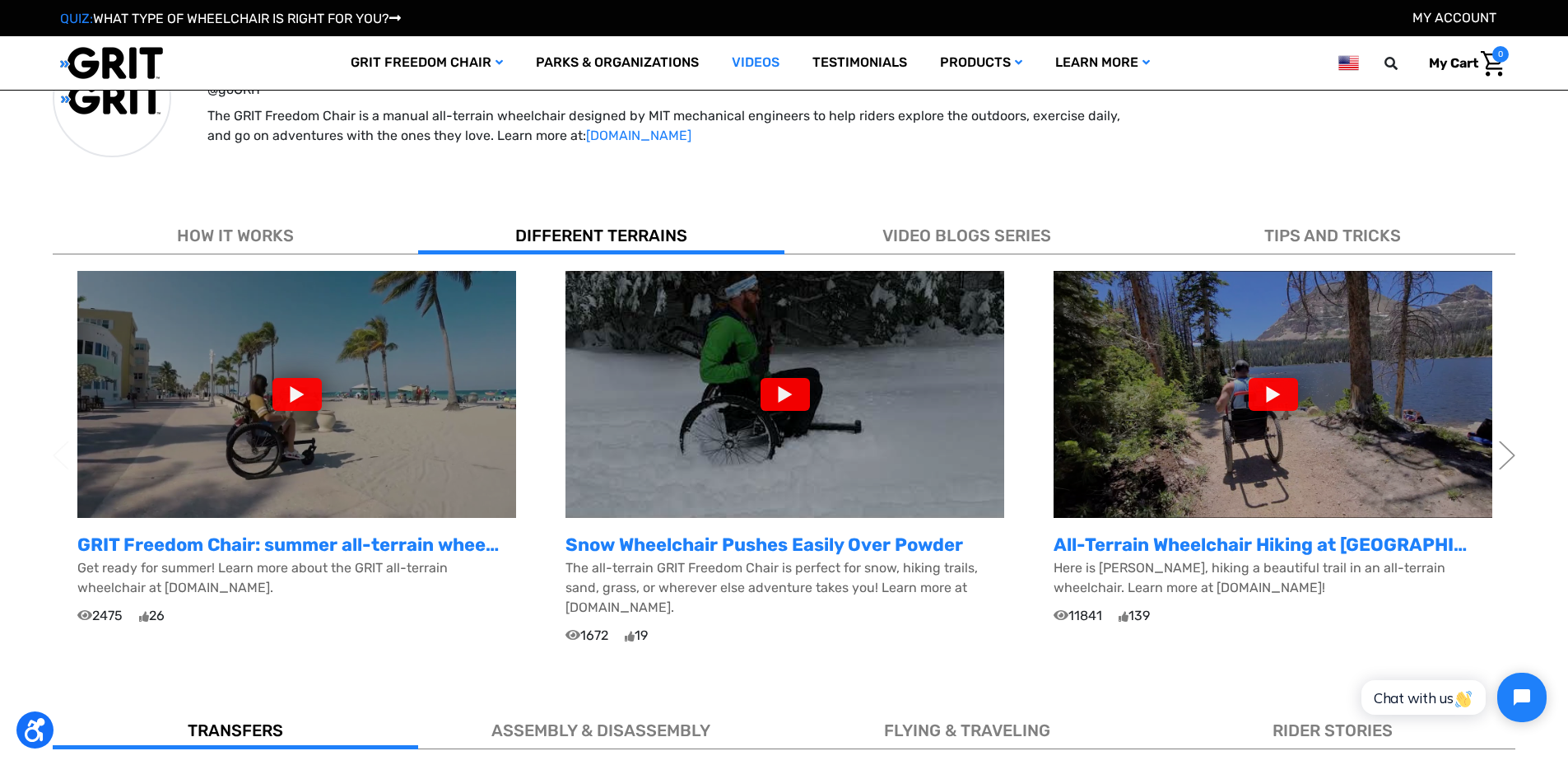
scroll to position [412, 0]
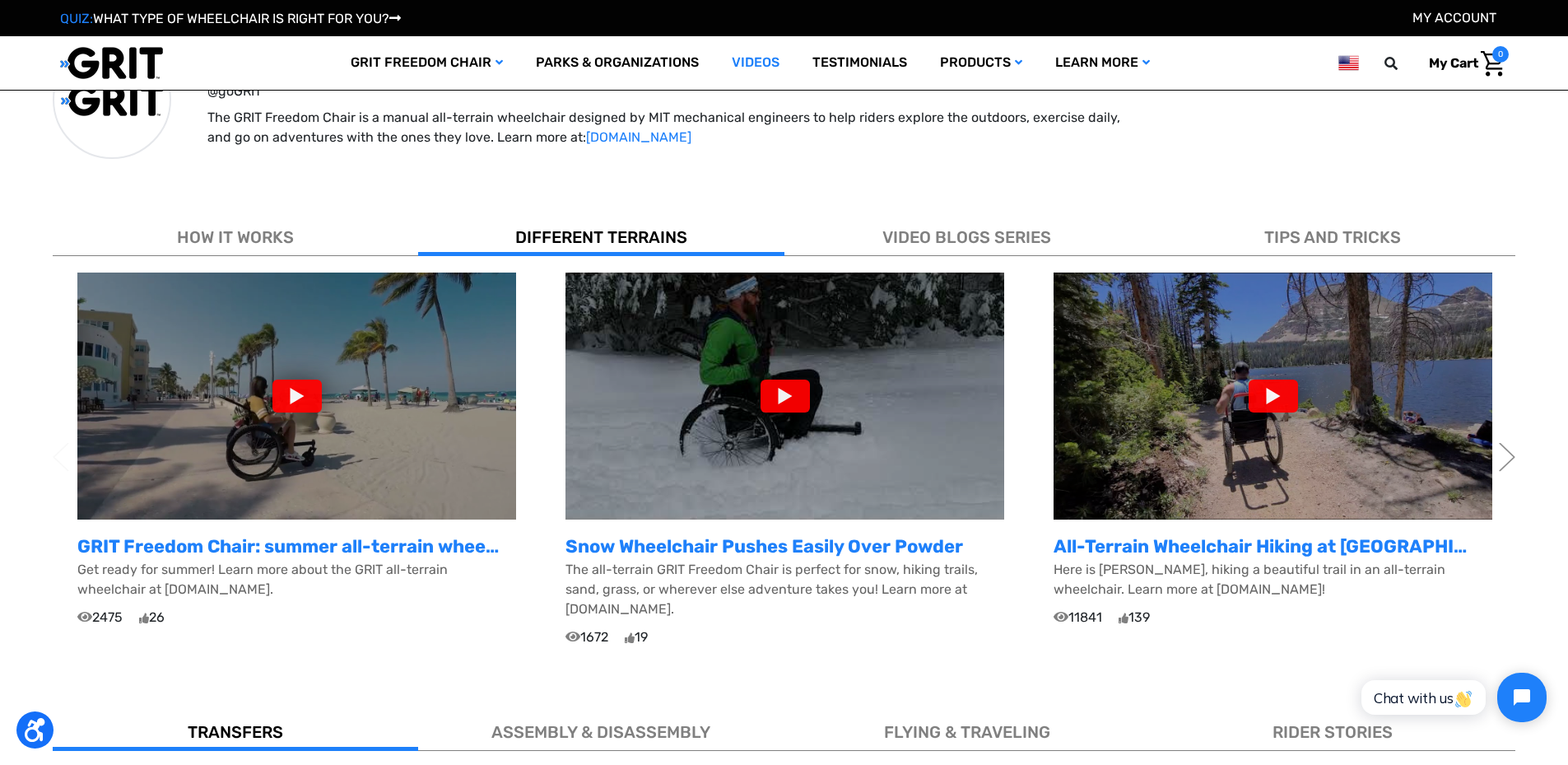
click at [1275, 392] on div at bounding box center [1274, 396] width 50 height 33
